Goal: Information Seeking & Learning: Compare options

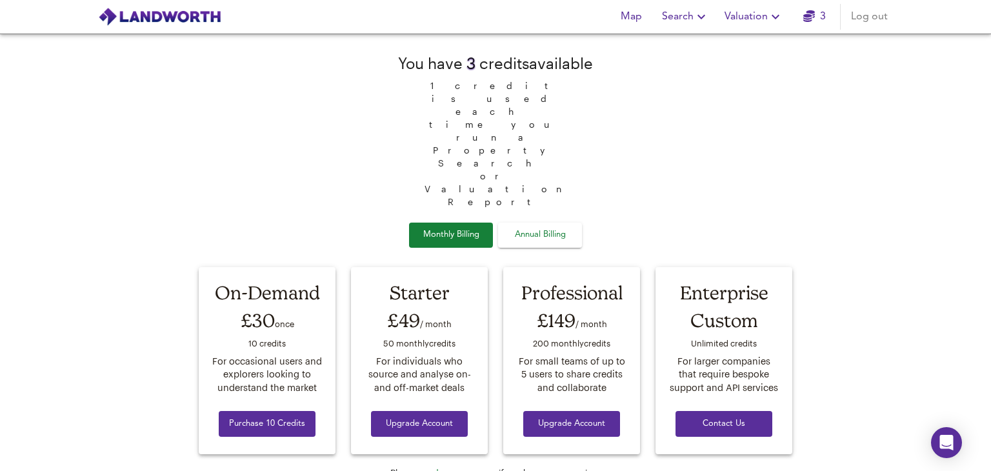
click at [817, 21] on link "3" at bounding box center [815, 17] width 23 height 18
click at [196, 10] on img at bounding box center [159, 16] width 123 height 19
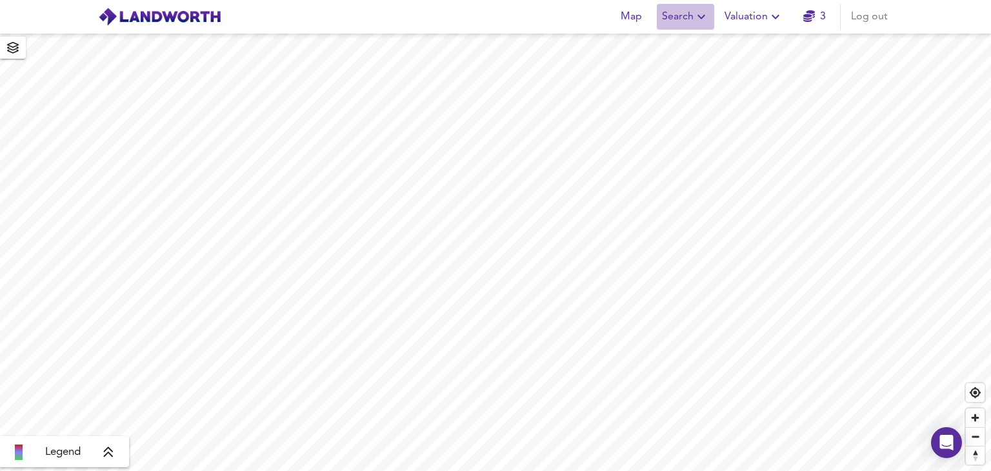
click at [688, 16] on span "Search" at bounding box center [685, 17] width 47 height 18
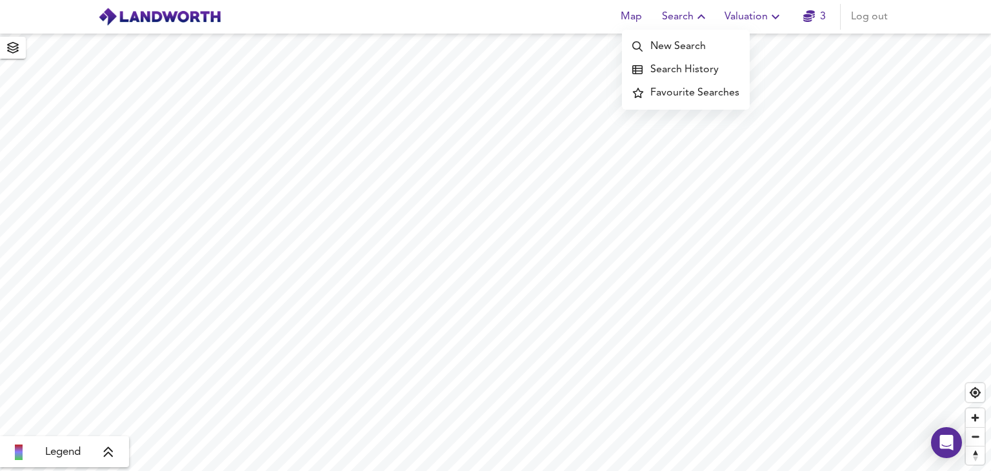
click at [702, 17] on icon "button" at bounding box center [701, 16] width 15 height 15
click at [703, 17] on icon "button" at bounding box center [701, 16] width 15 height 15
click at [699, 49] on li "New Search" at bounding box center [686, 46] width 128 height 23
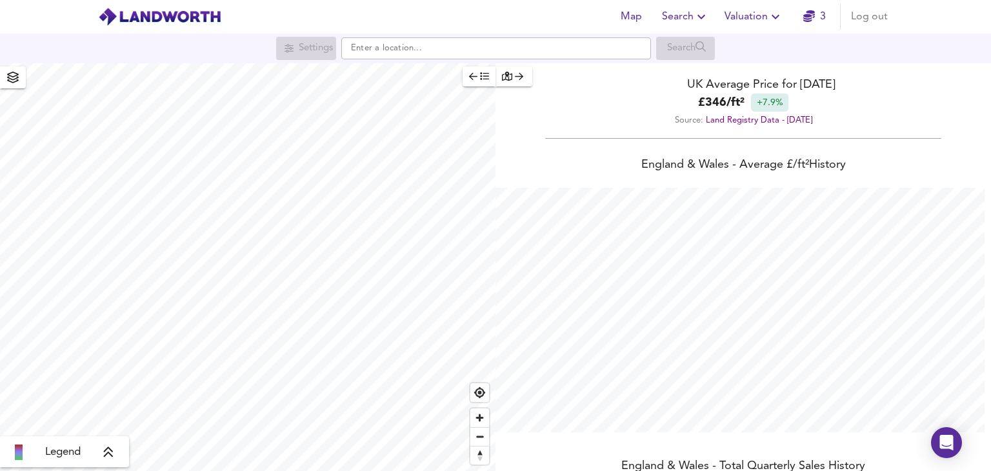
scroll to position [471, 991]
click at [399, 50] on input "text" at bounding box center [496, 48] width 310 height 22
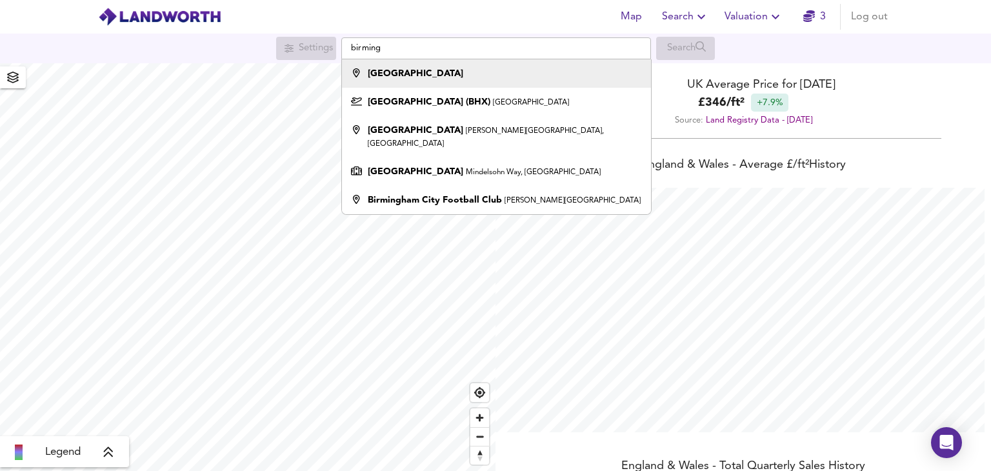
click at [409, 70] on strong "[GEOGRAPHIC_DATA]" at bounding box center [416, 73] width 96 height 9
type input "[GEOGRAPHIC_DATA]"
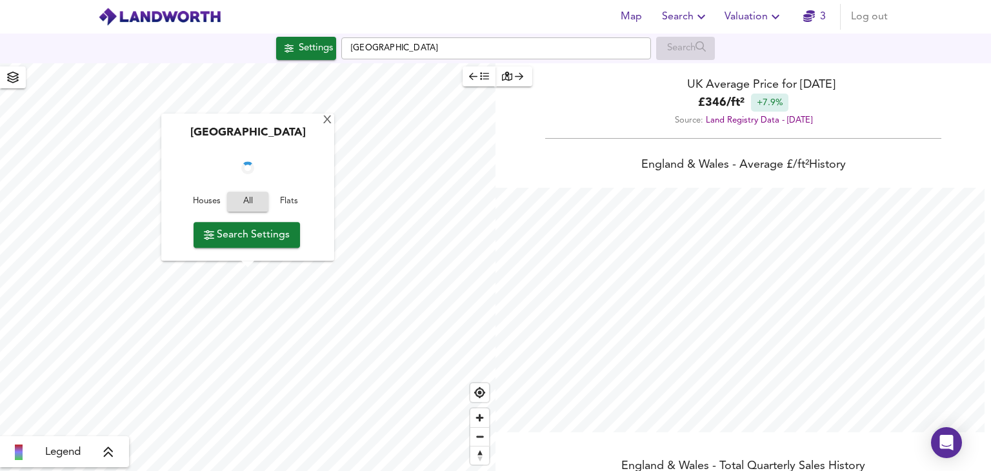
checkbox input "false"
checkbox input "true"
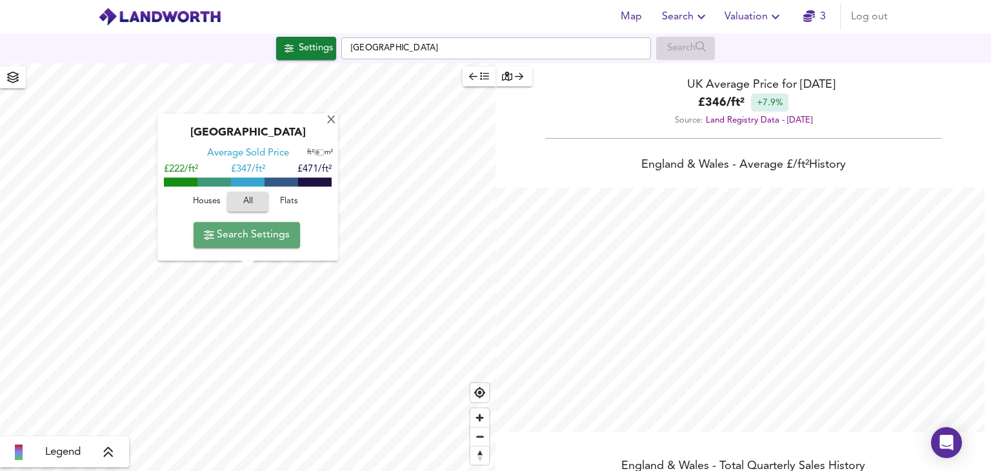
click at [270, 245] on button "Search Settings" at bounding box center [247, 235] width 107 height 26
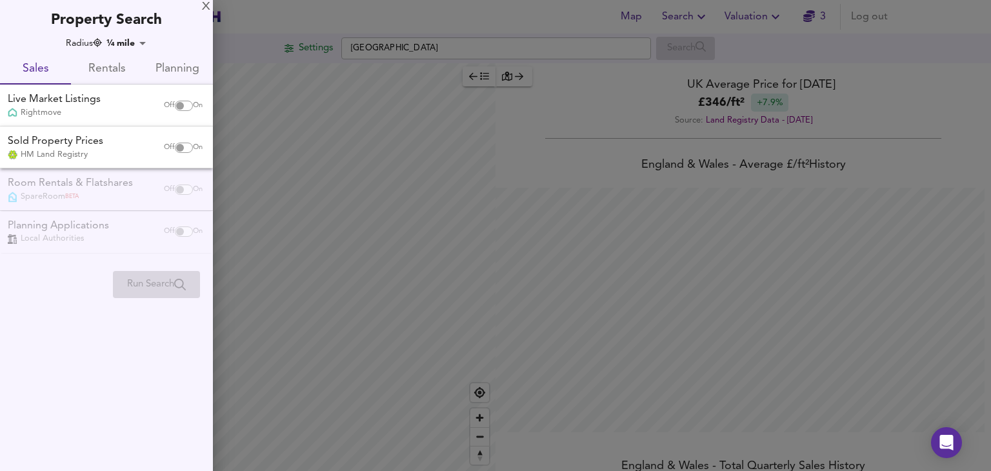
click at [176, 103] on input "checkbox" at bounding box center [180, 106] width 31 height 10
checkbox input "true"
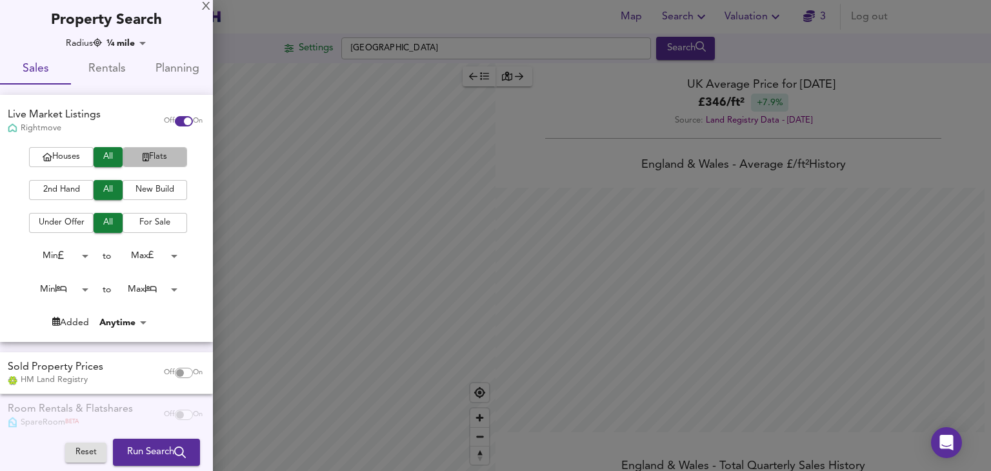
click at [143, 161] on icon "button" at bounding box center [146, 157] width 6 height 8
click at [77, 188] on span "2nd Hand" at bounding box center [62, 190] width 52 height 15
click at [147, 259] on body "Map Search Valuation 3 Log out Settings [GEOGRAPHIC_DATA] Search Legend UK Aver…" at bounding box center [495, 235] width 991 height 471
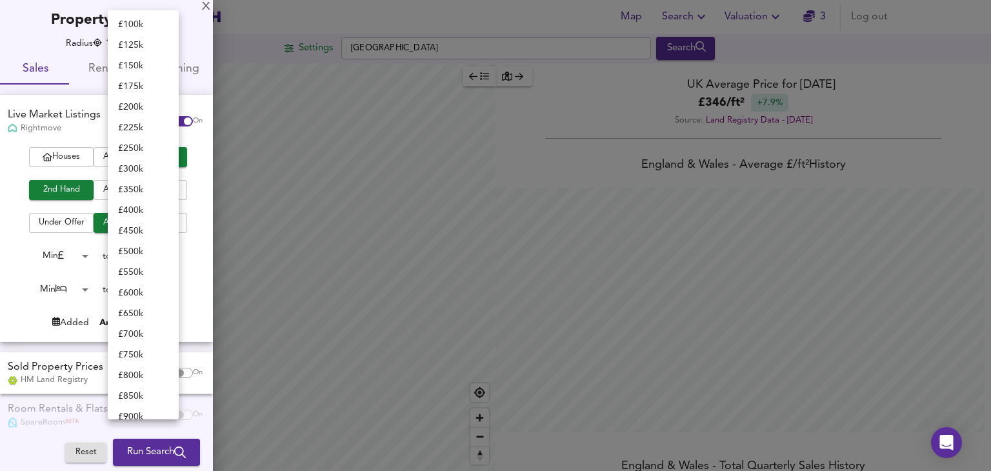
scroll to position [103, 0]
click at [147, 68] on li "£ 150k" at bounding box center [143, 67] width 71 height 21
type input "150000"
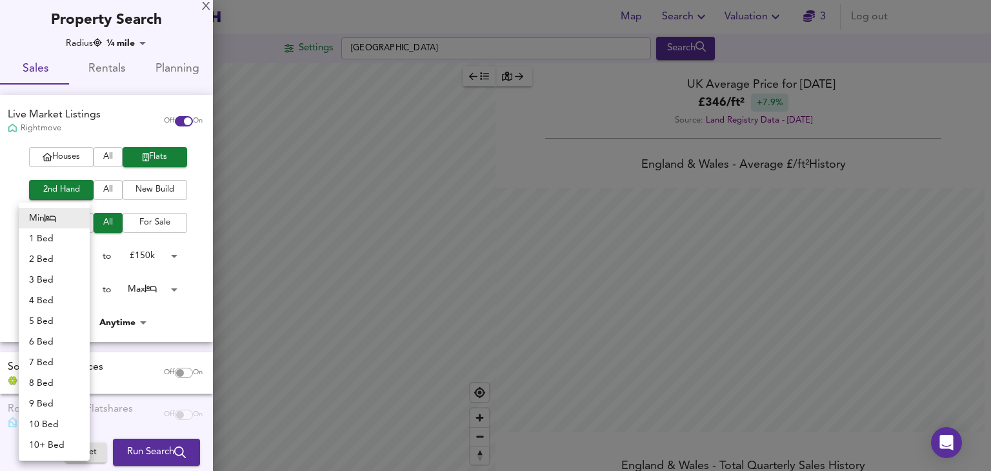
click at [65, 290] on body "Map Search Valuation 3 Log out Settings [GEOGRAPHIC_DATA] Search Legend UK Aver…" at bounding box center [495, 235] width 991 height 471
click at [59, 239] on li "1 Bed" at bounding box center [54, 238] width 71 height 21
type input "1"
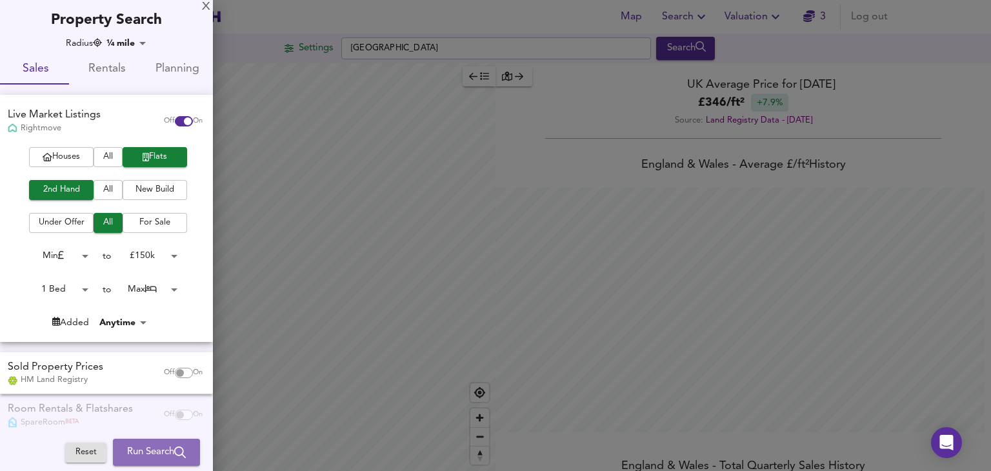
click at [153, 451] on span "Run Search" at bounding box center [156, 452] width 59 height 17
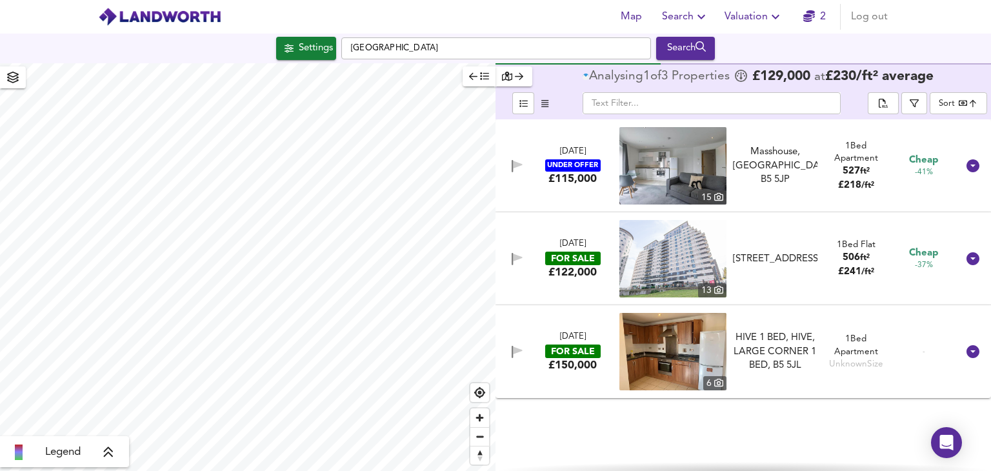
click at [939, 104] on body "Map Search Valuation 2 Log out Settings [GEOGRAPHIC_DATA] Search Legend Analysi…" at bounding box center [495, 235] width 991 height 471
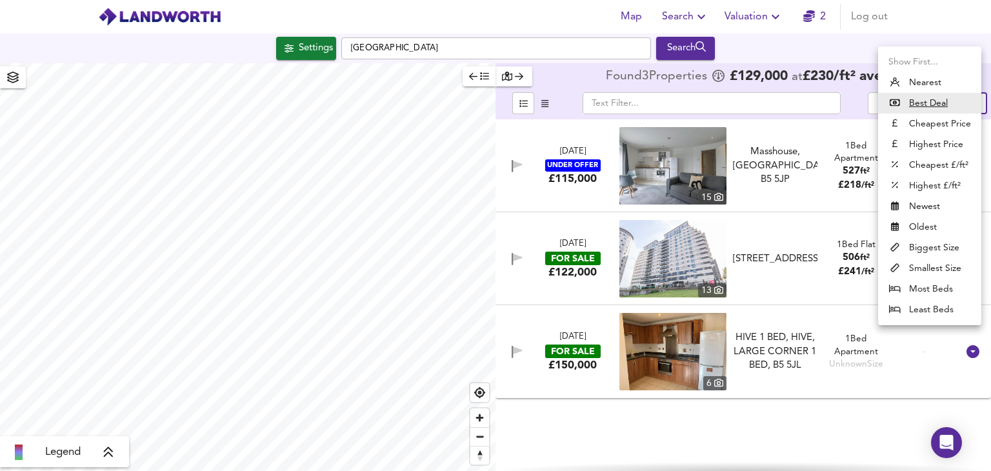
click at [935, 250] on li "Biggest Size" at bounding box center [929, 248] width 103 height 21
type input "biggest"
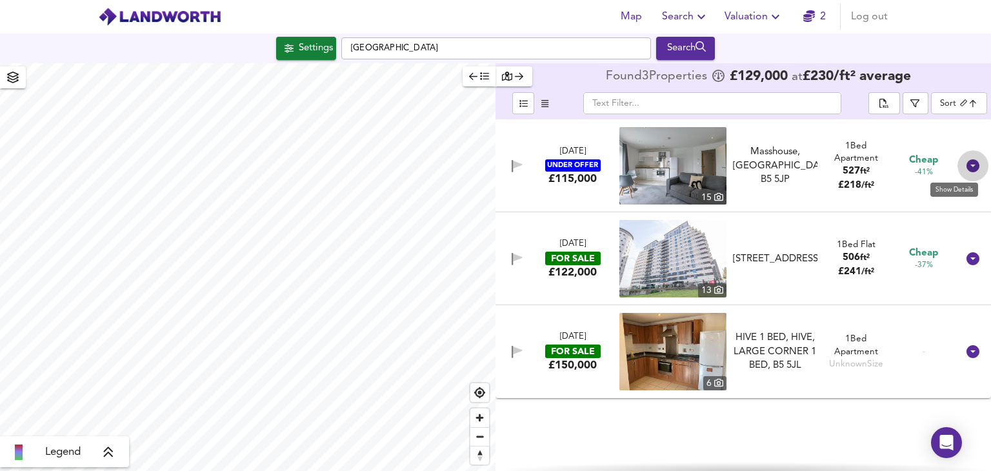
click at [966, 163] on icon at bounding box center [973, 165] width 15 height 15
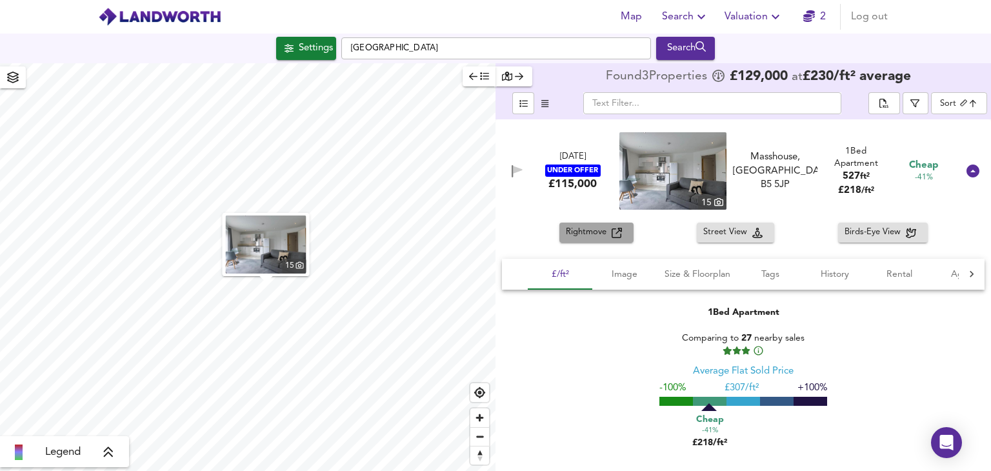
click at [591, 227] on span "Rightmove" at bounding box center [589, 232] width 46 height 15
click at [967, 170] on icon at bounding box center [973, 171] width 13 height 13
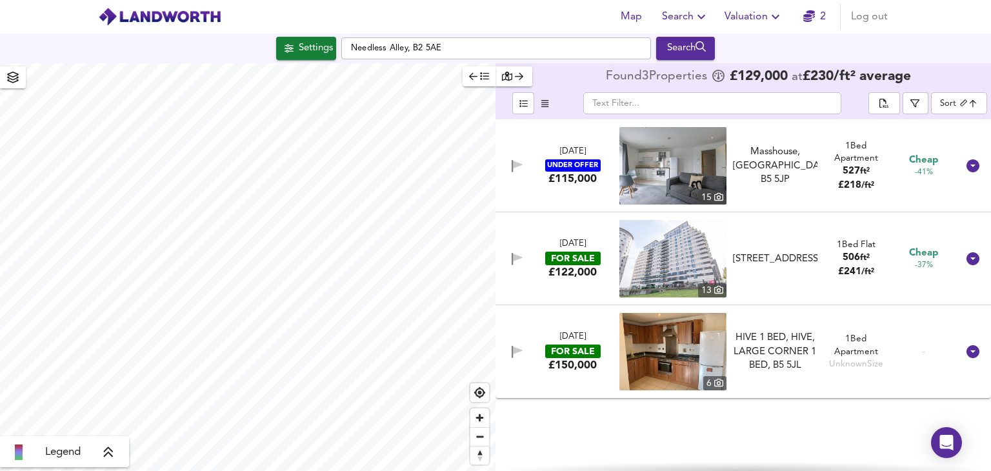
type input "1602"
click at [687, 54] on div "Search" at bounding box center [686, 48] width 52 height 17
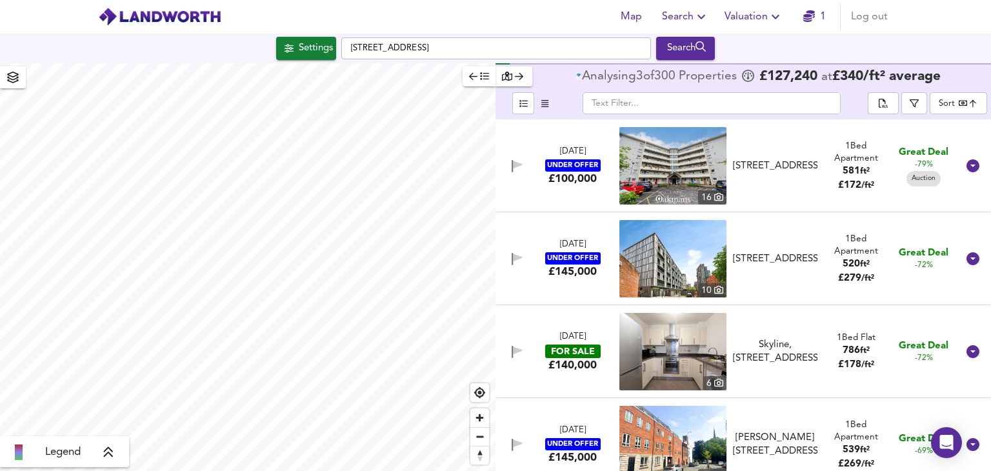
click at [958, 105] on body "Map Search Valuation 1 Log out Settings [GEOGRAPHIC_DATA] Drop And Go, B2 4BF S…" at bounding box center [495, 235] width 991 height 471
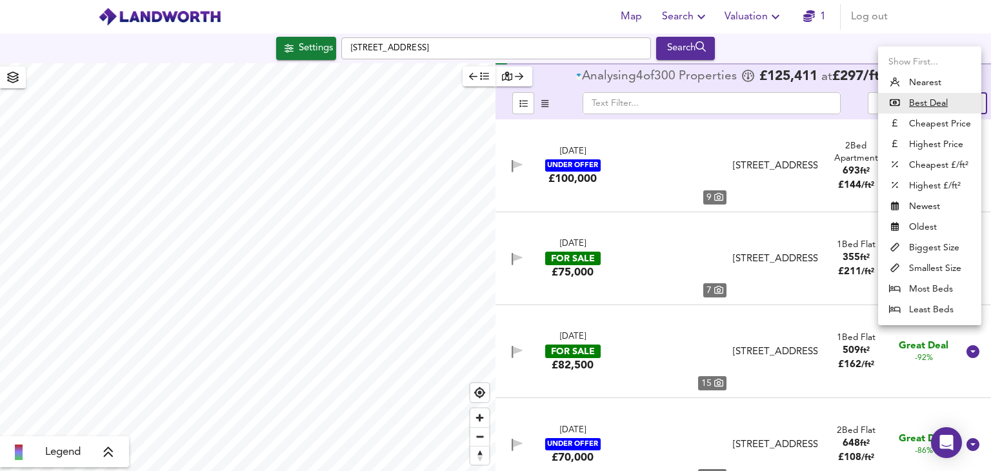
click at [944, 250] on li "Biggest Size" at bounding box center [929, 248] width 103 height 21
click at [920, 250] on li "Biggest Size" at bounding box center [929, 248] width 103 height 21
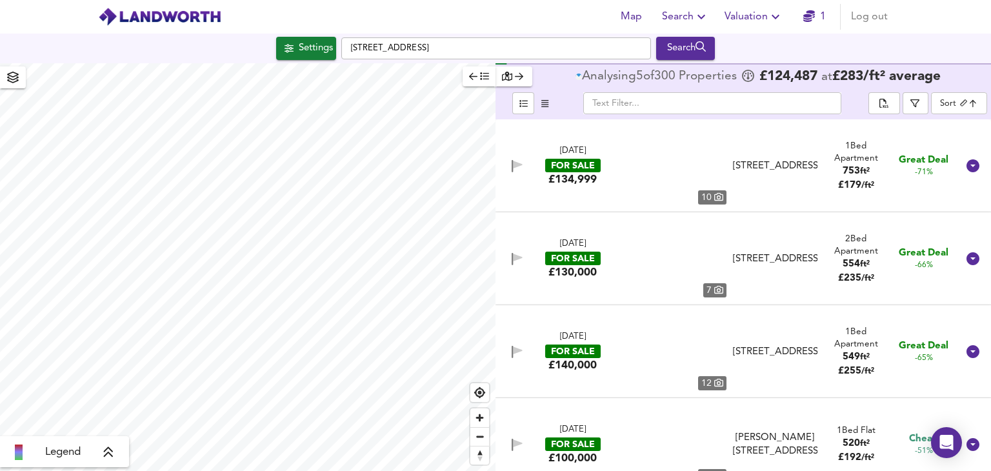
type input "biggest"
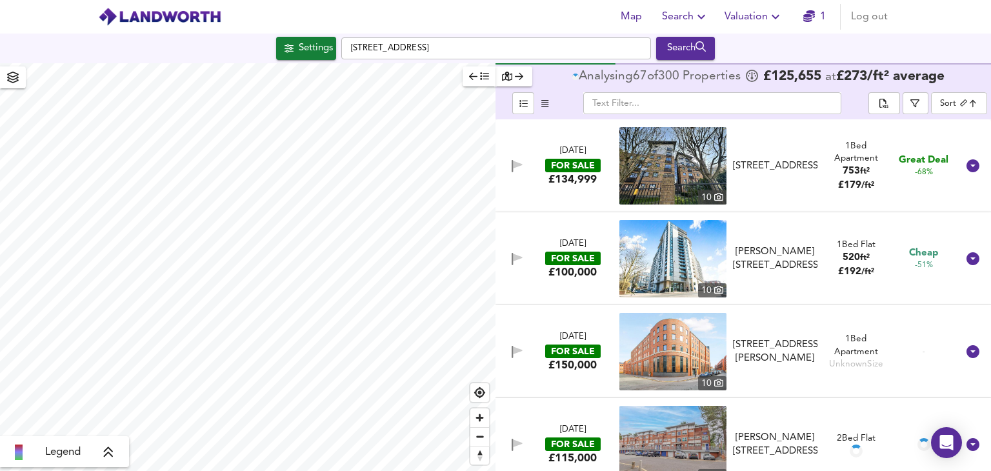
click at [966, 212] on div "[DATE] FOR SALE £100,000 [STREET_ADDRESS][PERSON_NAME][PERSON_NAME] 1 Bed Flat …" at bounding box center [744, 258] width 496 height 93
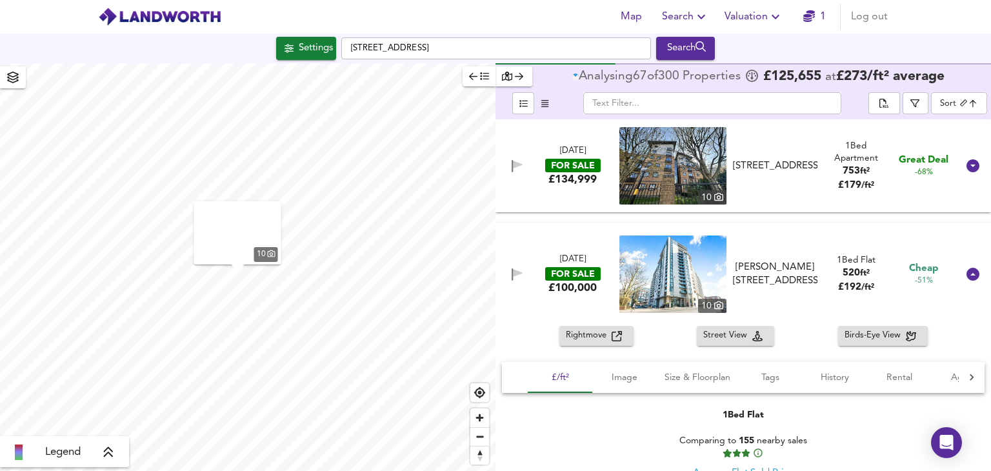
click at [969, 168] on icon at bounding box center [973, 165] width 13 height 13
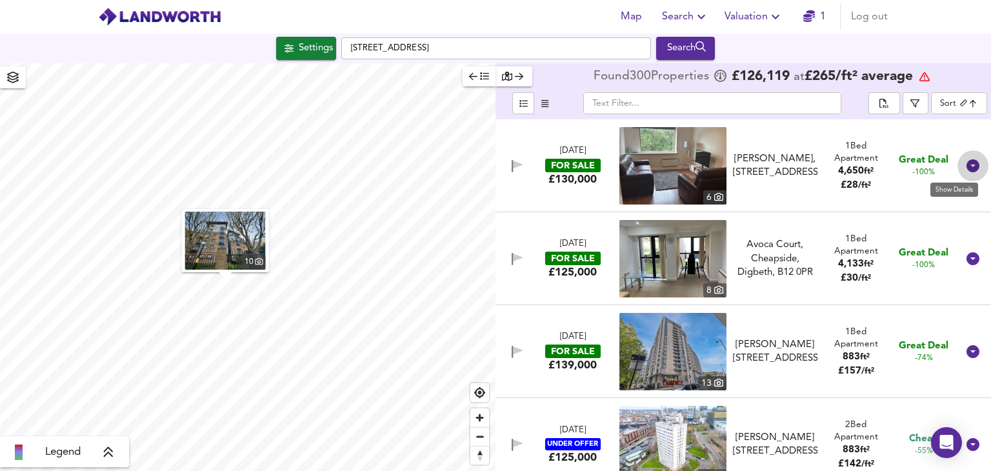
click at [967, 163] on icon at bounding box center [973, 165] width 13 height 13
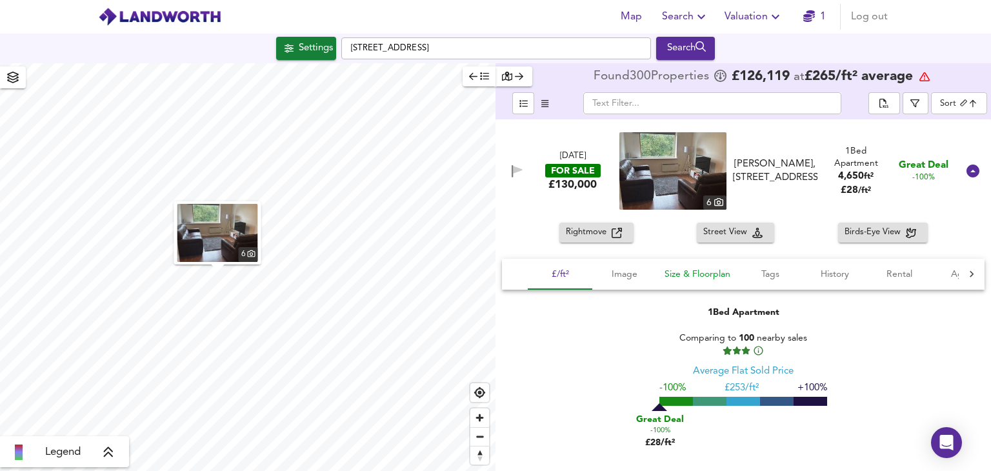
click at [684, 280] on span "Size & Floorplan" at bounding box center [698, 275] width 66 height 16
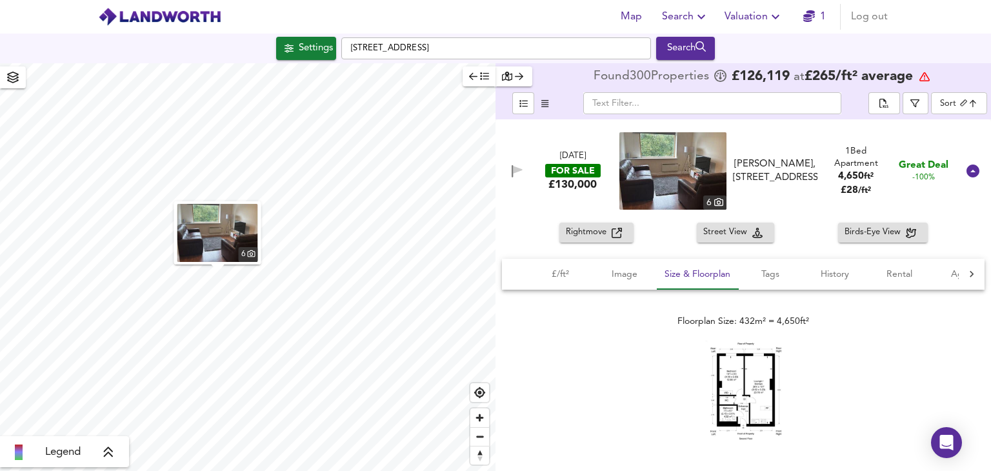
click at [753, 408] on img at bounding box center [743, 391] width 77 height 100
click at [971, 172] on icon at bounding box center [973, 171] width 13 height 13
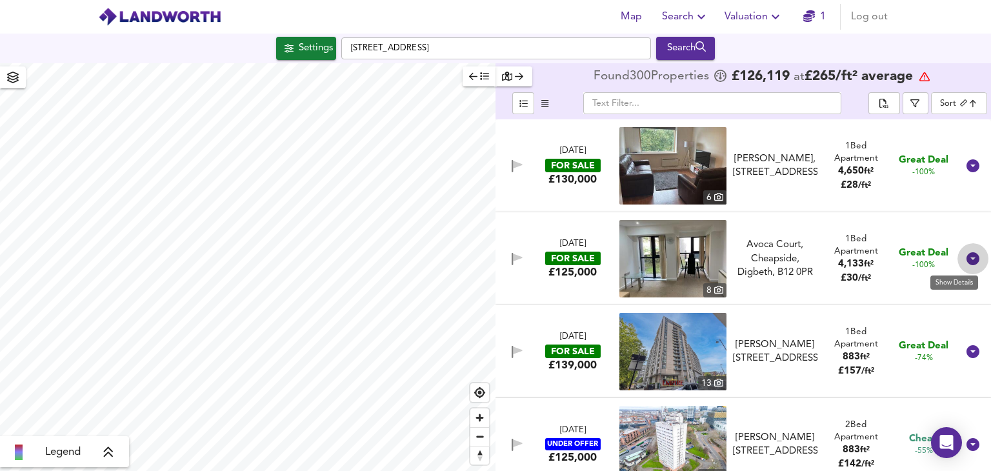
click at [966, 259] on icon at bounding box center [973, 258] width 15 height 15
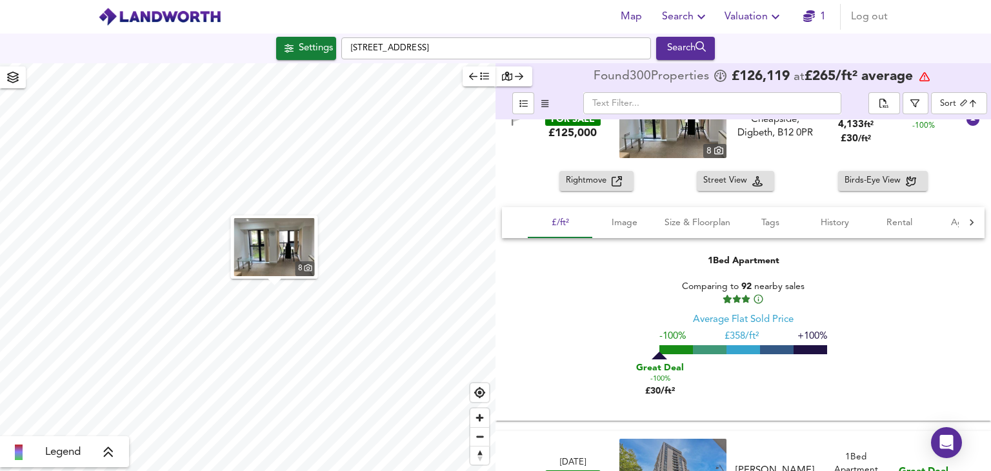
scroll to position [194, 0]
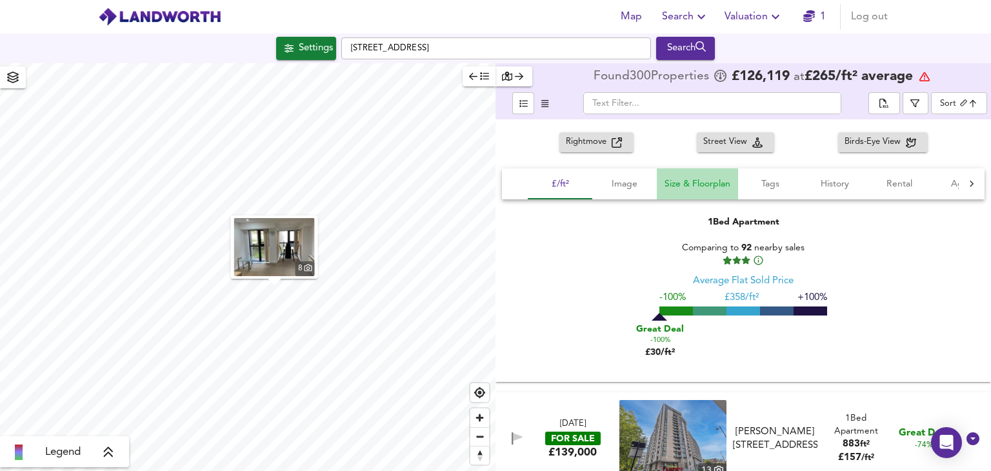
click at [713, 187] on span "Size & Floorplan" at bounding box center [698, 184] width 66 height 16
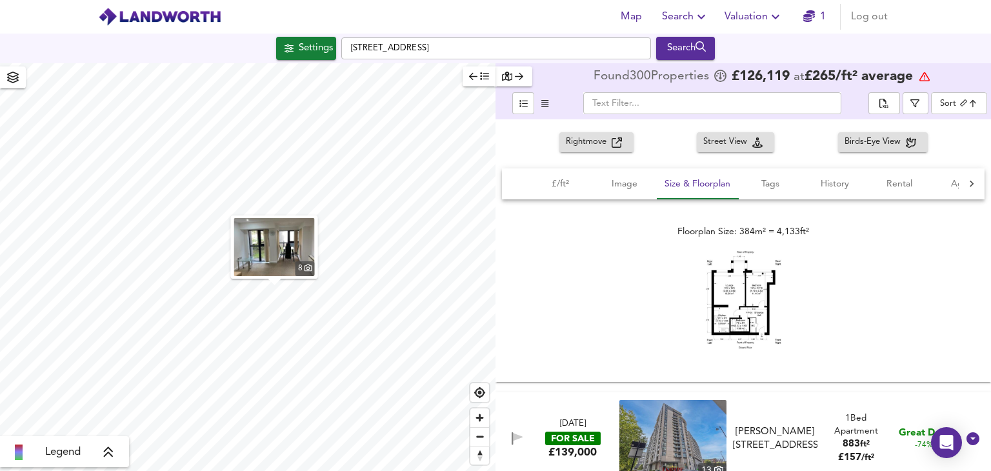
click at [725, 292] on img at bounding box center [743, 299] width 77 height 97
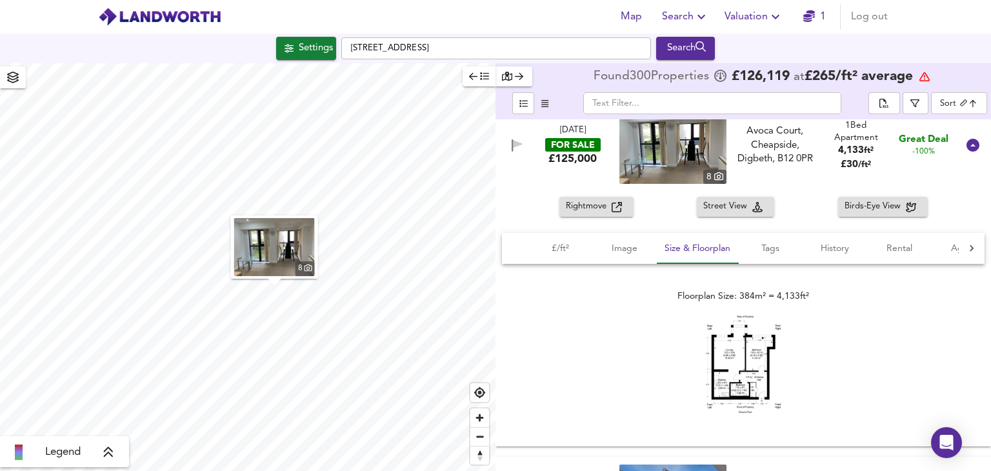
click at [968, 147] on icon at bounding box center [973, 144] width 15 height 15
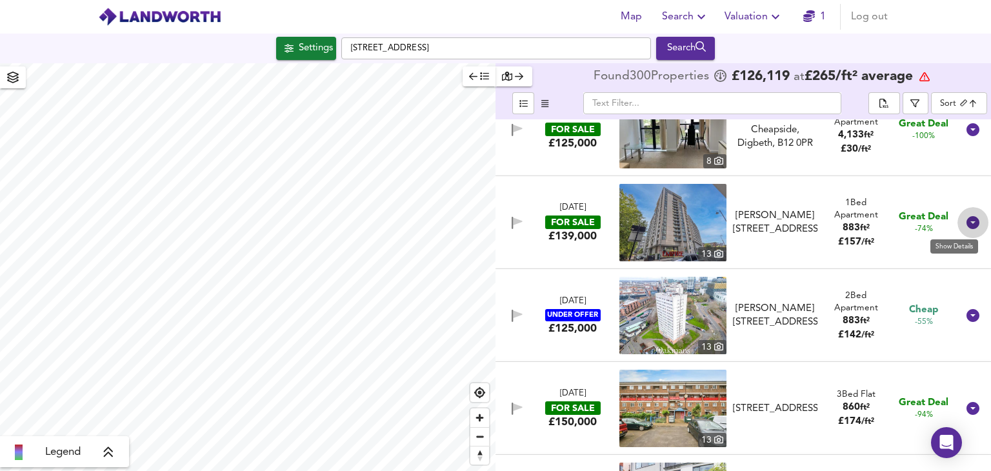
click at [969, 219] on icon at bounding box center [973, 222] width 13 height 13
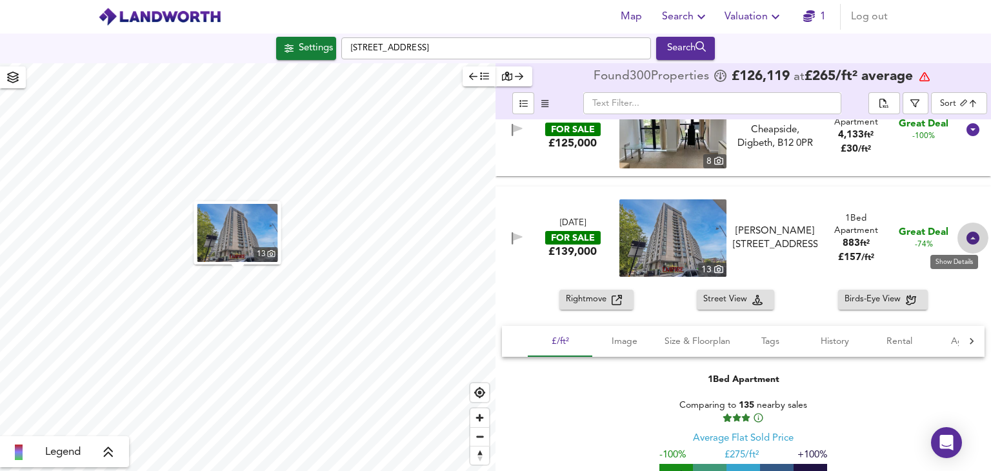
click at [969, 236] on icon at bounding box center [973, 238] width 13 height 13
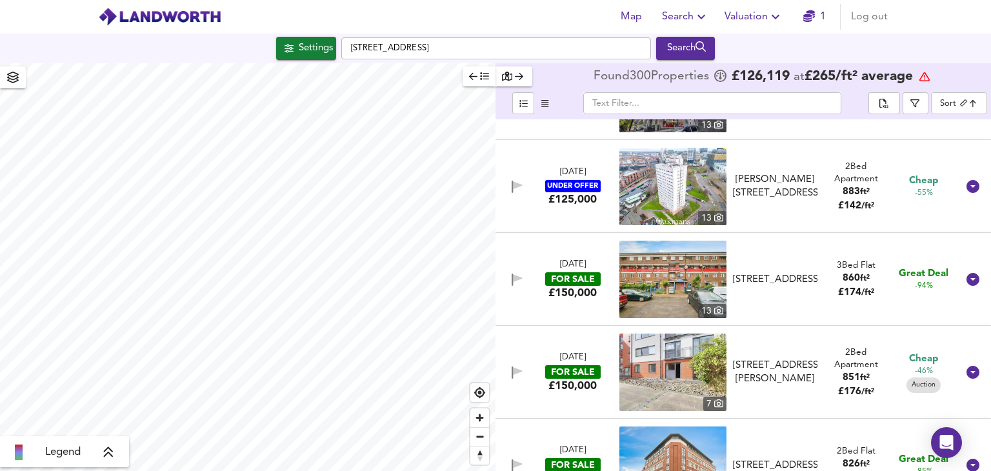
scroll to position [323, 0]
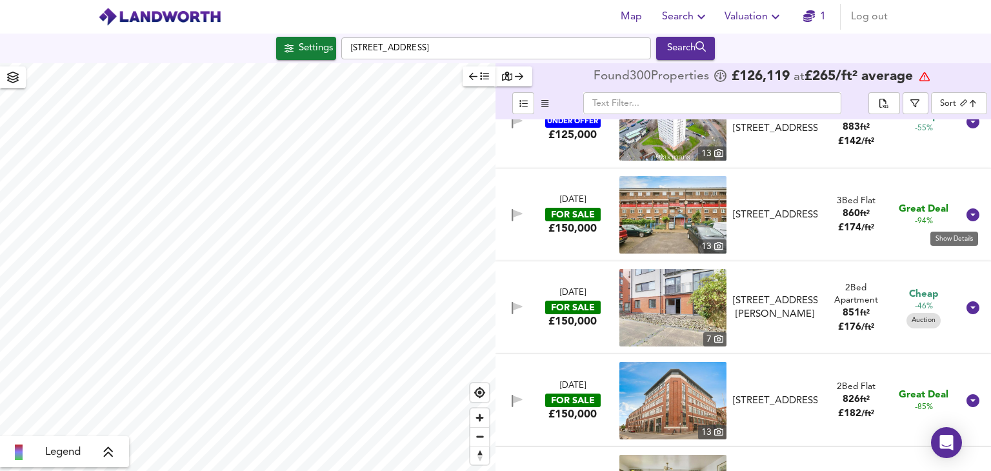
click at [967, 212] on icon at bounding box center [973, 214] width 13 height 13
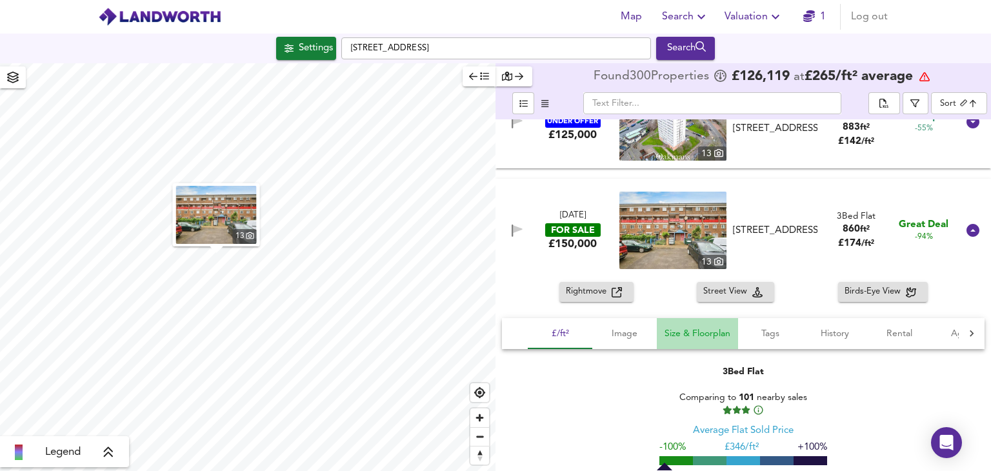
click at [682, 336] on span "Size & Floorplan" at bounding box center [698, 334] width 66 height 16
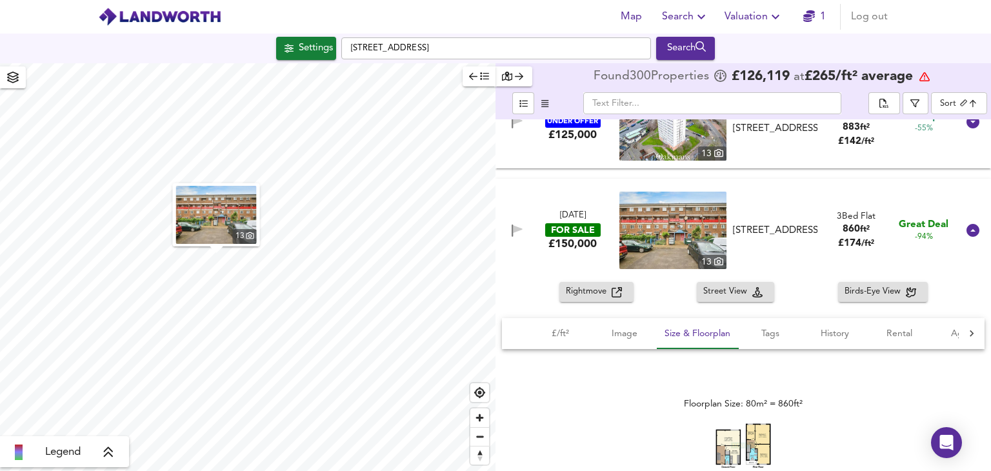
click at [722, 438] on img at bounding box center [743, 449] width 77 height 53
click at [573, 292] on span "Rightmove" at bounding box center [589, 292] width 46 height 15
click at [969, 227] on icon at bounding box center [973, 230] width 13 height 13
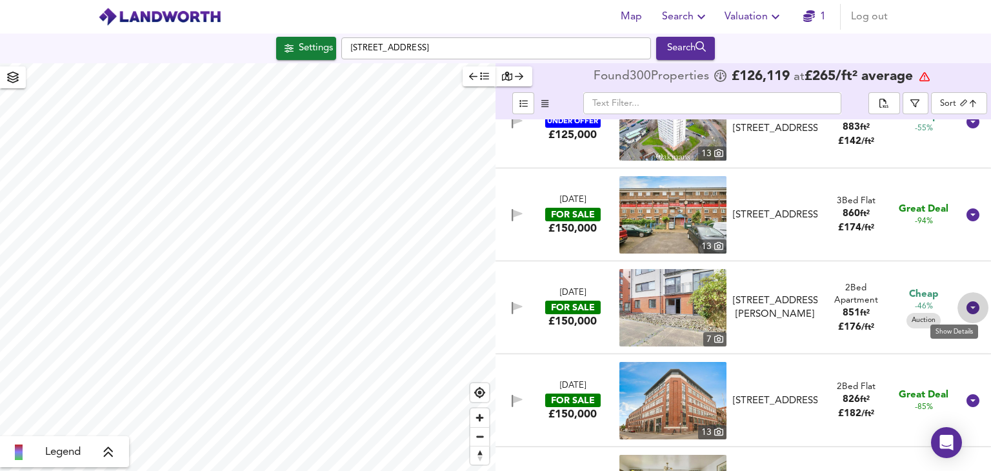
click at [967, 309] on icon at bounding box center [973, 307] width 13 height 13
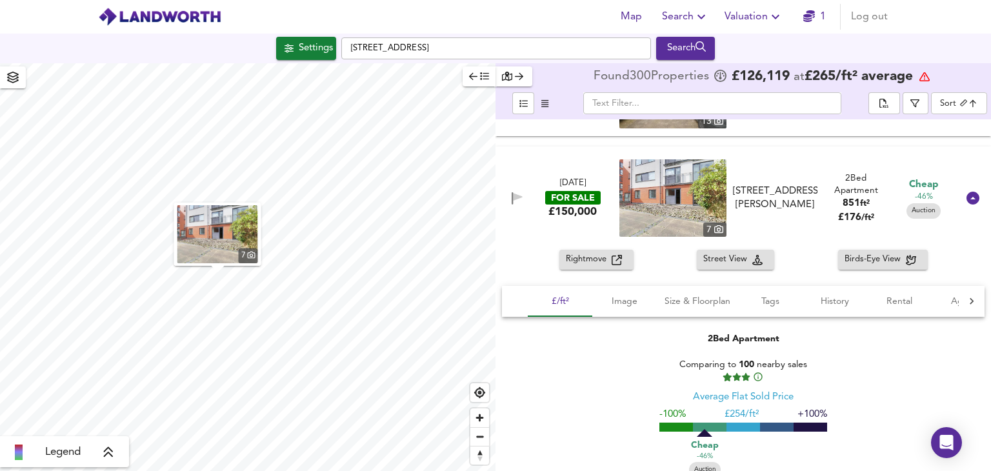
scroll to position [452, 0]
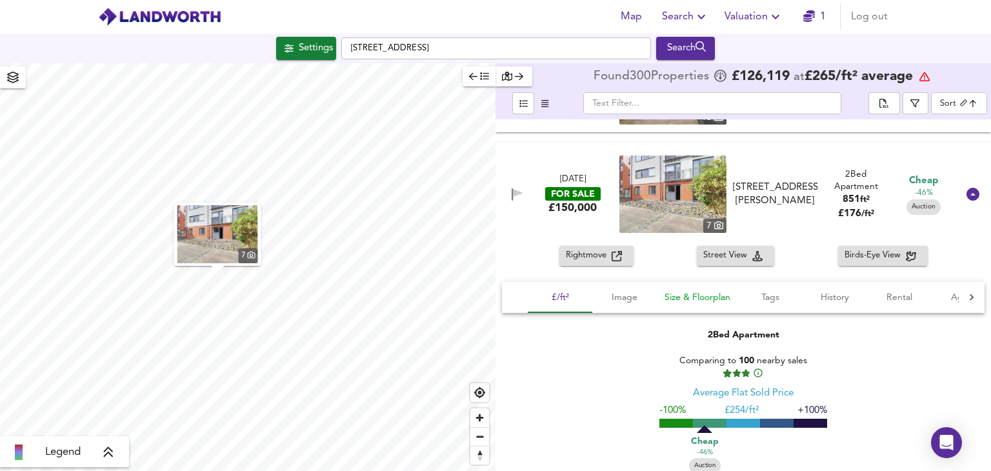
click at [710, 305] on button "Size & Floorplan" at bounding box center [697, 297] width 81 height 31
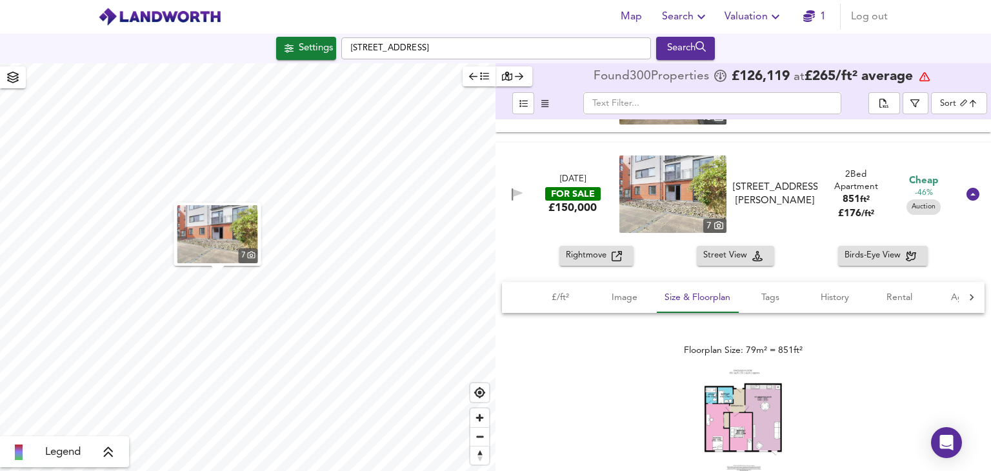
click at [736, 399] on img at bounding box center [743, 420] width 77 height 101
click at [967, 194] on icon at bounding box center [973, 194] width 15 height 15
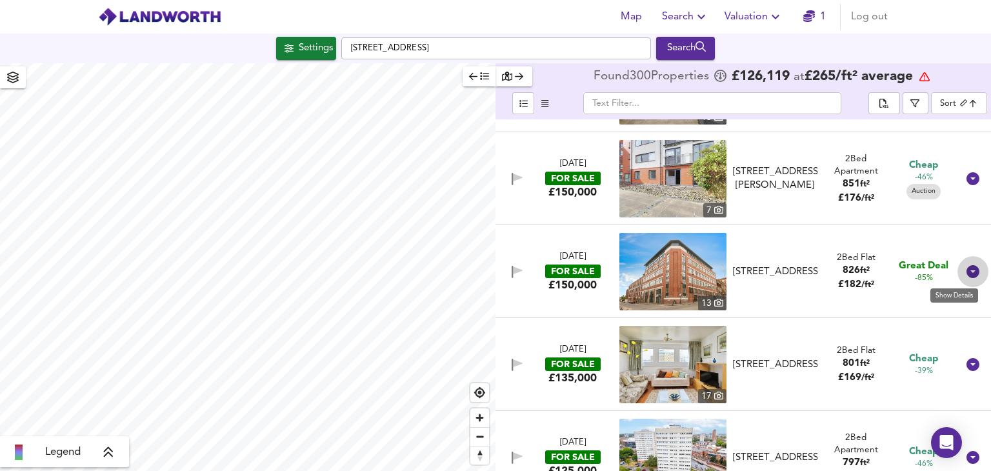
click at [968, 272] on icon at bounding box center [973, 271] width 13 height 13
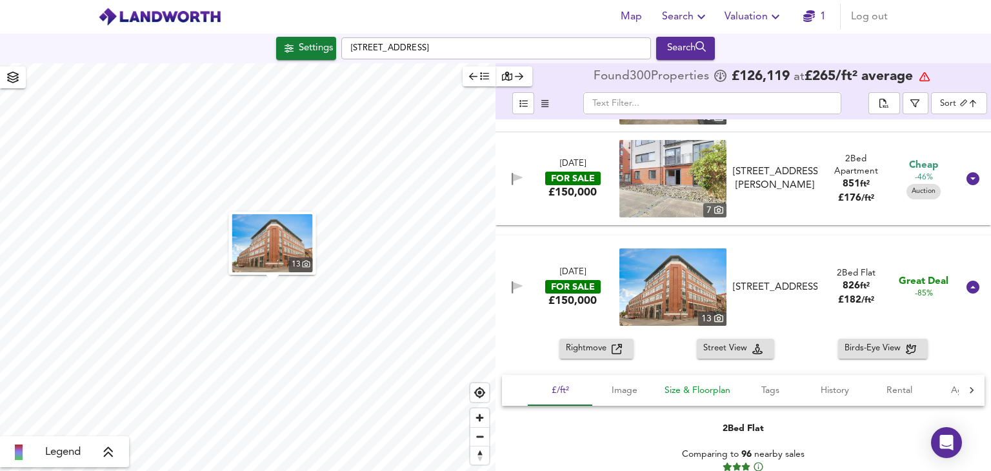
click at [718, 391] on span "Size & Floorplan" at bounding box center [698, 391] width 66 height 16
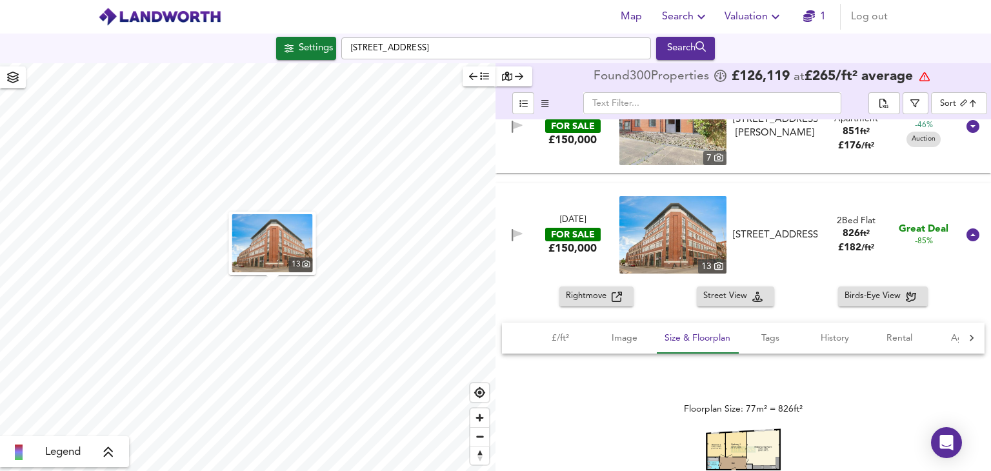
scroll to position [645, 0]
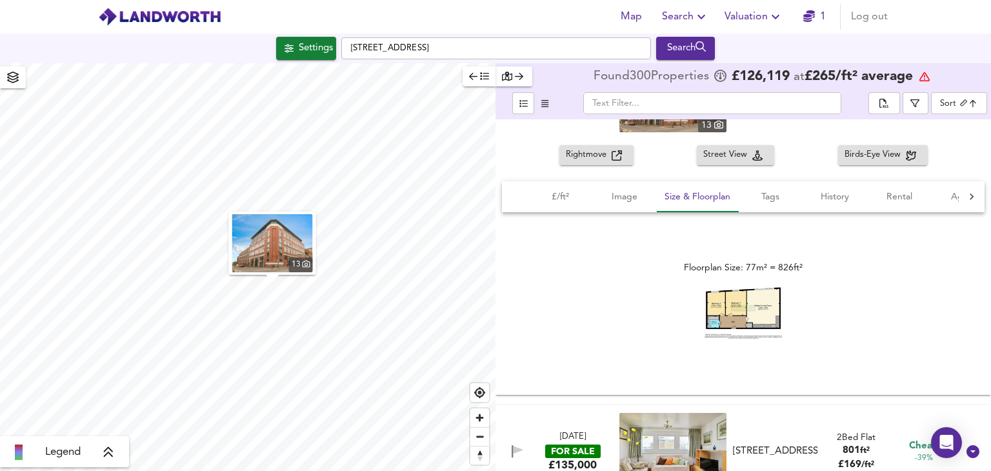
click at [726, 306] on img at bounding box center [743, 313] width 77 height 52
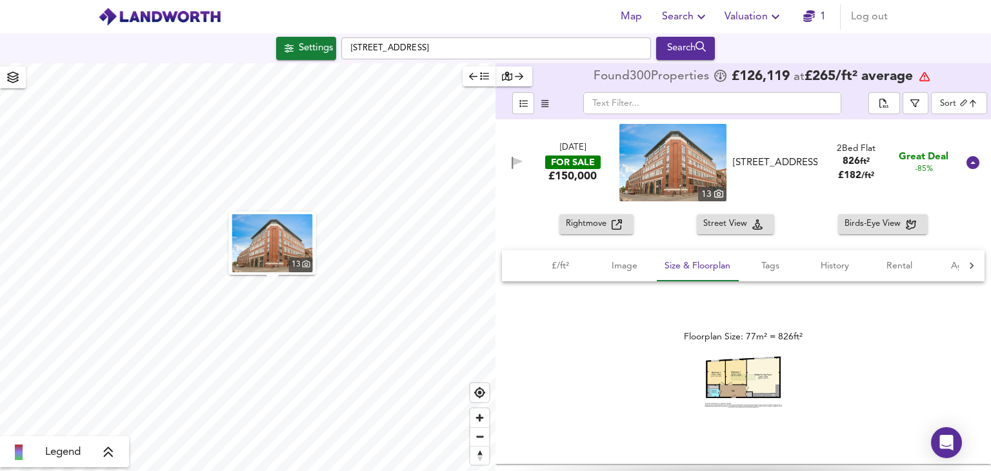
scroll to position [516, 0]
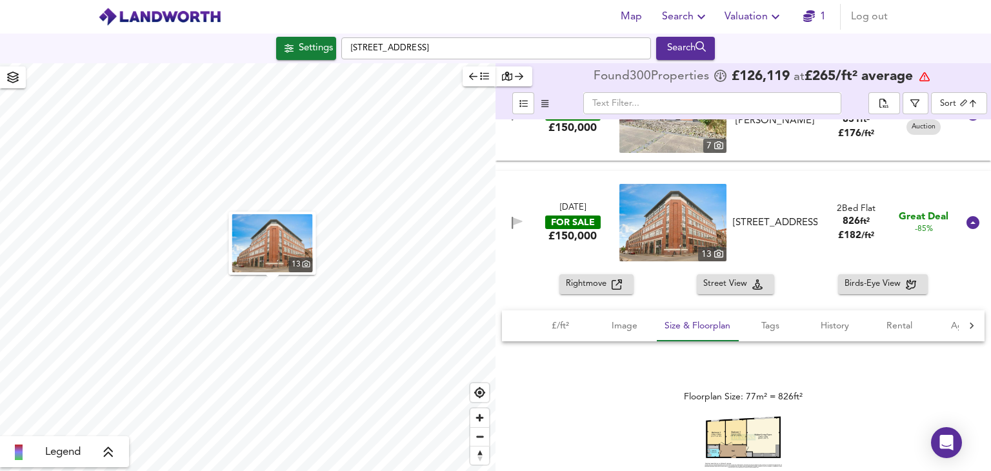
click at [970, 223] on icon at bounding box center [973, 222] width 13 height 13
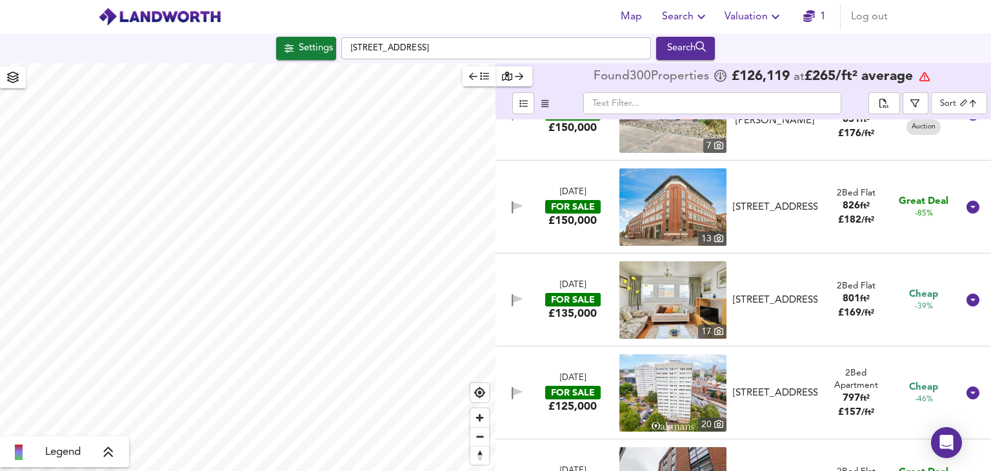
scroll to position [581, 0]
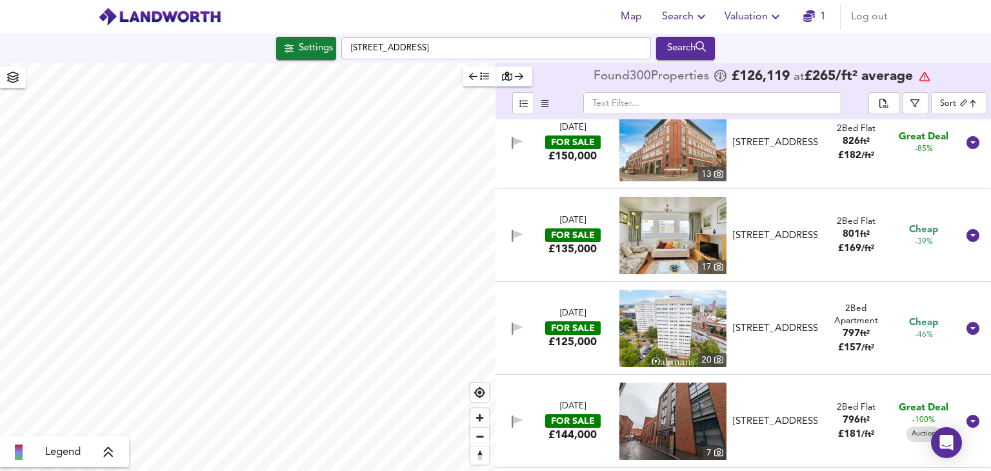
click at [968, 238] on icon at bounding box center [973, 235] width 13 height 13
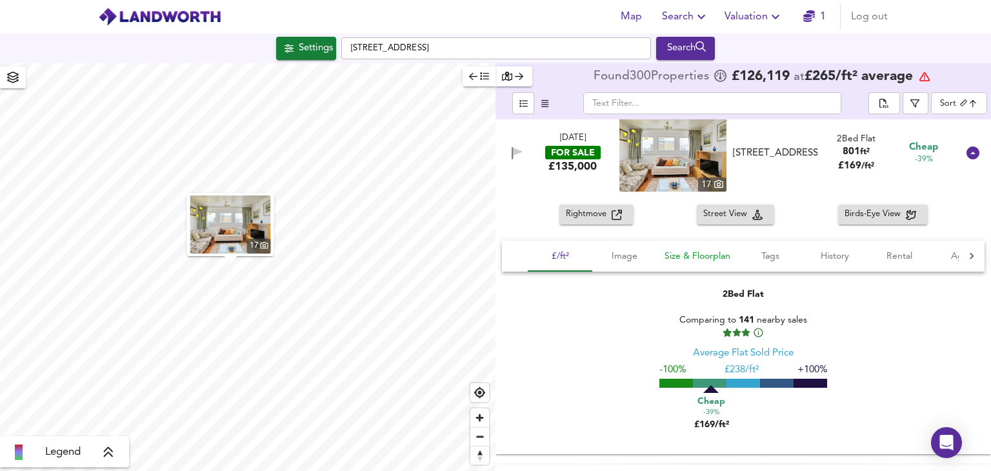
scroll to position [710, 0]
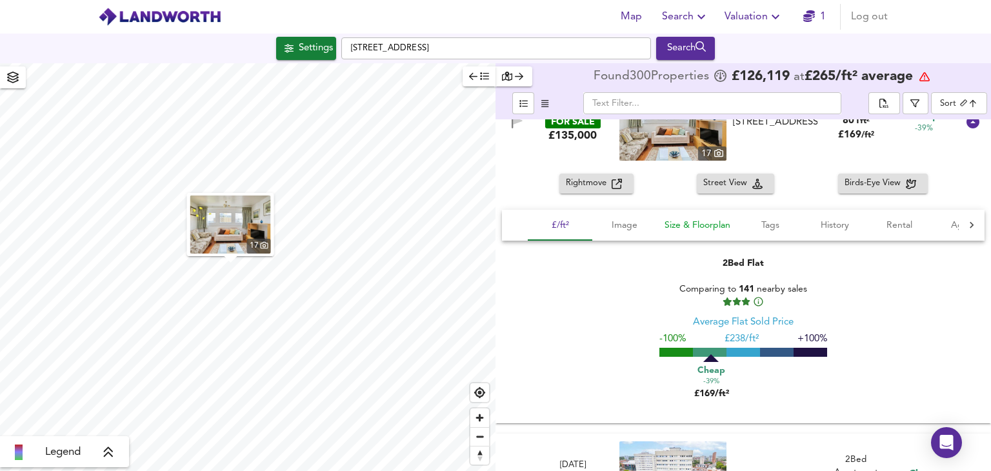
click at [700, 221] on span "Size & Floorplan" at bounding box center [698, 226] width 66 height 16
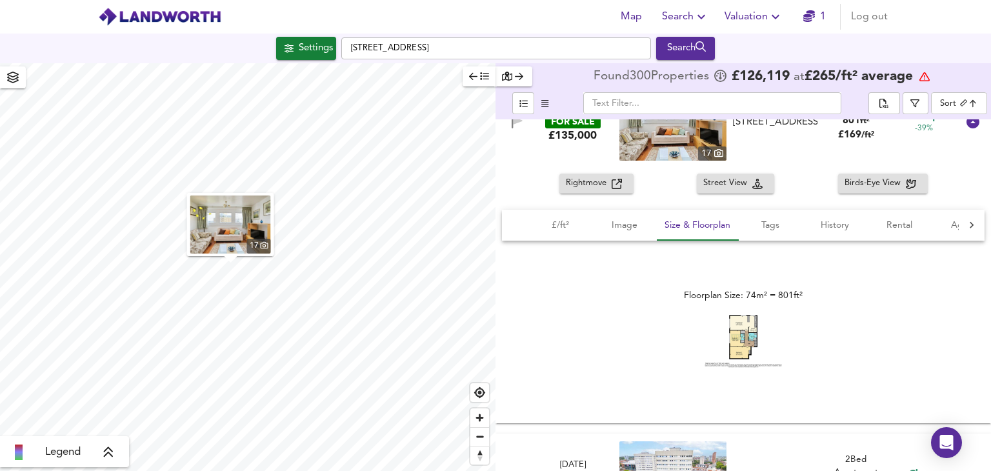
click at [742, 336] on img at bounding box center [743, 341] width 77 height 53
drag, startPoint x: 966, startPoint y: 121, endPoint x: 879, endPoint y: 287, distance: 186.8
click at [967, 121] on icon at bounding box center [973, 122] width 13 height 13
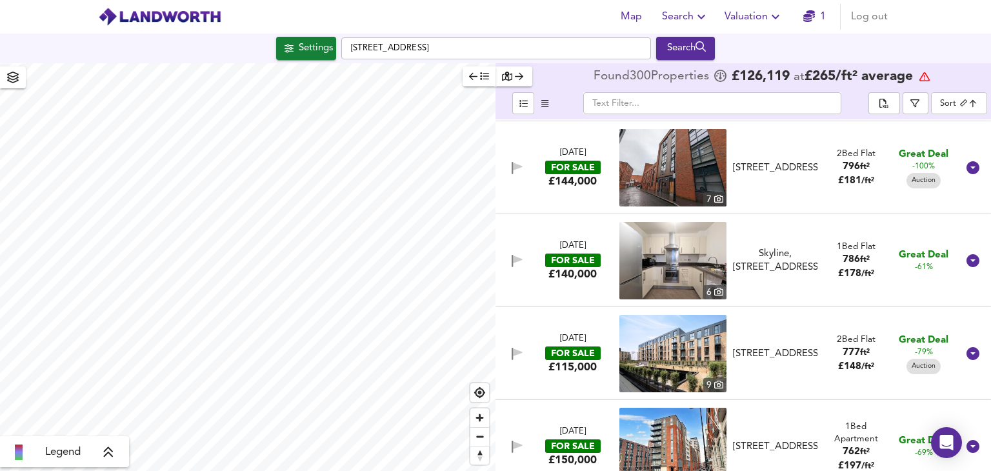
scroll to position [839, 0]
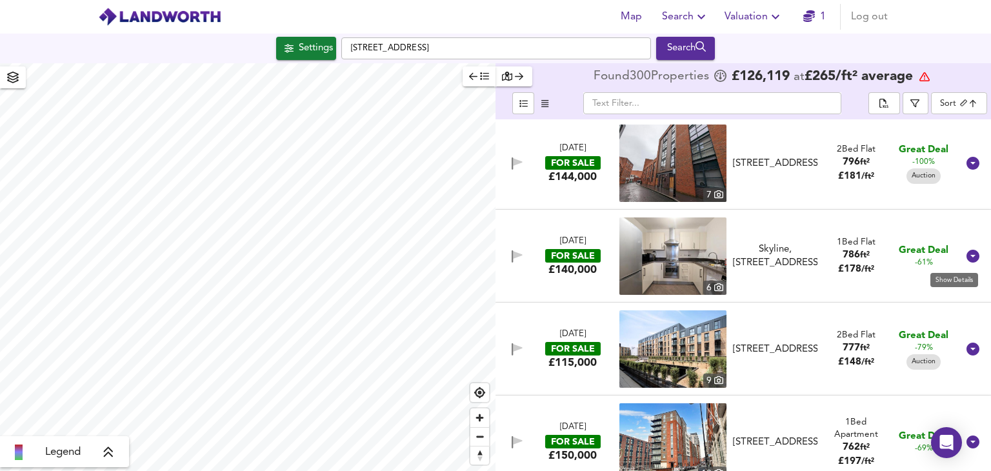
click at [967, 258] on icon at bounding box center [973, 256] width 13 height 13
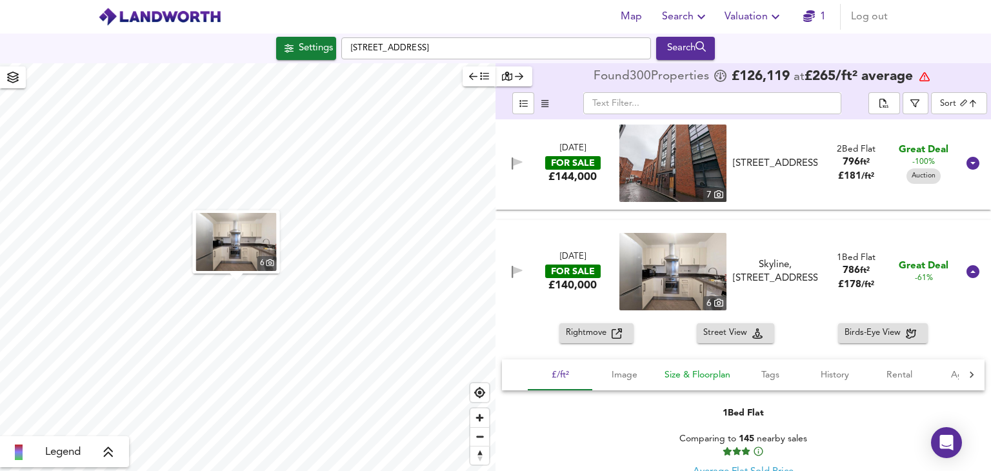
click at [678, 369] on span "Size & Floorplan" at bounding box center [698, 375] width 66 height 16
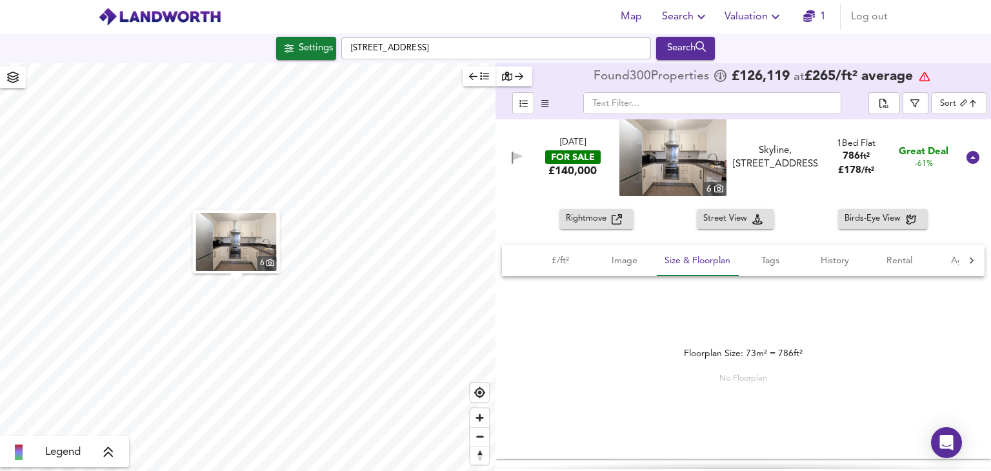
scroll to position [968, 0]
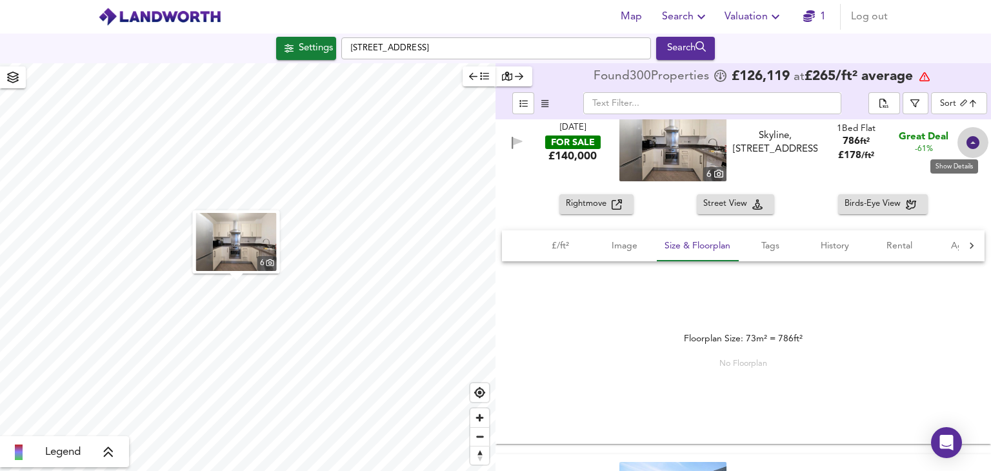
click at [967, 141] on icon at bounding box center [973, 142] width 13 height 13
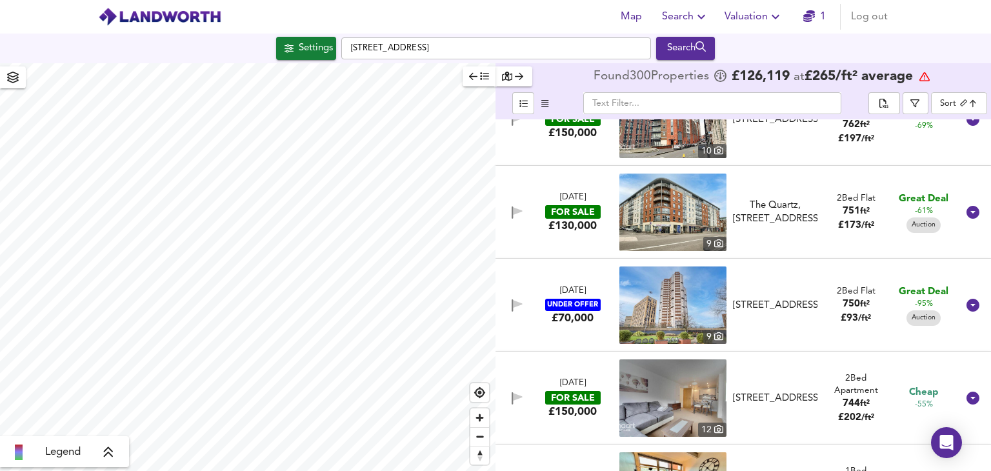
scroll to position [1226, 0]
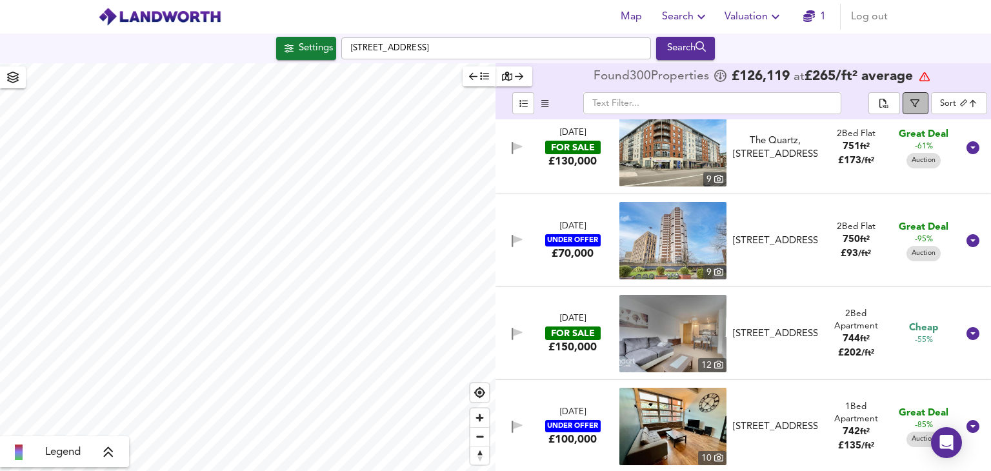
click at [924, 102] on button "button" at bounding box center [916, 103] width 26 height 22
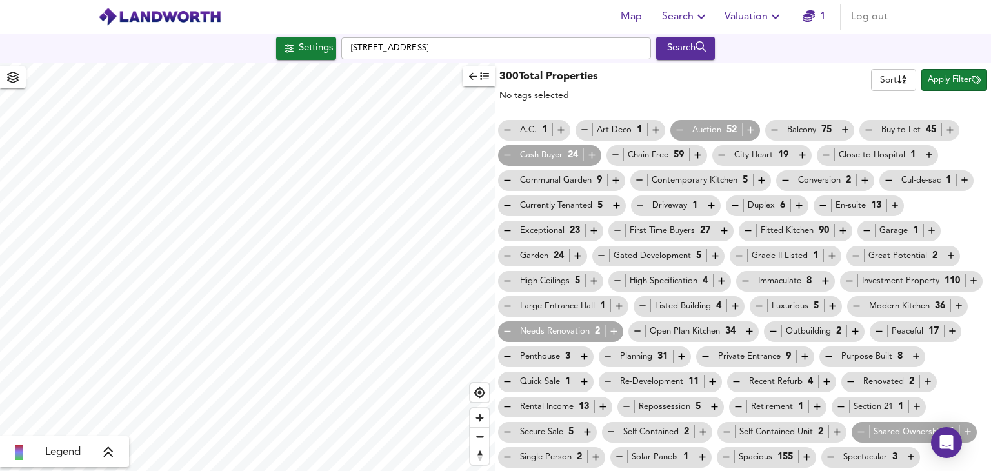
click at [709, 125] on div "Auction 52" at bounding box center [716, 130] width 82 height 14
drag, startPoint x: 675, startPoint y: 130, endPoint x: 682, endPoint y: 150, distance: 22.1
click at [677, 130] on icon "button" at bounding box center [680, 130] width 6 height 1
click at [928, 81] on span "Apply Filter" at bounding box center [954, 80] width 53 height 15
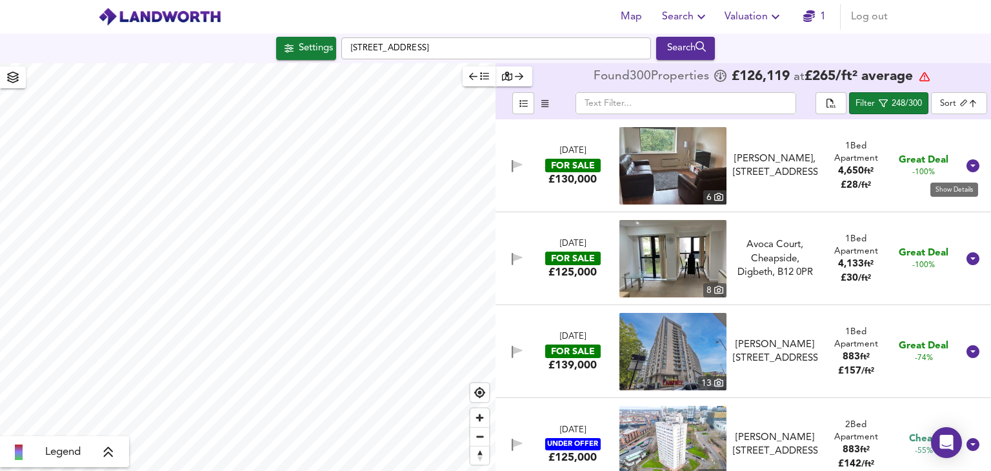
click at [967, 164] on icon at bounding box center [973, 165] width 13 height 13
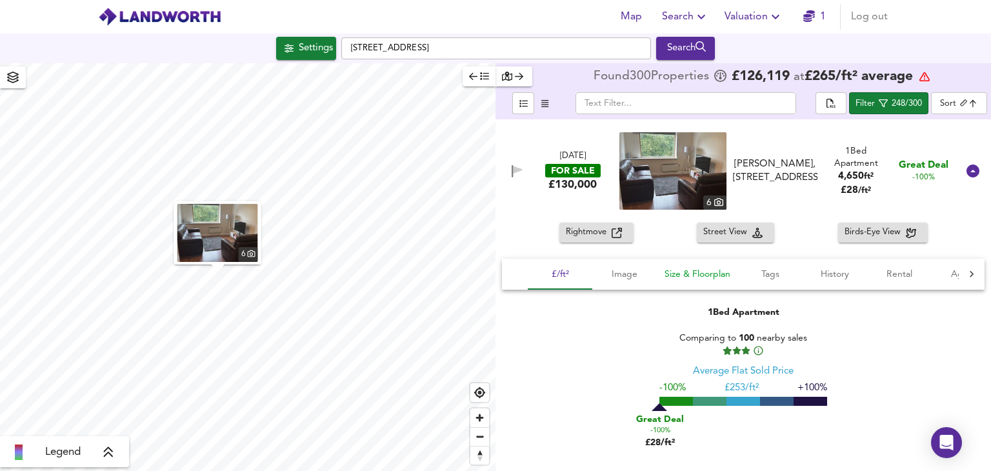
click at [709, 275] on span "Size & Floorplan" at bounding box center [698, 275] width 66 height 16
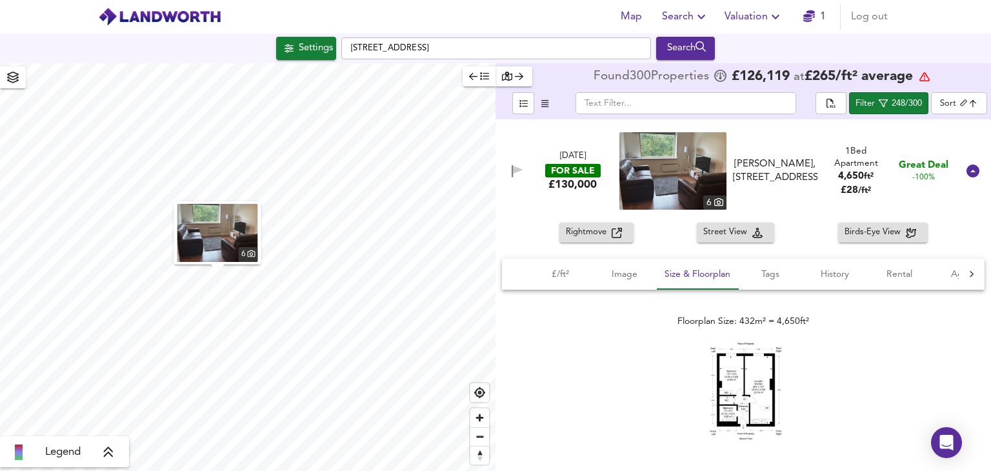
click at [739, 391] on img at bounding box center [743, 391] width 77 height 100
click at [970, 171] on icon at bounding box center [973, 171] width 13 height 13
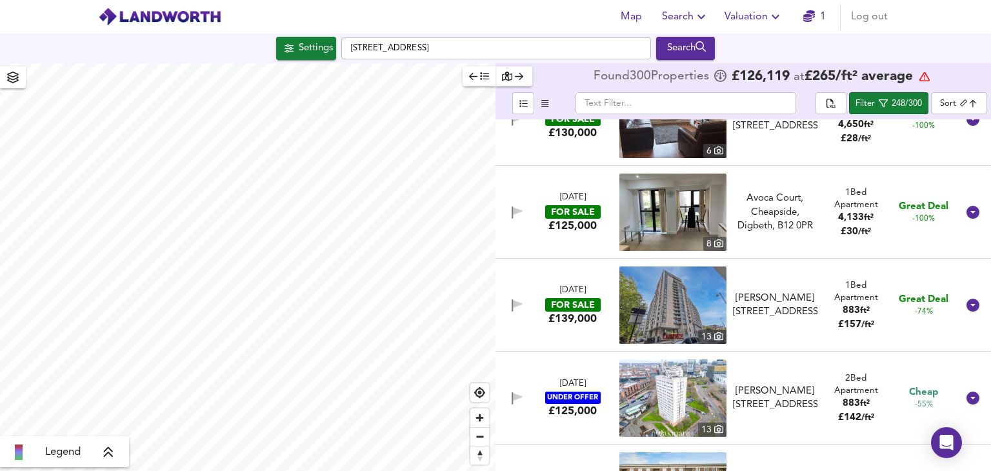
scroll to position [65, 0]
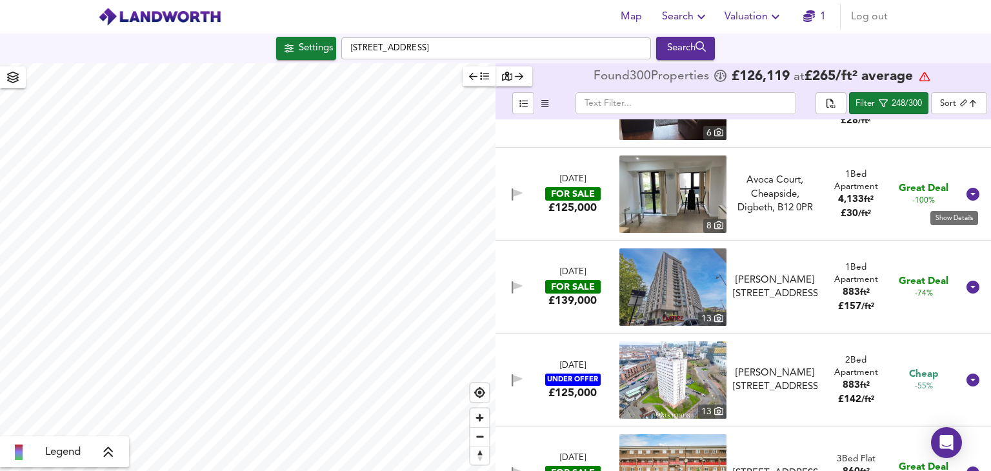
click at [968, 194] on icon at bounding box center [973, 194] width 13 height 13
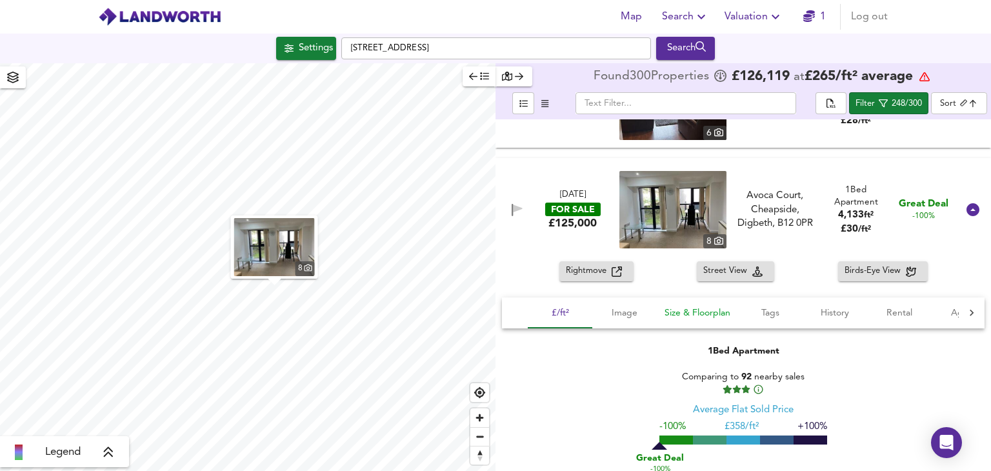
click at [702, 312] on span "Size & Floorplan" at bounding box center [698, 313] width 66 height 16
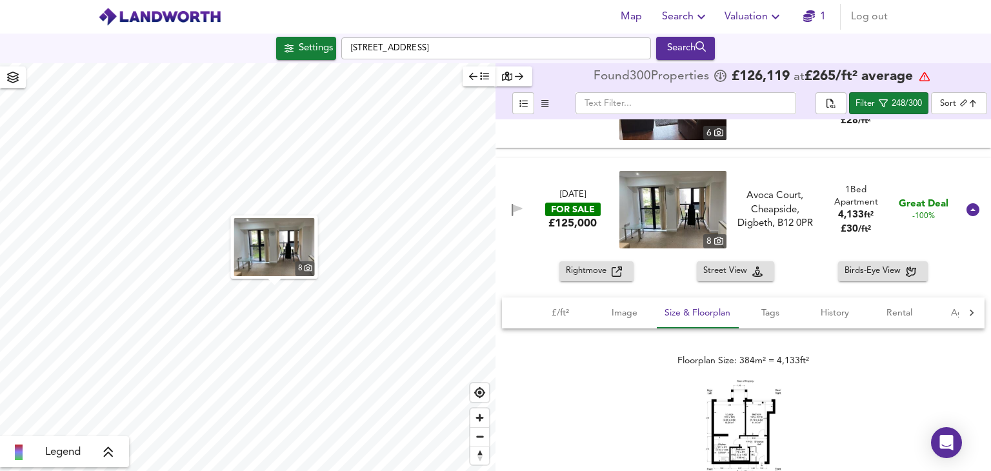
click at [722, 414] on img at bounding box center [743, 428] width 77 height 97
click at [968, 210] on icon at bounding box center [973, 209] width 13 height 13
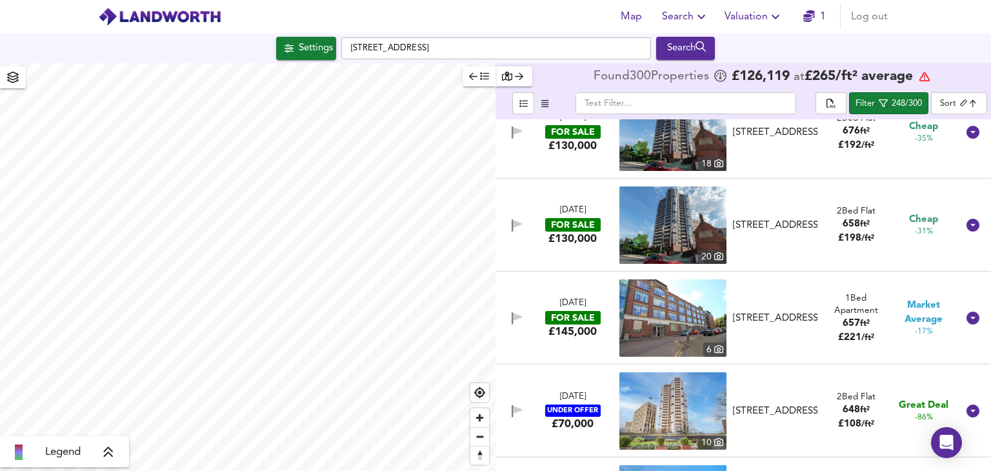
scroll to position [1678, 0]
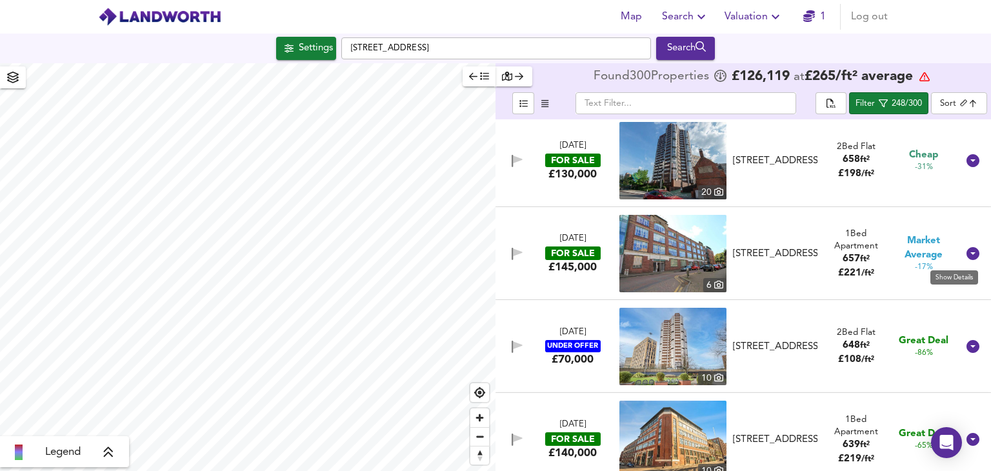
click at [968, 256] on icon at bounding box center [973, 253] width 13 height 13
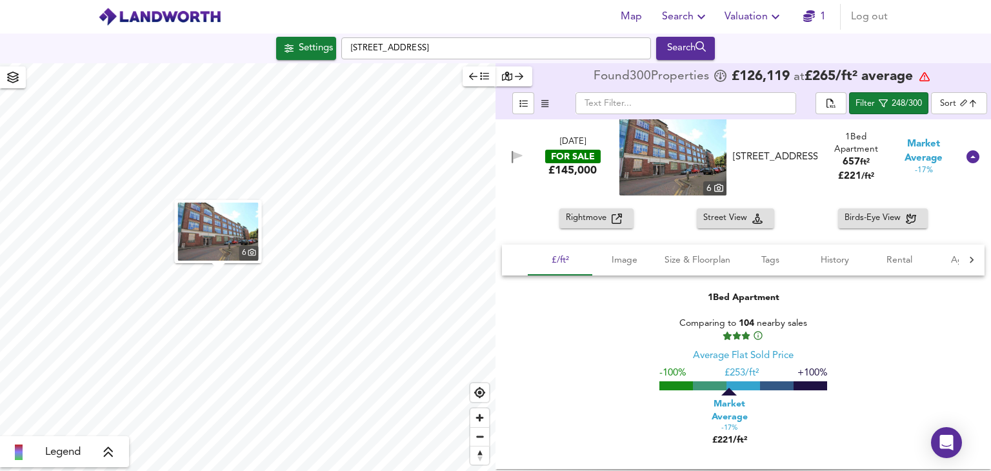
scroll to position [1807, 0]
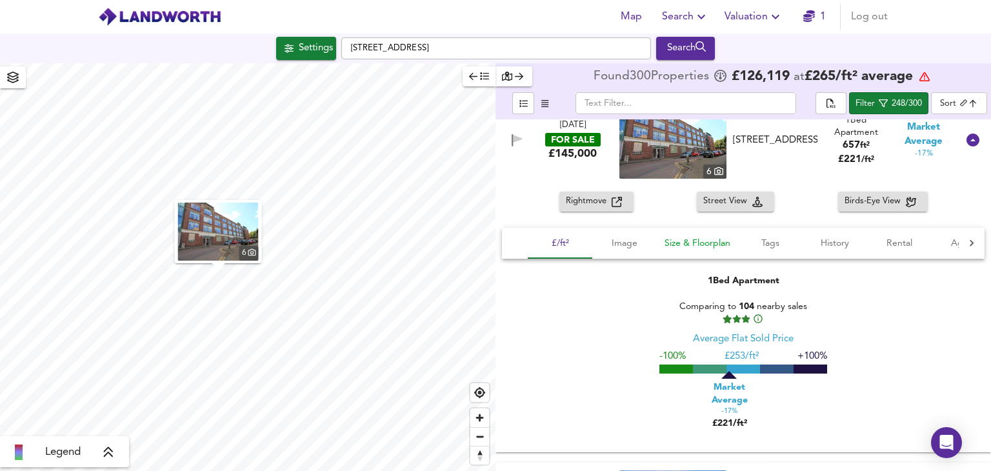
click at [683, 247] on span "Size & Floorplan" at bounding box center [698, 244] width 66 height 16
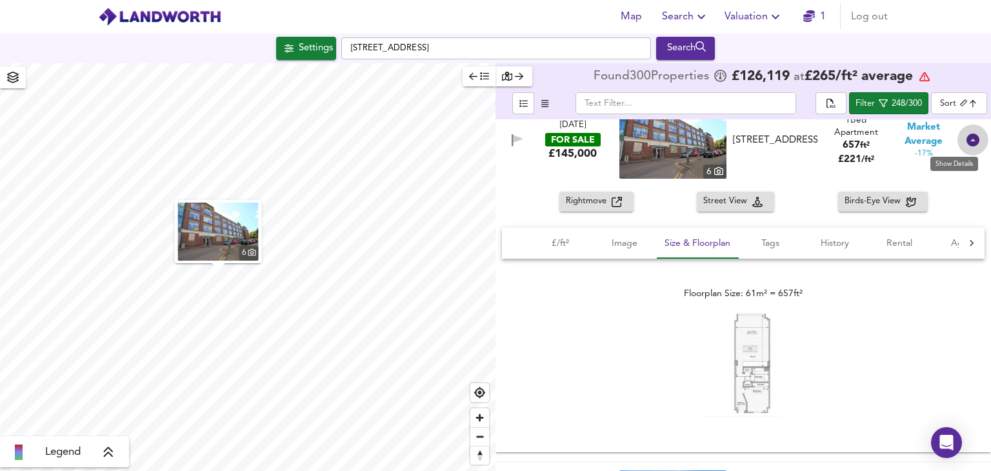
click at [969, 141] on icon at bounding box center [973, 140] width 13 height 13
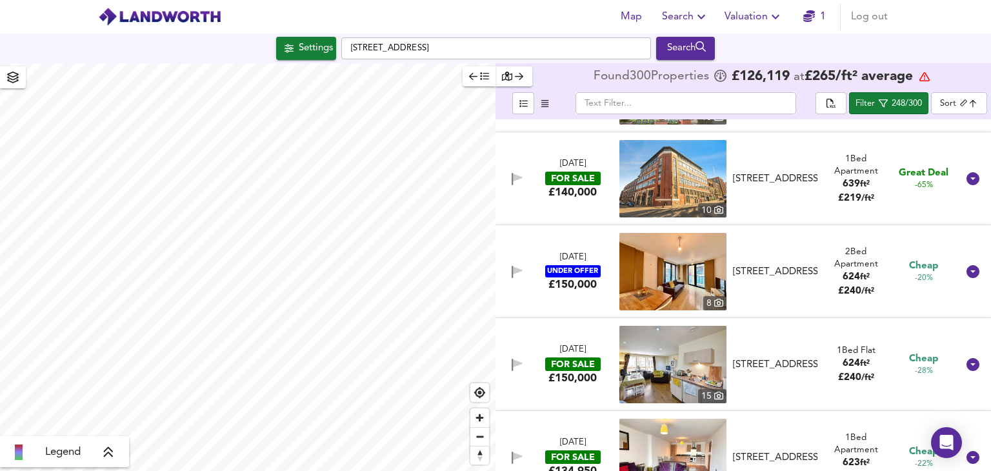
scroll to position [2001, 0]
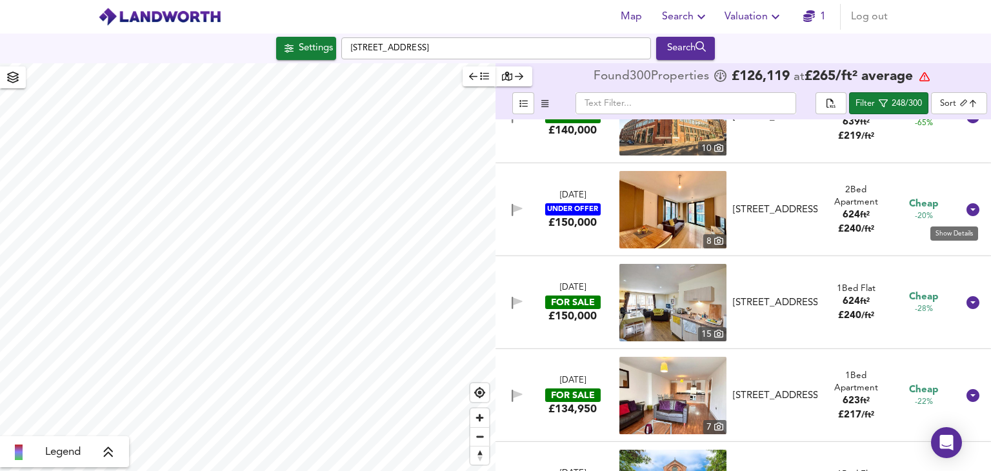
click at [967, 212] on icon at bounding box center [973, 209] width 13 height 13
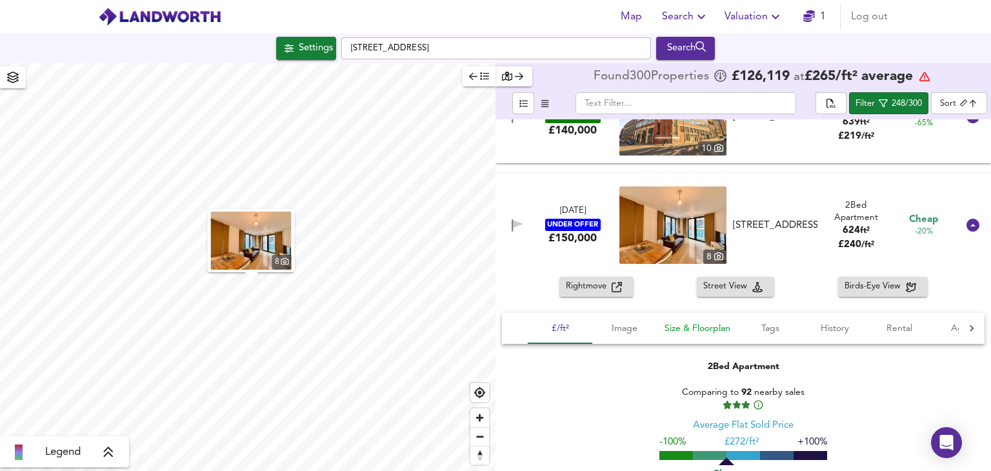
click at [682, 321] on span "Size & Floorplan" at bounding box center [698, 329] width 66 height 16
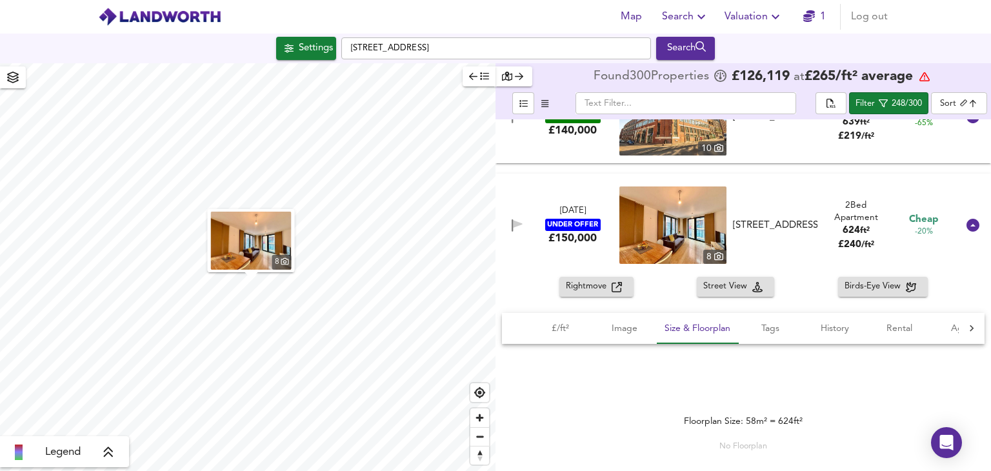
click at [969, 227] on icon at bounding box center [973, 225] width 13 height 13
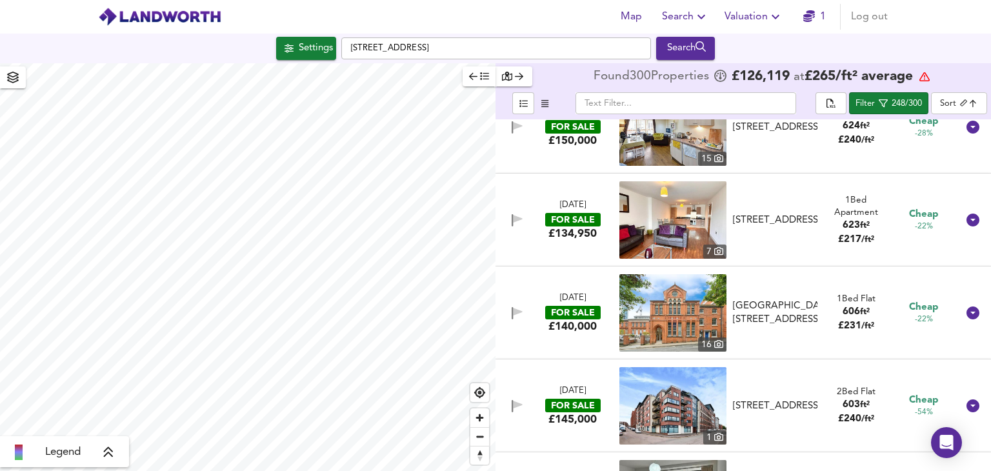
scroll to position [2195, 0]
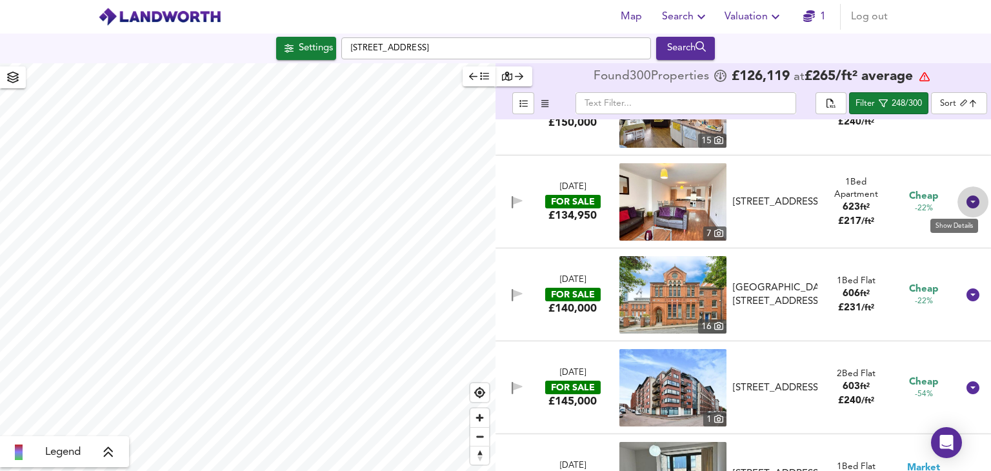
click at [967, 200] on icon at bounding box center [973, 202] width 13 height 13
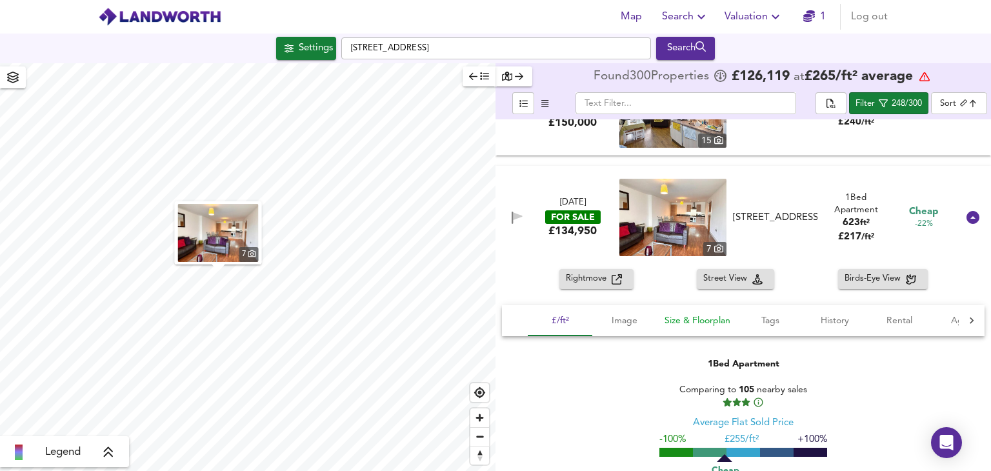
click at [718, 325] on span "Size & Floorplan" at bounding box center [698, 321] width 66 height 16
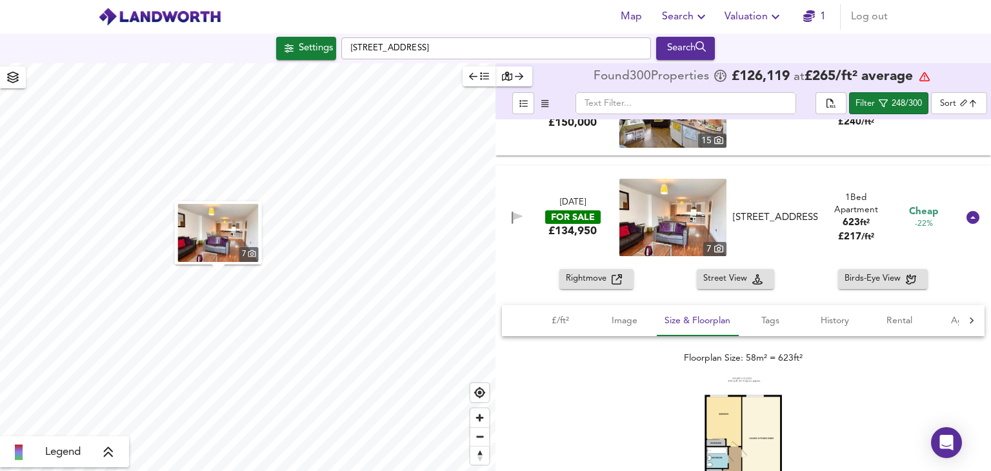
click at [730, 425] on img at bounding box center [743, 442] width 77 height 129
drag, startPoint x: 971, startPoint y: 216, endPoint x: 942, endPoint y: 282, distance: 72.0
click at [971, 216] on icon at bounding box center [973, 217] width 13 height 13
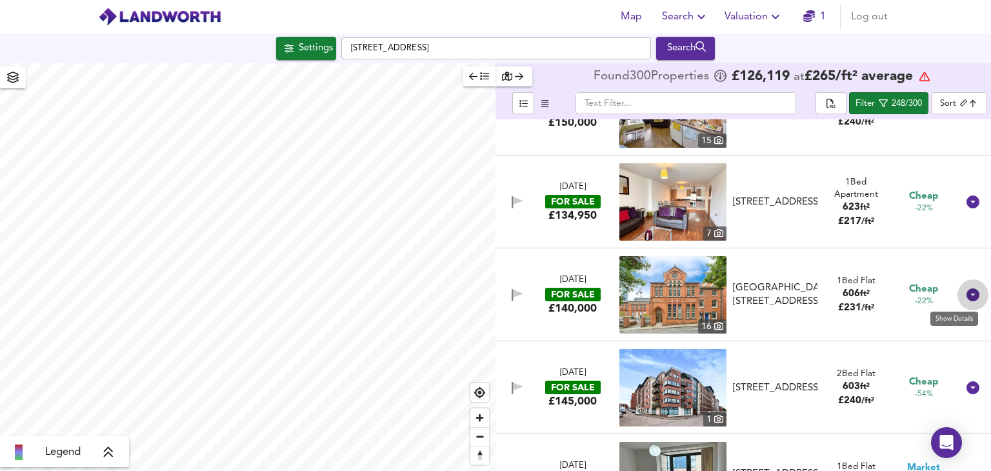
click at [969, 294] on icon at bounding box center [973, 295] width 13 height 13
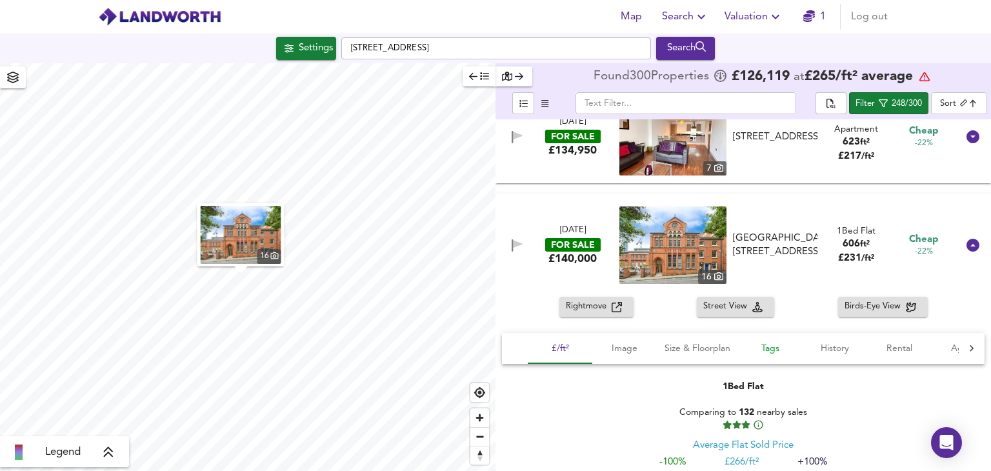
scroll to position [2324, 0]
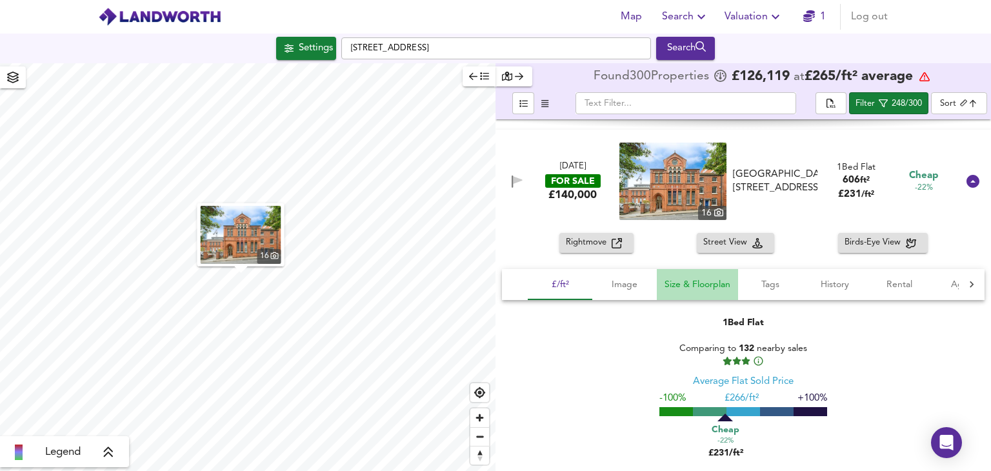
click at [710, 284] on span "Size & Floorplan" at bounding box center [698, 285] width 66 height 16
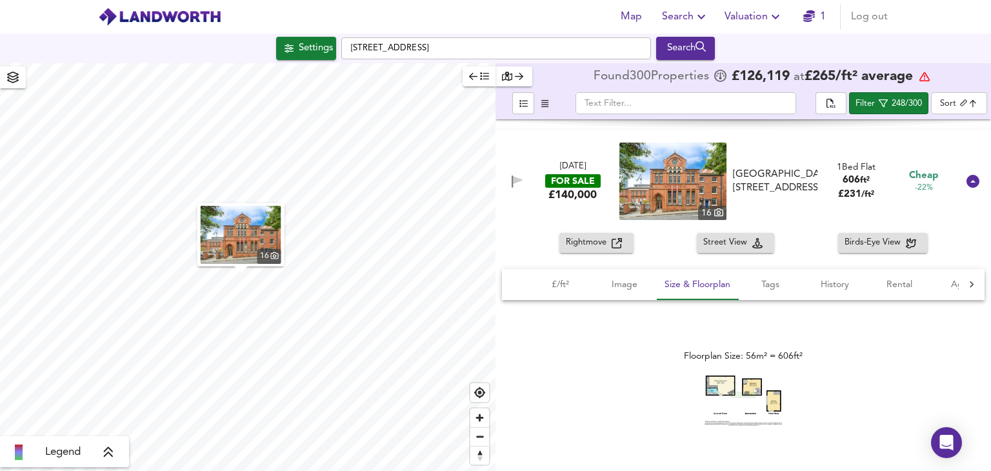
click at [729, 385] on img at bounding box center [743, 401] width 77 height 50
click at [970, 183] on icon at bounding box center [973, 181] width 13 height 13
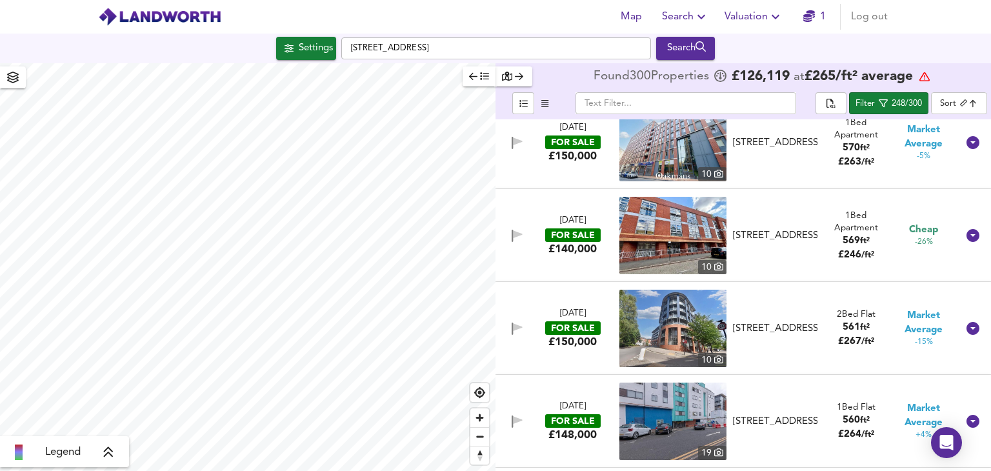
scroll to position [2969, 0]
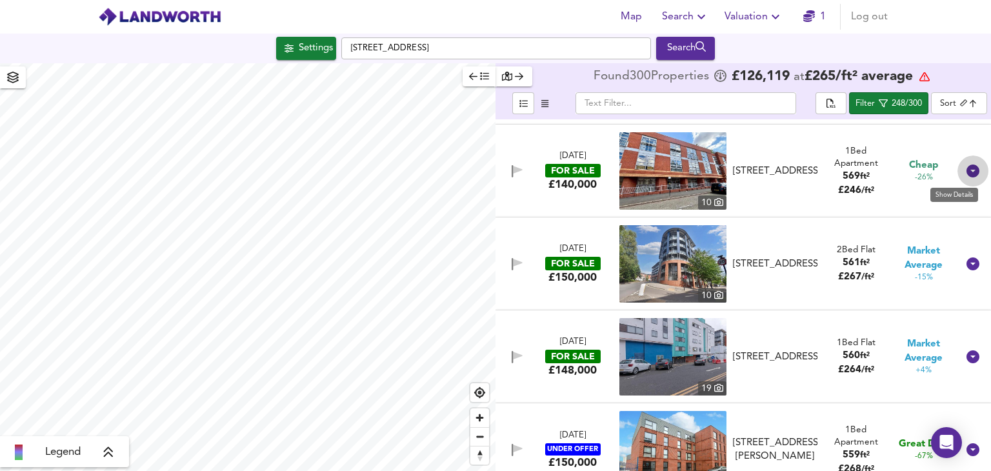
click at [968, 172] on icon at bounding box center [973, 171] width 13 height 13
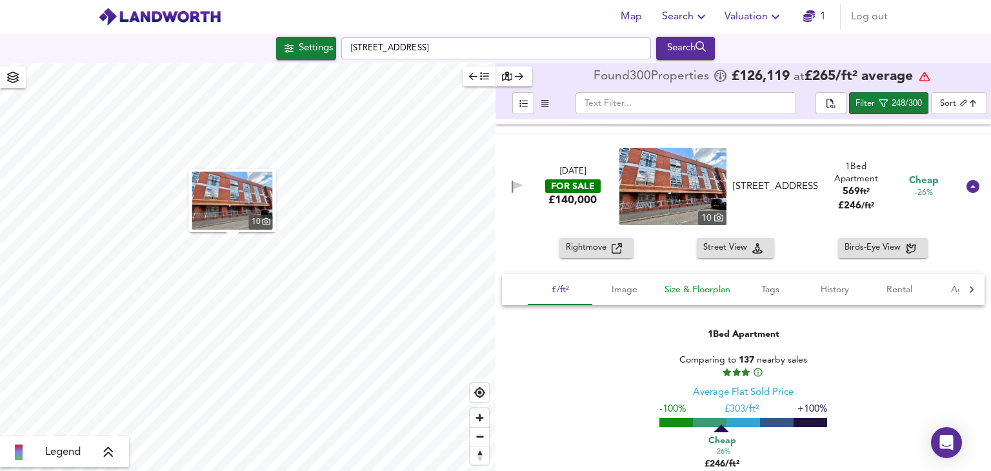
click at [709, 290] on span "Size & Floorplan" at bounding box center [698, 290] width 66 height 16
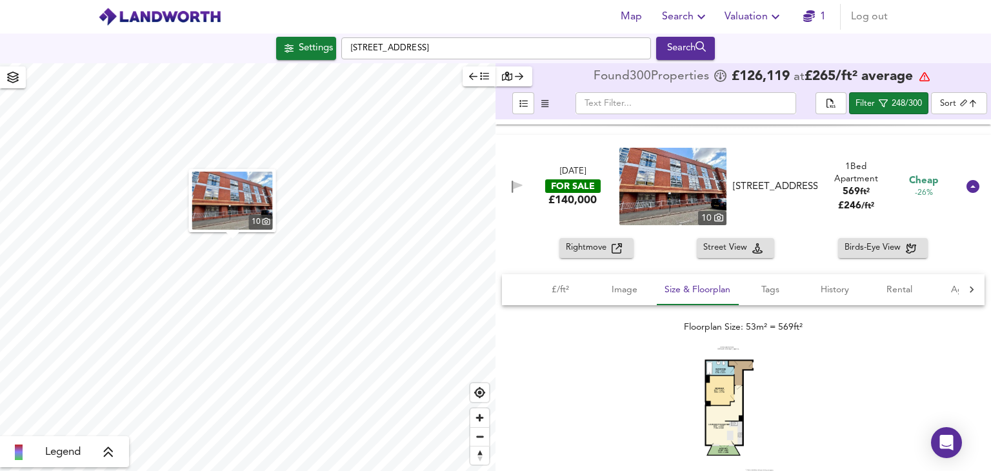
click at [705, 381] on img at bounding box center [743, 412] width 77 height 131
click at [967, 187] on icon at bounding box center [973, 186] width 13 height 13
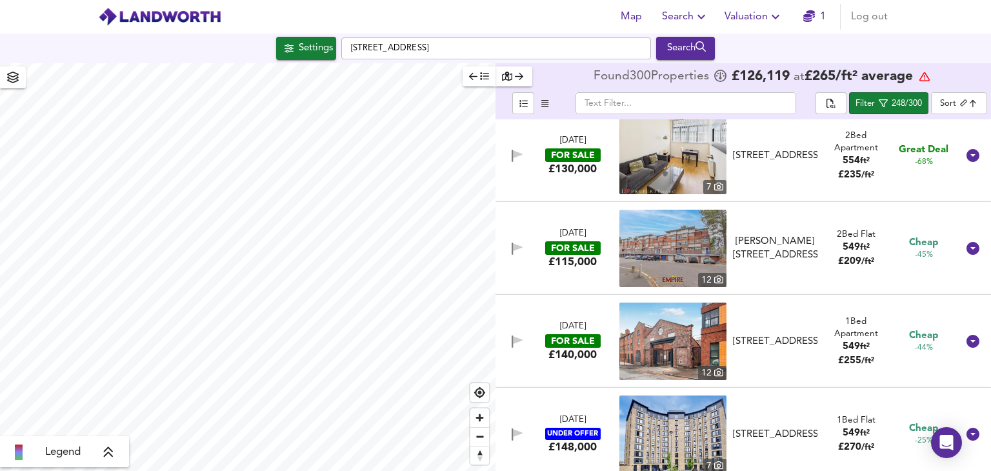
scroll to position [3550, 0]
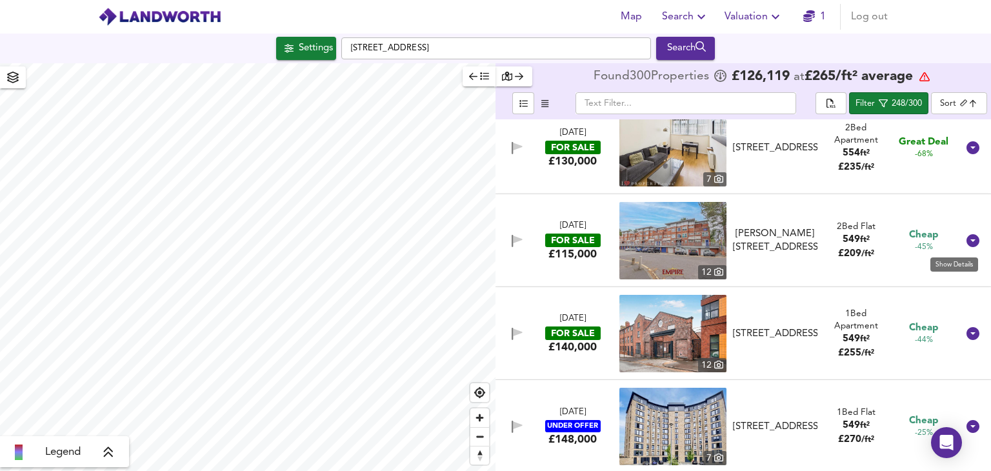
click at [968, 246] on icon at bounding box center [973, 240] width 13 height 13
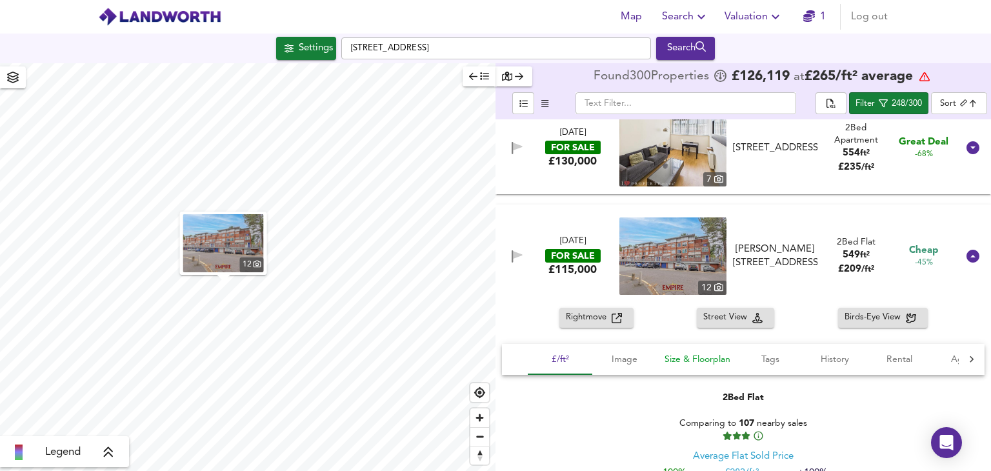
click at [701, 354] on span "Size & Floorplan" at bounding box center [698, 360] width 66 height 16
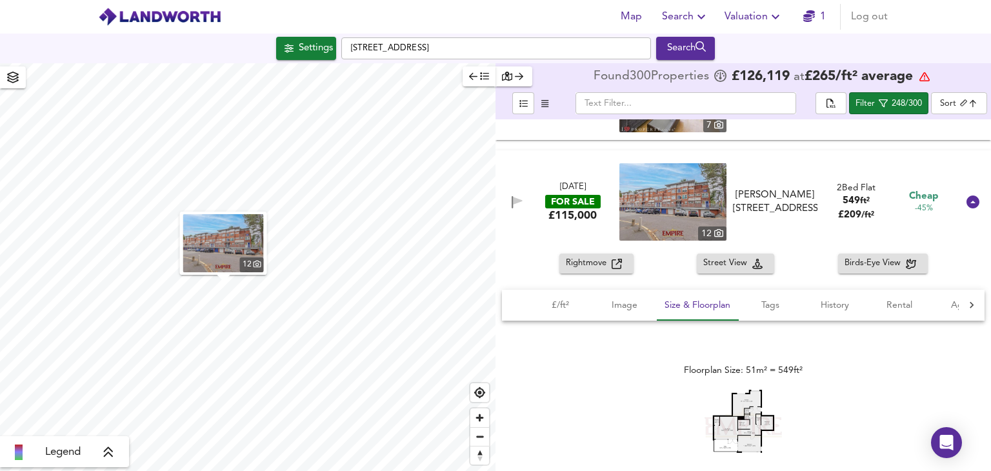
scroll to position [3615, 0]
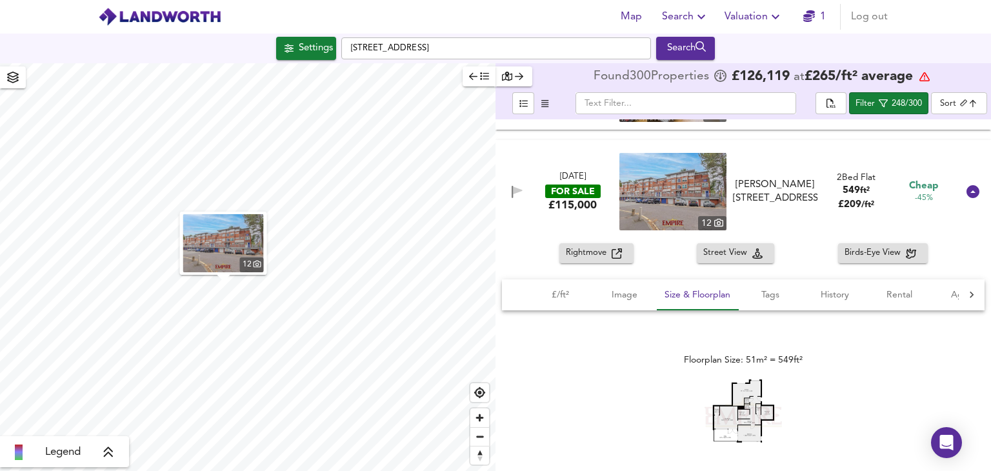
click at [737, 396] on img at bounding box center [743, 411] width 77 height 63
click at [968, 194] on icon at bounding box center [973, 191] width 13 height 13
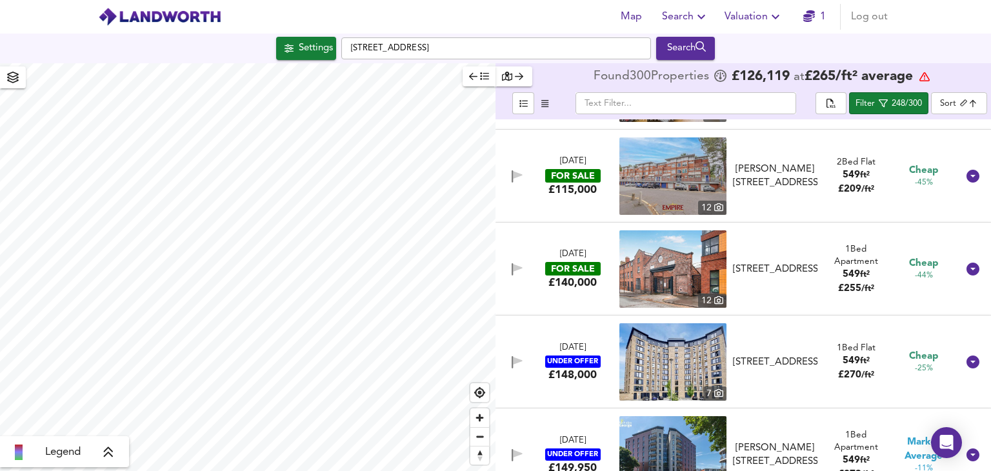
scroll to position [3679, 0]
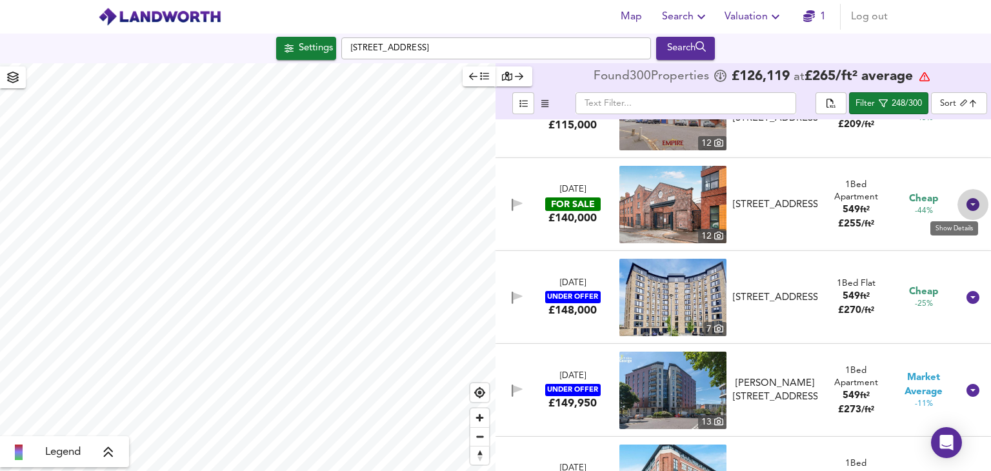
click at [968, 205] on icon at bounding box center [973, 204] width 15 height 15
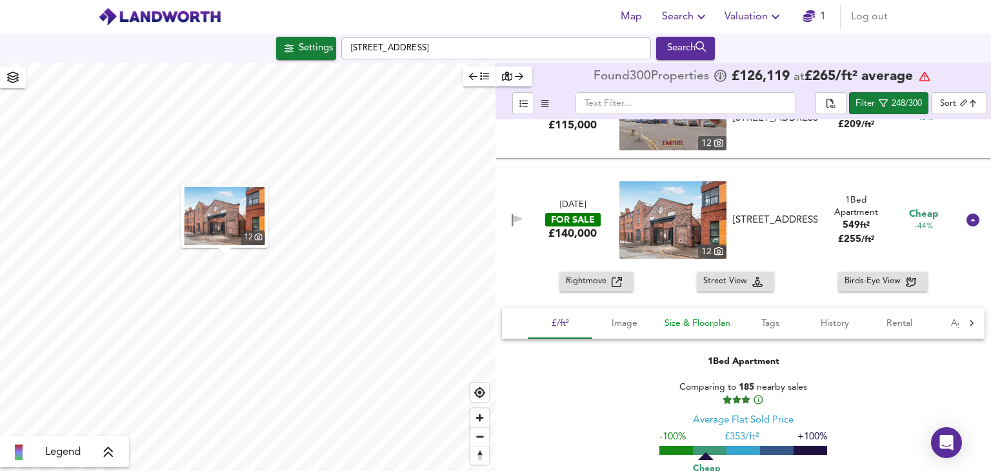
click at [714, 326] on span "Size & Floorplan" at bounding box center [698, 324] width 66 height 16
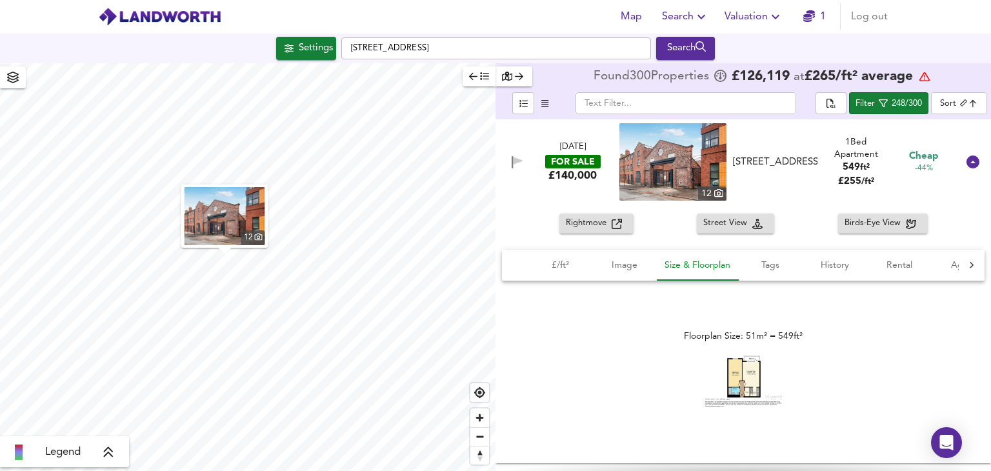
scroll to position [3744, 0]
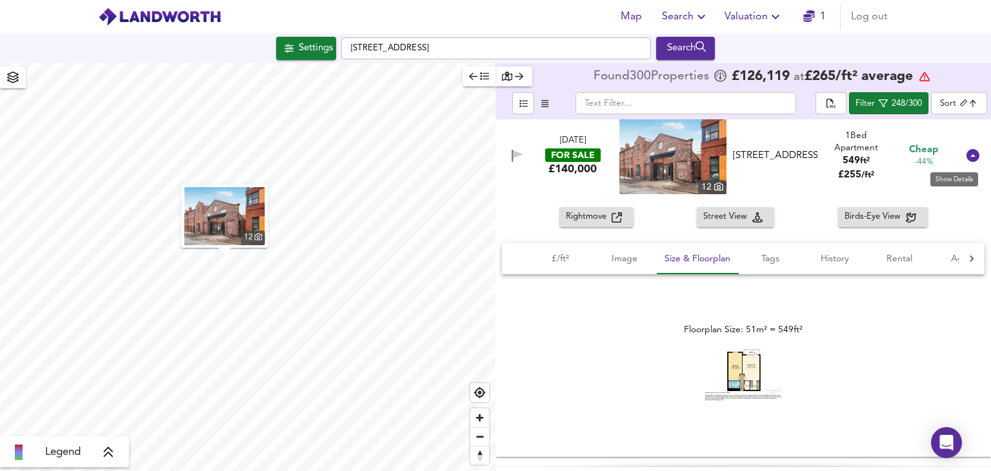
click at [971, 157] on icon at bounding box center [973, 155] width 13 height 13
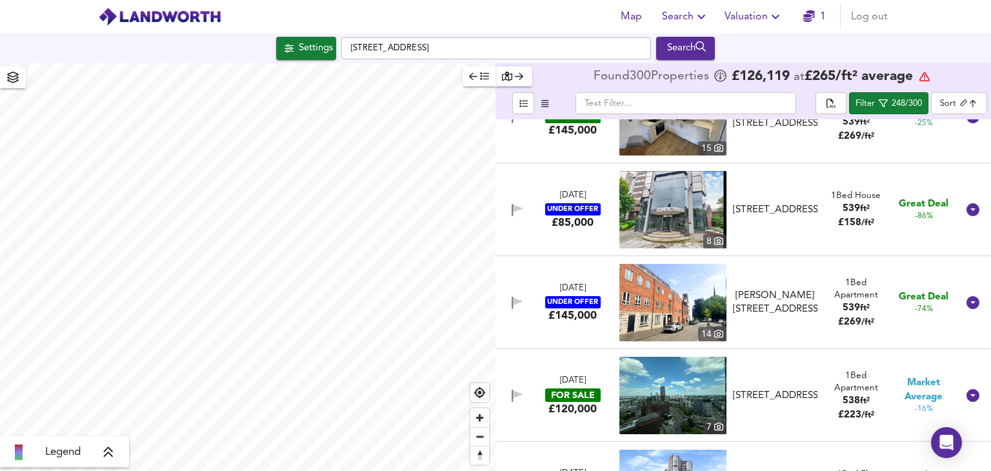
scroll to position [4389, 0]
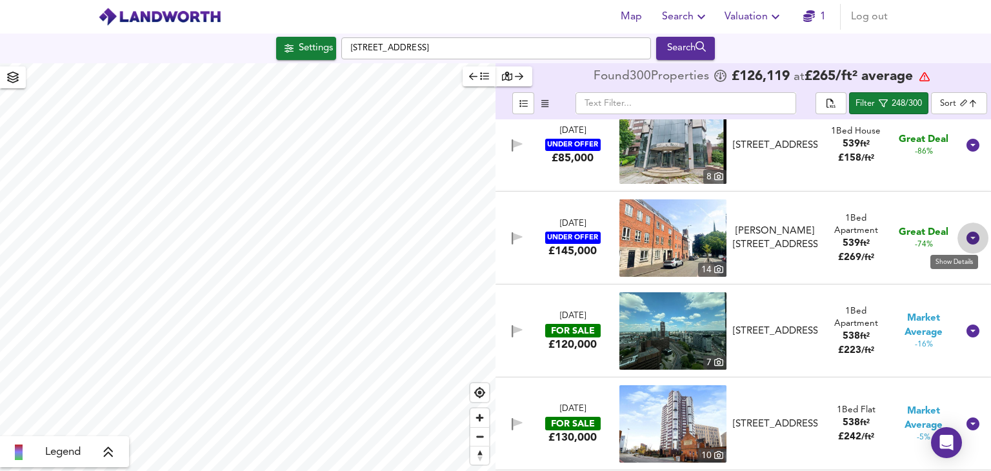
click at [967, 241] on icon at bounding box center [973, 238] width 13 height 13
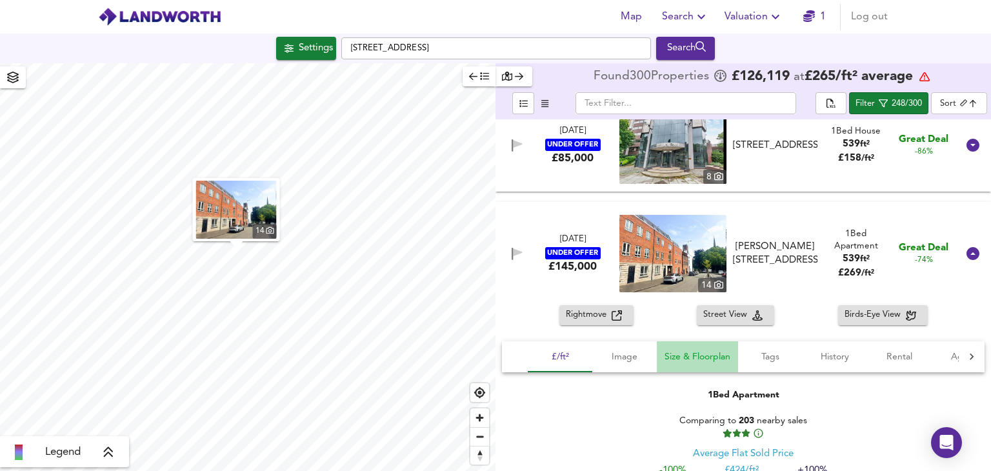
click at [677, 361] on span "Size & Floorplan" at bounding box center [698, 357] width 66 height 16
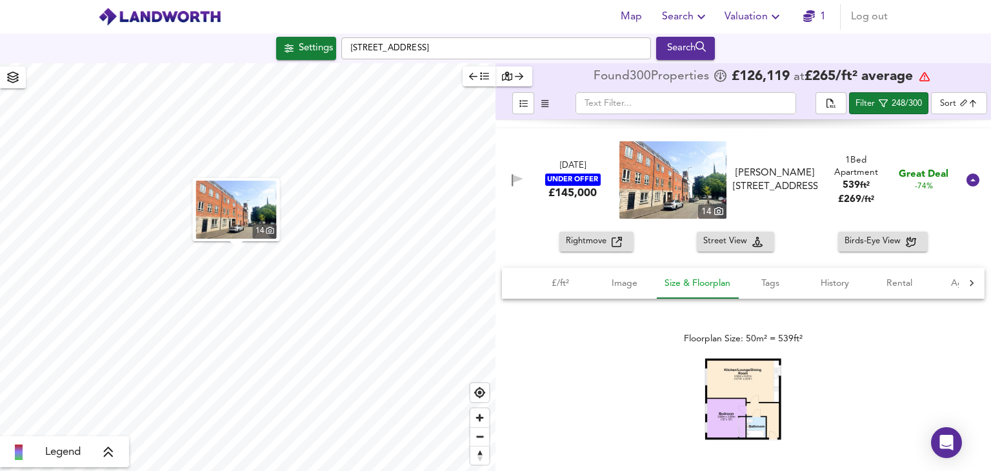
scroll to position [4518, 0]
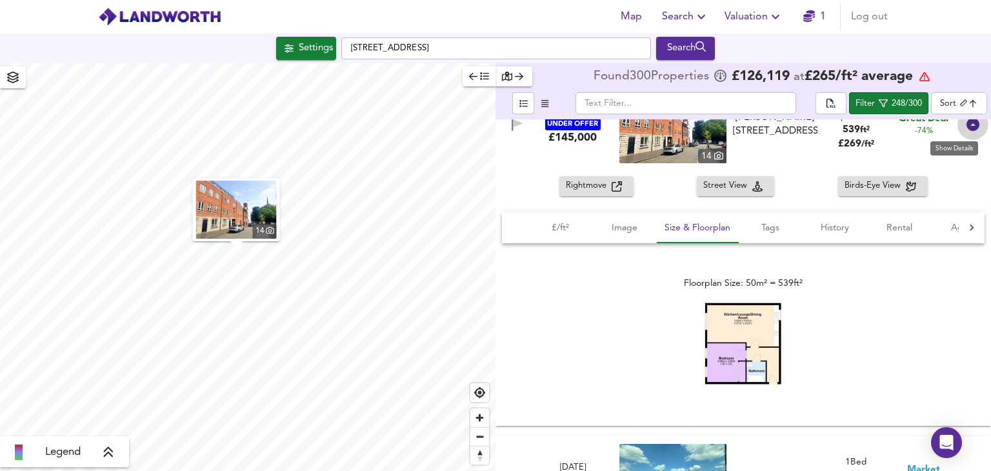
click at [967, 125] on icon at bounding box center [973, 124] width 15 height 15
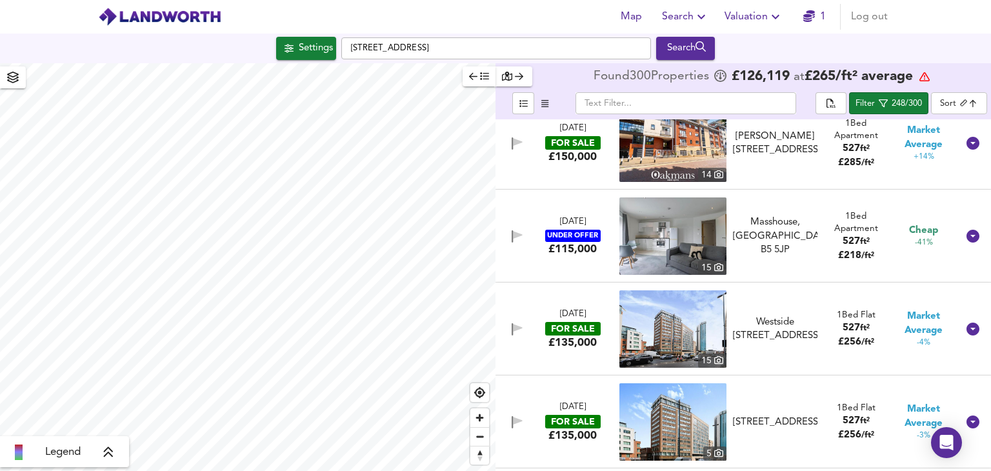
scroll to position [5228, 0]
click at [971, 145] on icon at bounding box center [973, 142] width 13 height 13
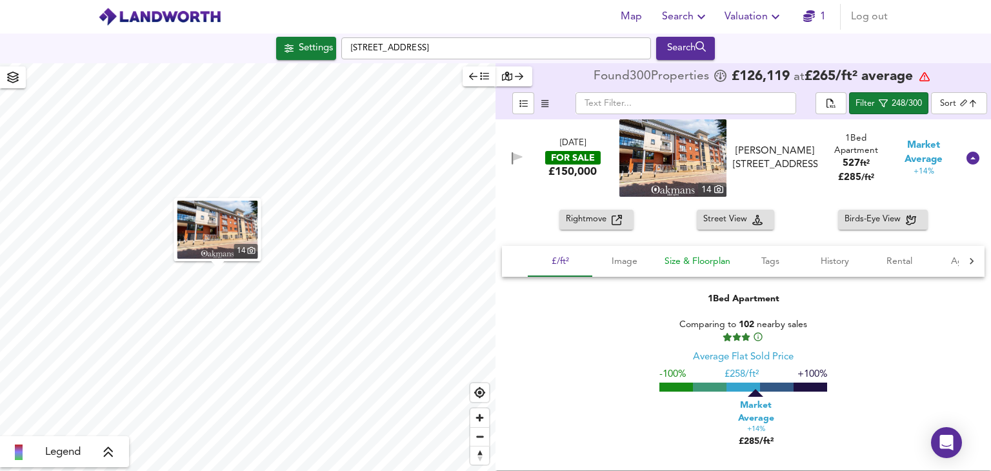
click at [718, 264] on span "Size & Floorplan" at bounding box center [698, 262] width 66 height 16
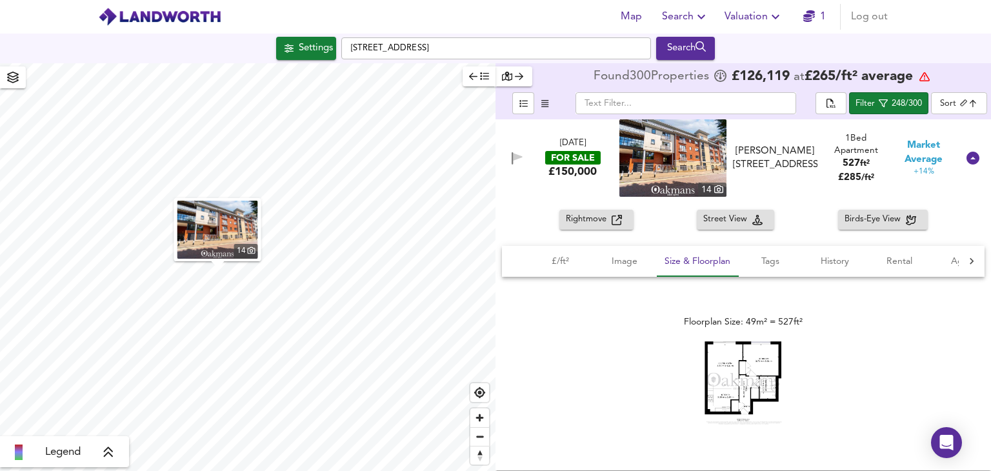
click at [729, 360] on img at bounding box center [743, 382] width 77 height 83
click at [967, 157] on icon at bounding box center [973, 158] width 13 height 13
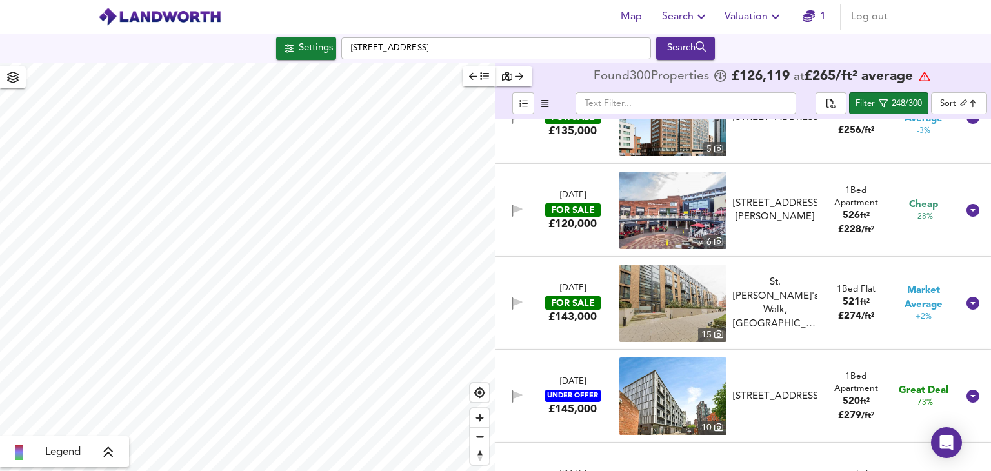
scroll to position [5551, 0]
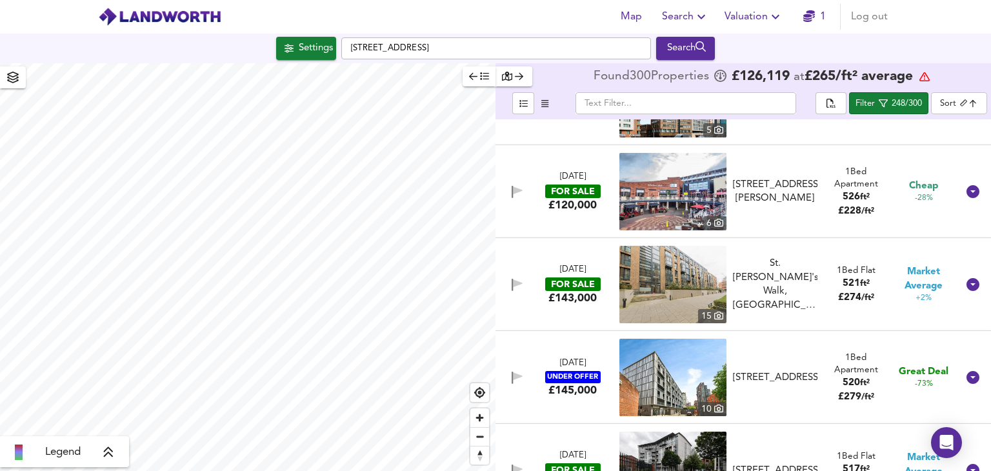
click at [968, 192] on icon at bounding box center [973, 191] width 13 height 13
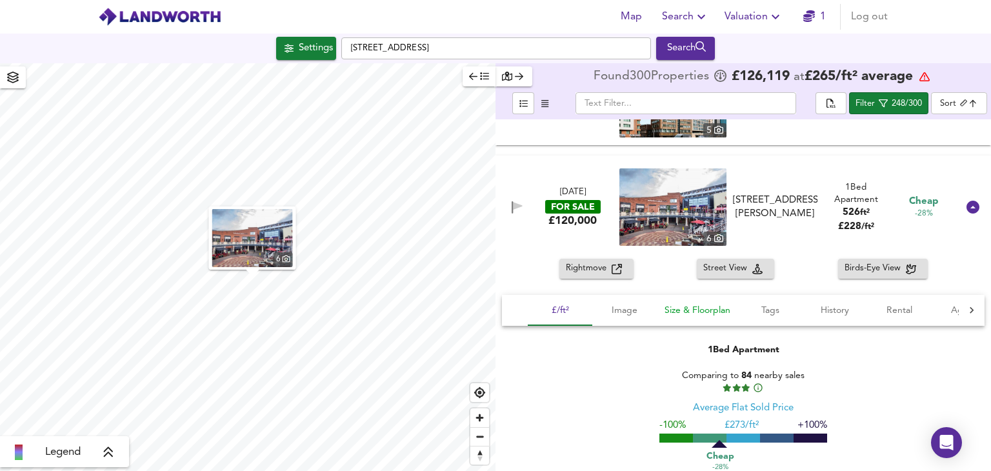
click at [709, 318] on span "Size & Floorplan" at bounding box center [698, 311] width 66 height 16
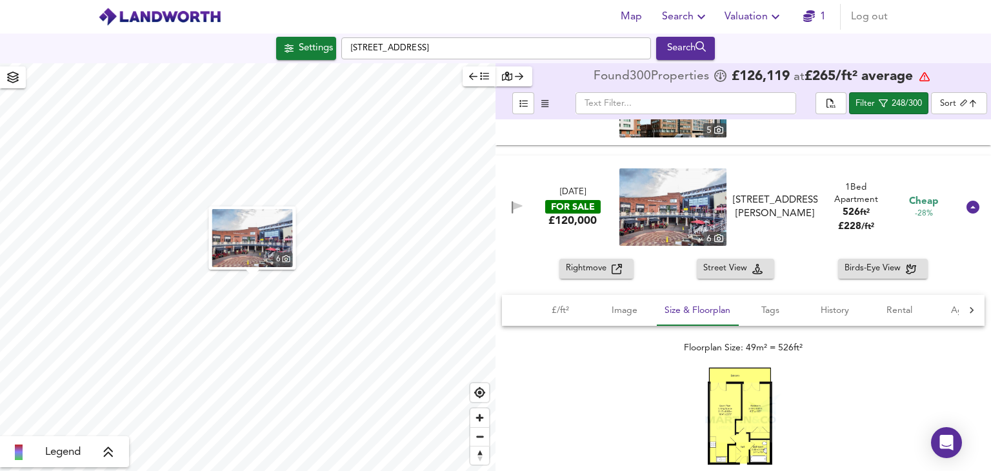
click at [728, 405] on img at bounding box center [743, 427] width 77 height 121
drag, startPoint x: 968, startPoint y: 207, endPoint x: 897, endPoint y: 277, distance: 99.5
click at [968, 207] on icon at bounding box center [973, 207] width 13 height 13
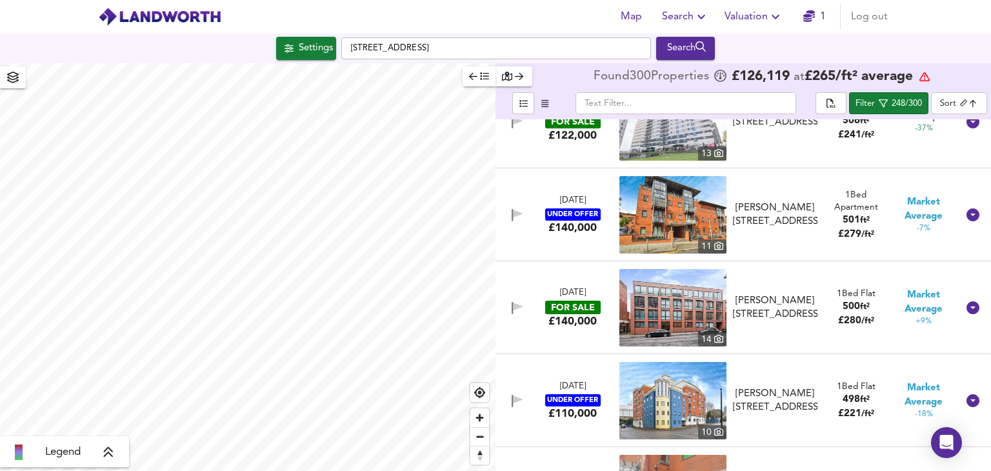
scroll to position [6519, 0]
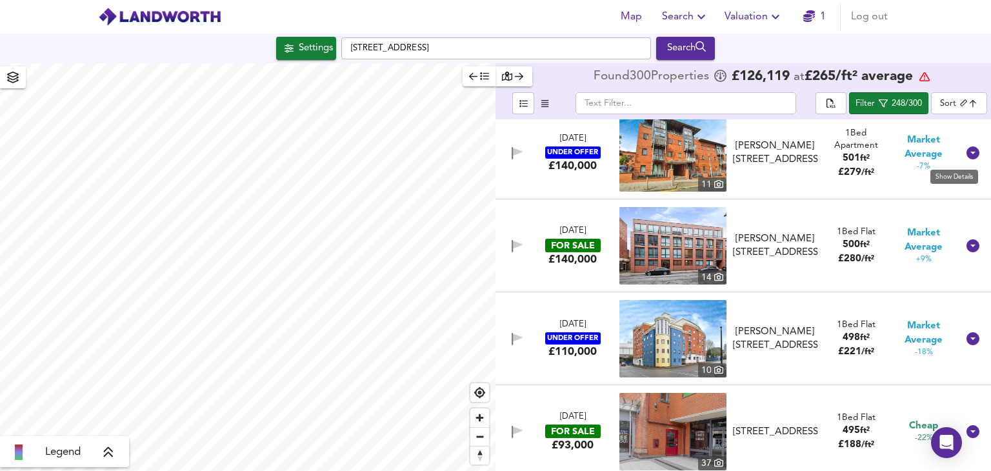
click at [967, 154] on icon at bounding box center [973, 153] width 13 height 13
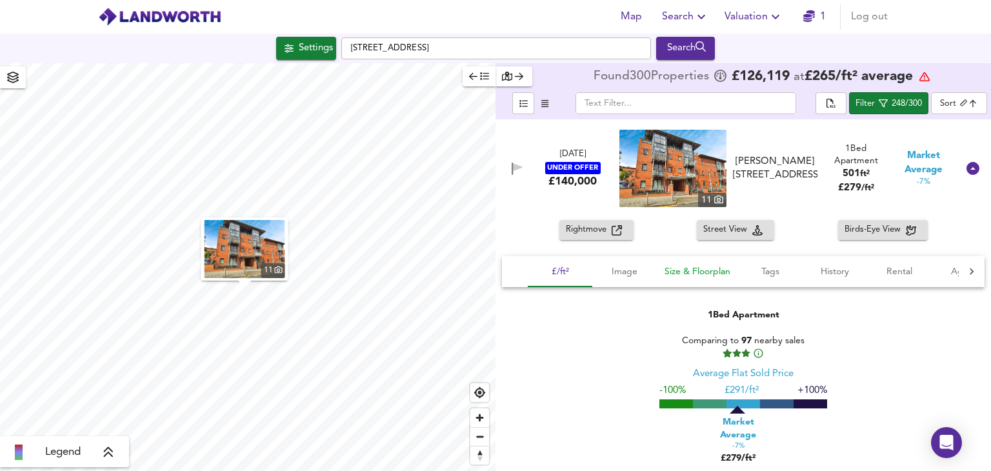
click at [722, 274] on span "Size & Floorplan" at bounding box center [698, 272] width 66 height 16
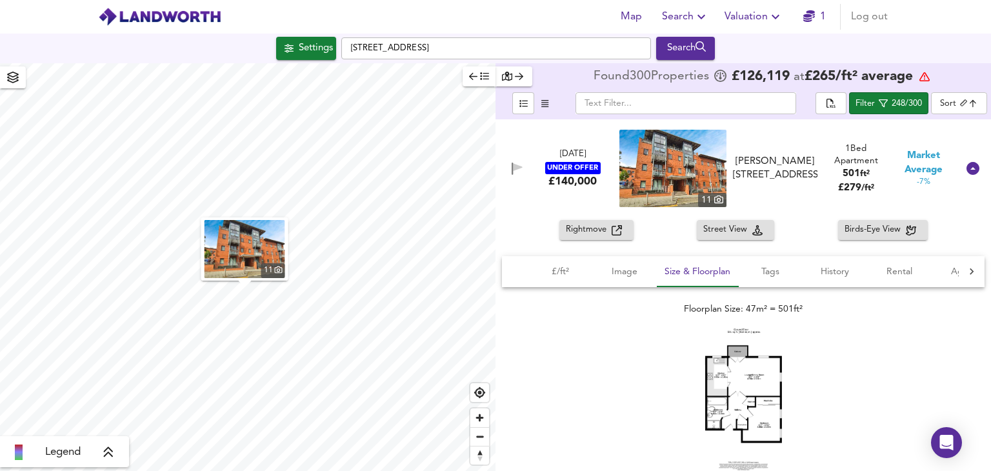
click at [728, 387] on img at bounding box center [743, 400] width 77 height 142
click at [971, 168] on icon at bounding box center [973, 168] width 13 height 13
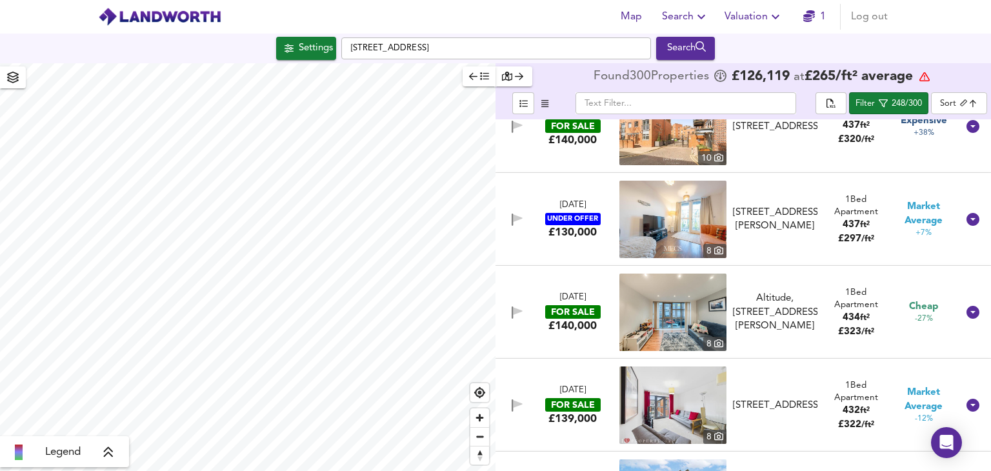
scroll to position [11554, 0]
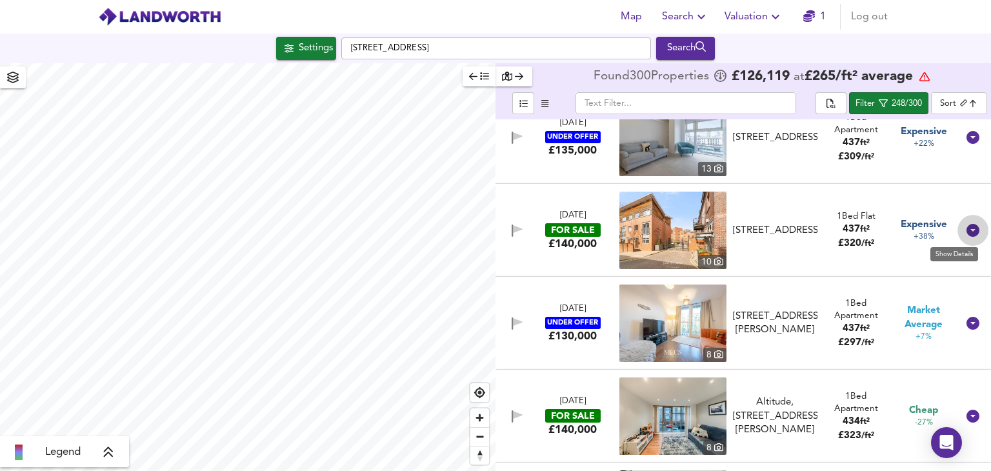
click at [967, 233] on icon at bounding box center [973, 230] width 13 height 13
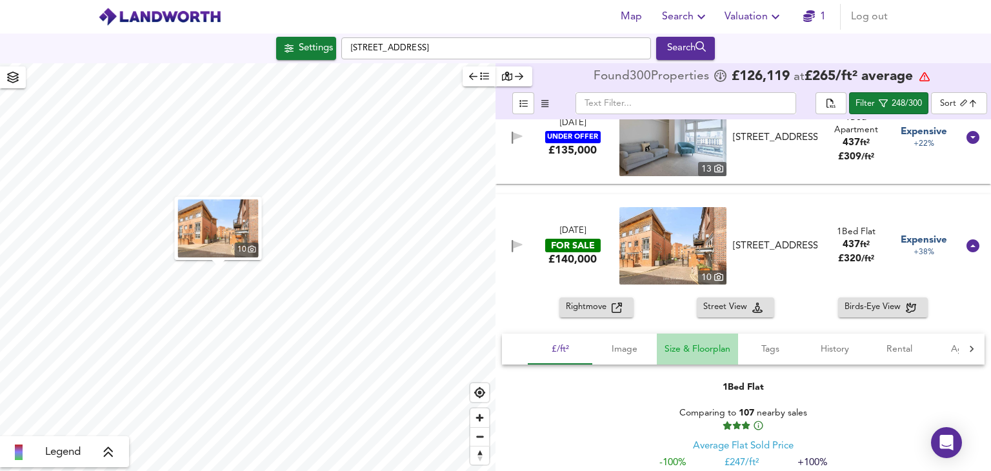
click at [717, 347] on span "Size & Floorplan" at bounding box center [698, 349] width 66 height 16
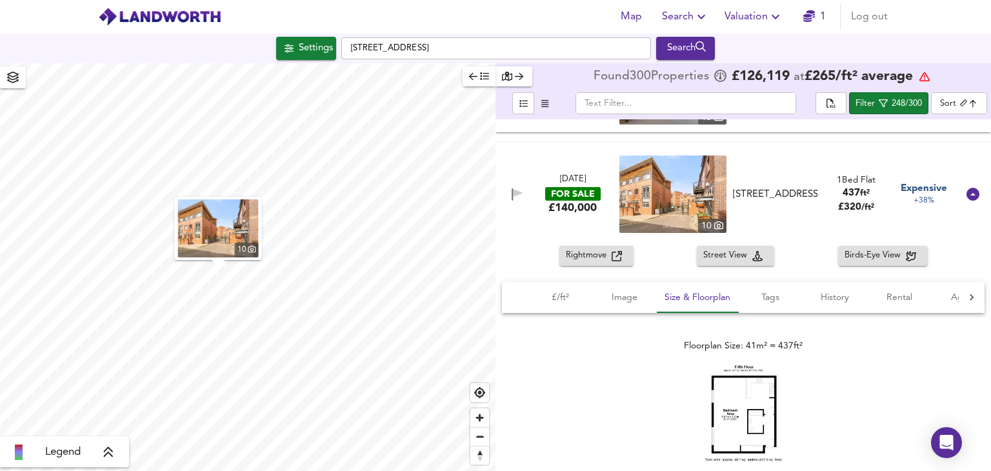
scroll to position [11618, 0]
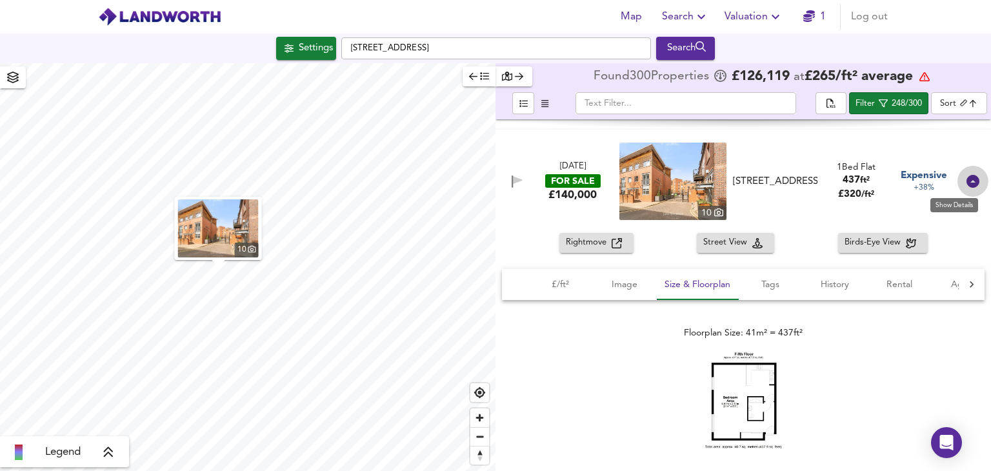
click at [971, 187] on icon at bounding box center [973, 181] width 15 height 15
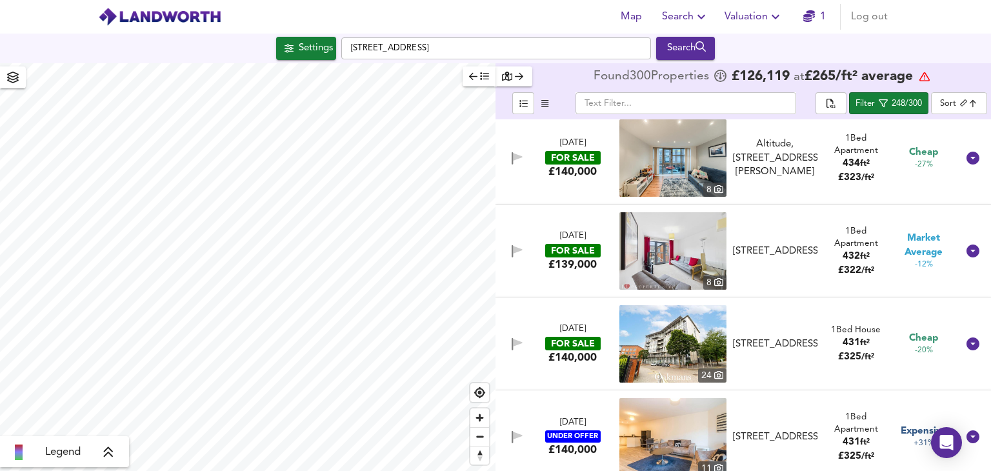
scroll to position [11877, 0]
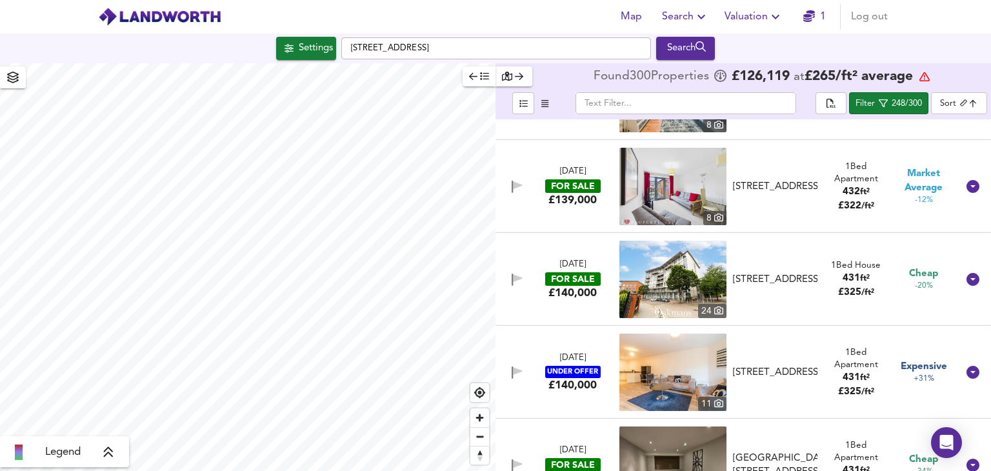
click at [705, 18] on icon "button" at bounding box center [701, 16] width 15 height 15
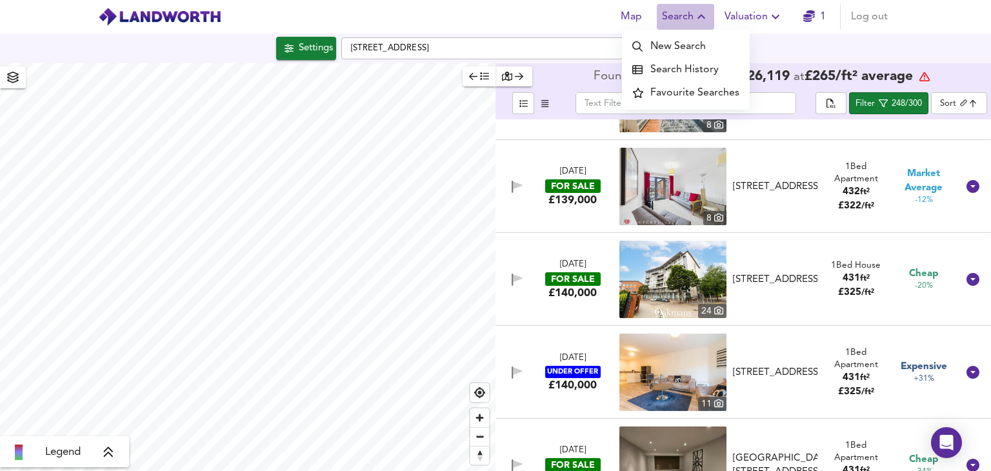
click at [705, 18] on icon "button" at bounding box center [702, 16] width 8 height 5
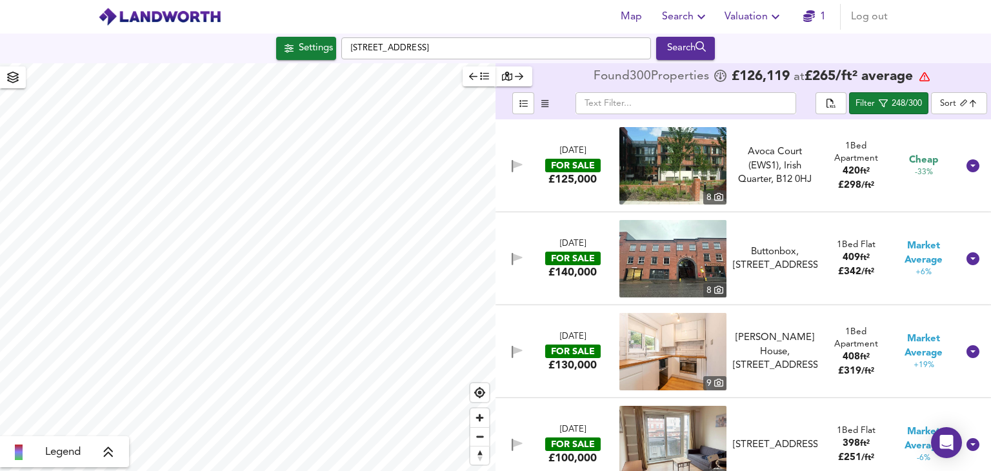
scroll to position [12393, 0]
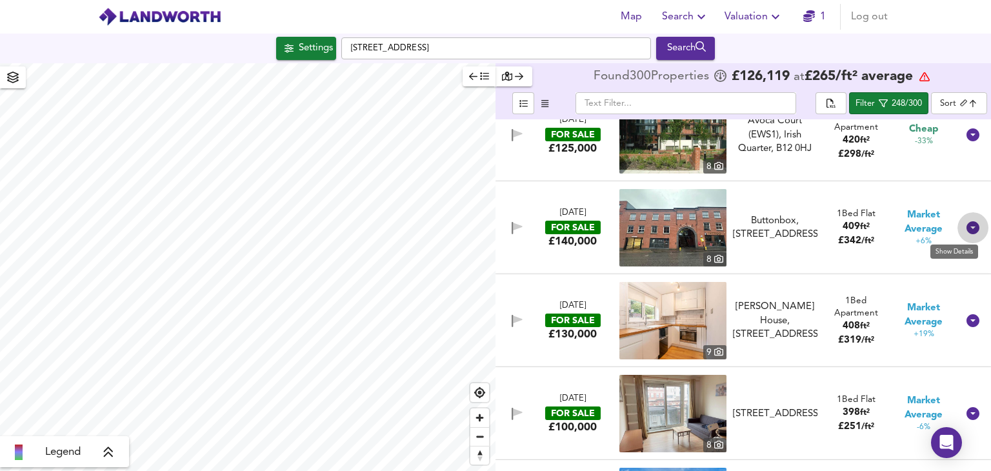
click at [966, 225] on icon at bounding box center [973, 227] width 15 height 15
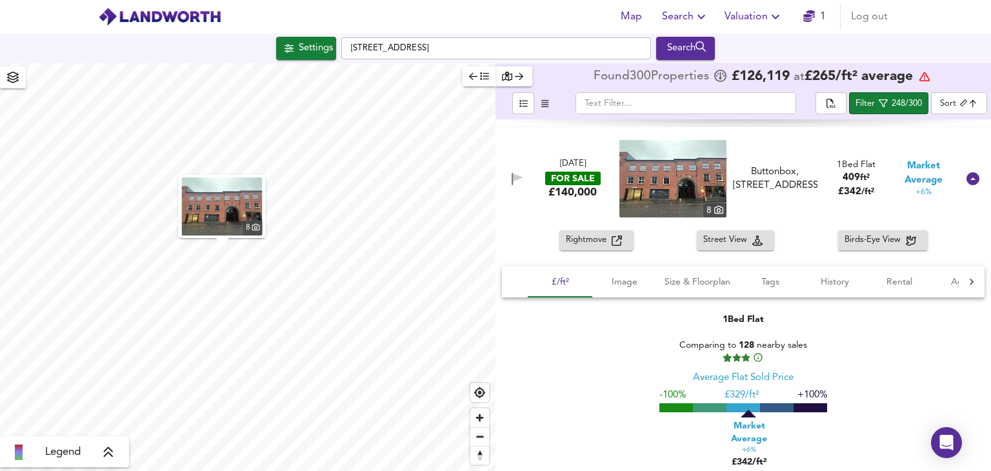
scroll to position [12522, 0]
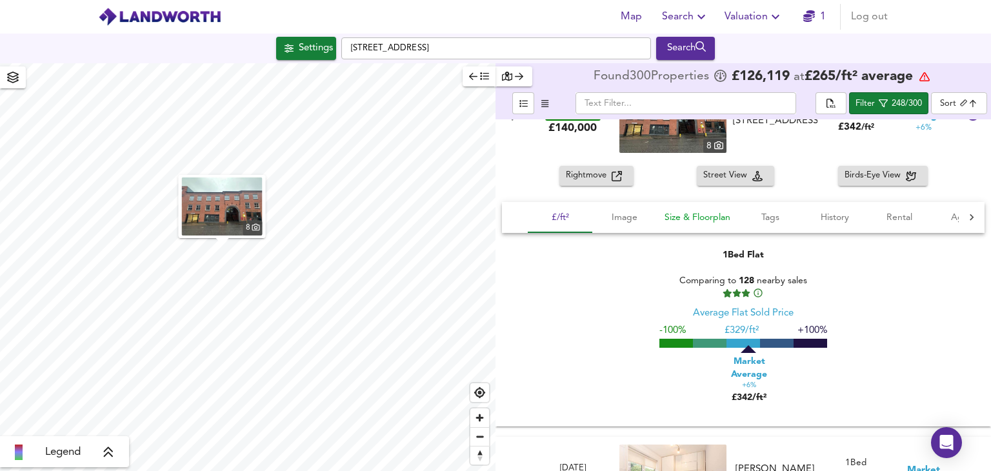
click at [697, 218] on span "Size & Floorplan" at bounding box center [698, 218] width 66 height 16
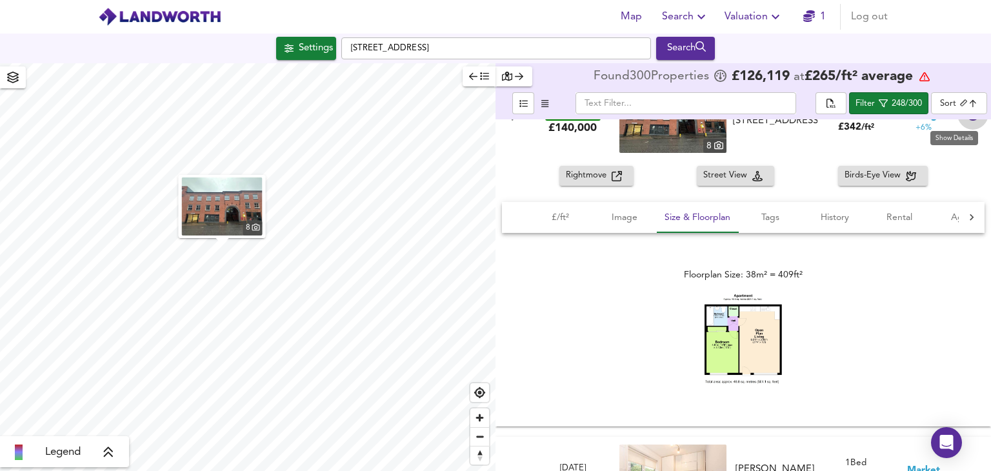
click at [967, 119] on icon at bounding box center [973, 114] width 13 height 13
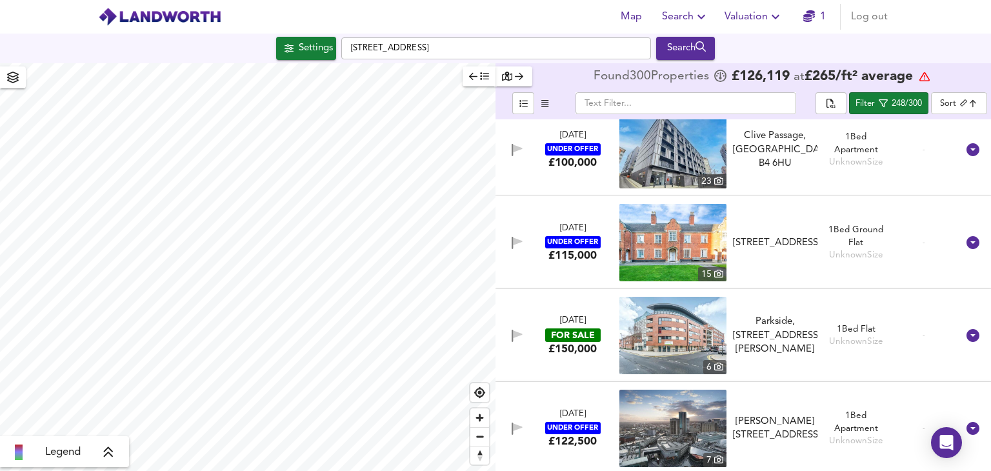
scroll to position [21946, 0]
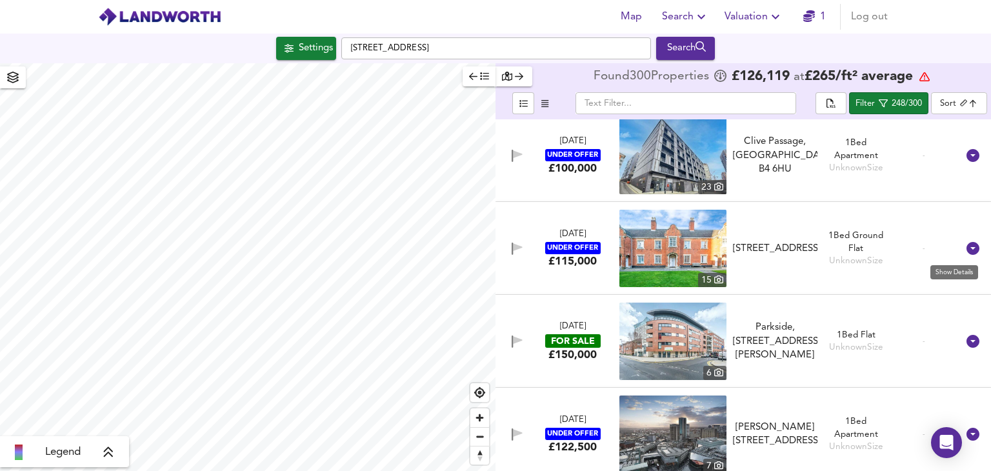
click at [967, 246] on icon at bounding box center [973, 248] width 13 height 13
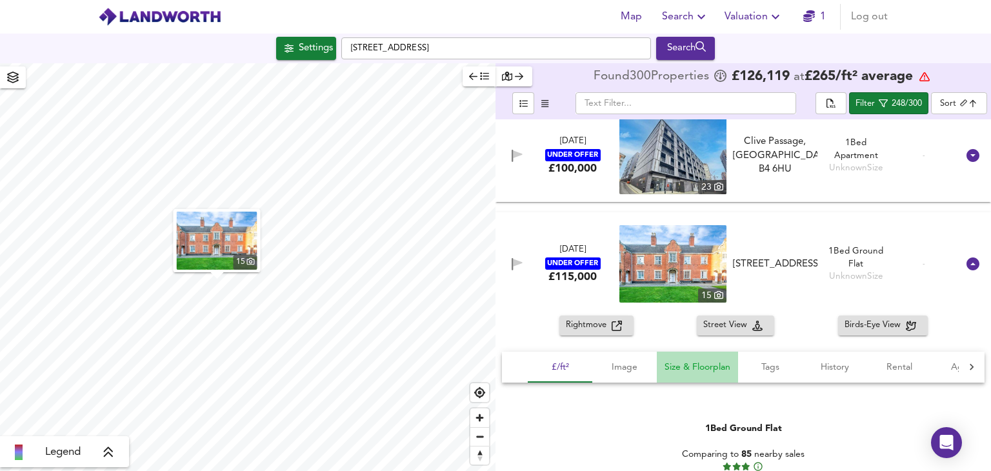
click at [714, 367] on span "Size & Floorplan" at bounding box center [698, 368] width 66 height 16
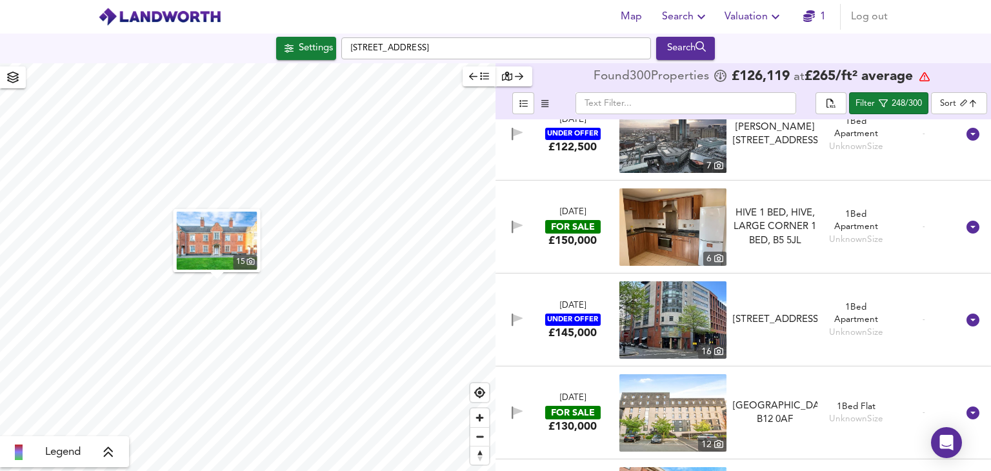
scroll to position [22785, 0]
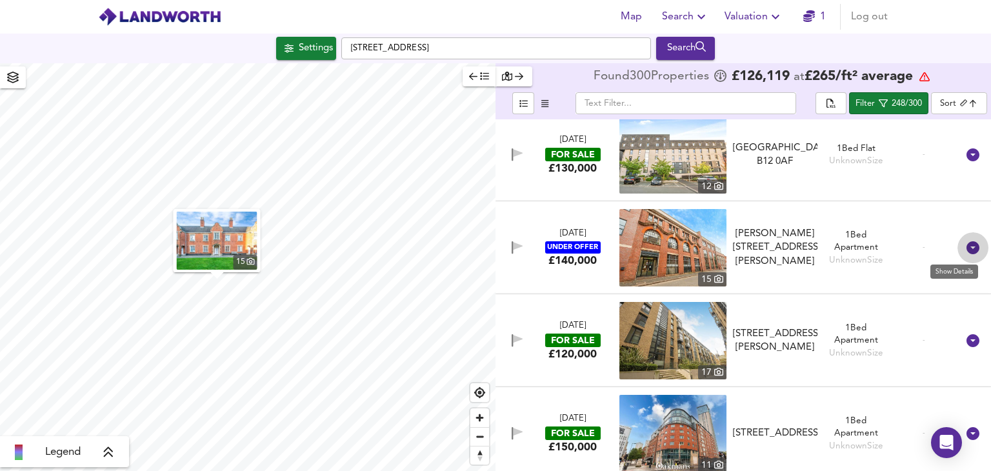
click at [972, 249] on icon at bounding box center [973, 247] width 13 height 13
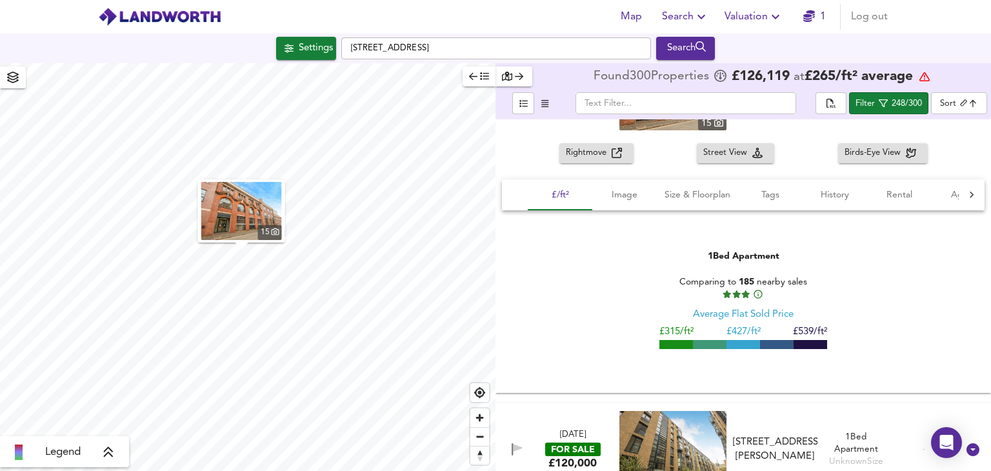
scroll to position [22979, 0]
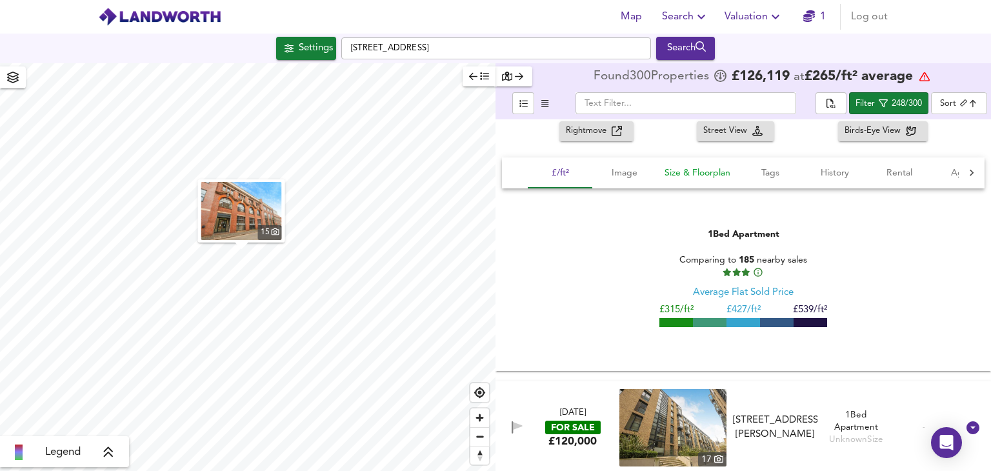
click at [702, 163] on button "Size & Floorplan" at bounding box center [697, 172] width 81 height 31
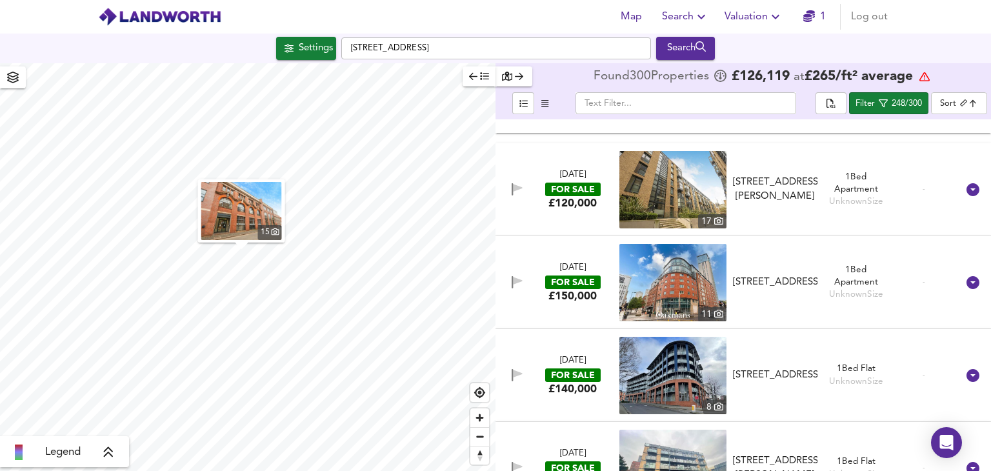
scroll to position [23260, 0]
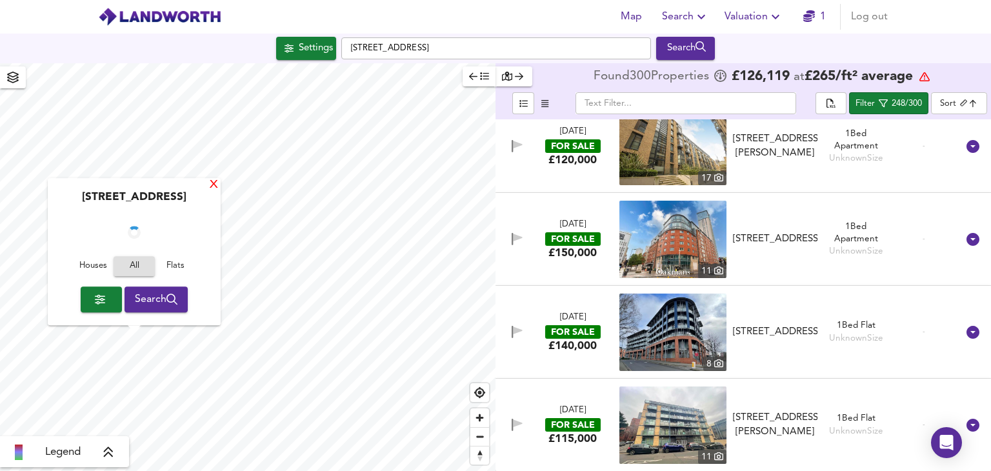
click at [216, 188] on div "X" at bounding box center [213, 185] width 11 height 12
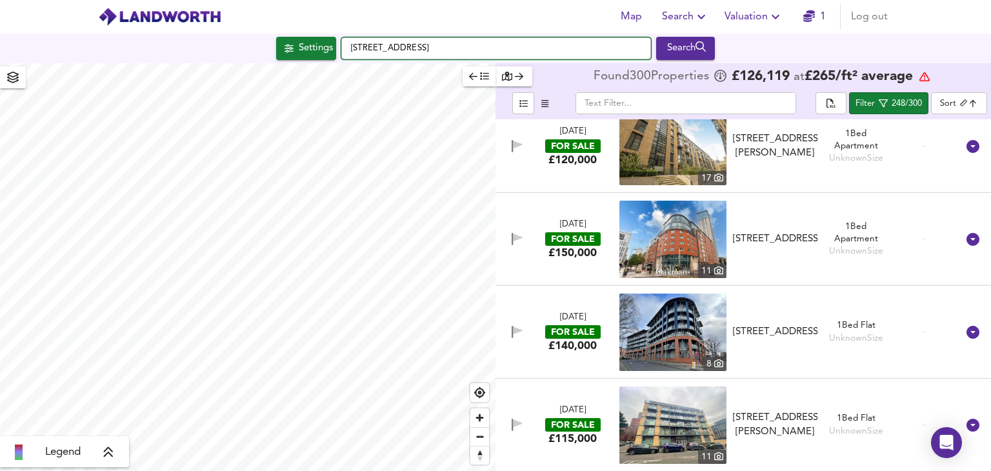
click at [501, 40] on input "[STREET_ADDRESS]" at bounding box center [496, 48] width 310 height 22
drag, startPoint x: 503, startPoint y: 45, endPoint x: 349, endPoint y: 36, distance: 154.5
click at [349, 36] on div "Settings New Street Drop And Go, B2 4BF Search" at bounding box center [495, 49] width 991 height 30
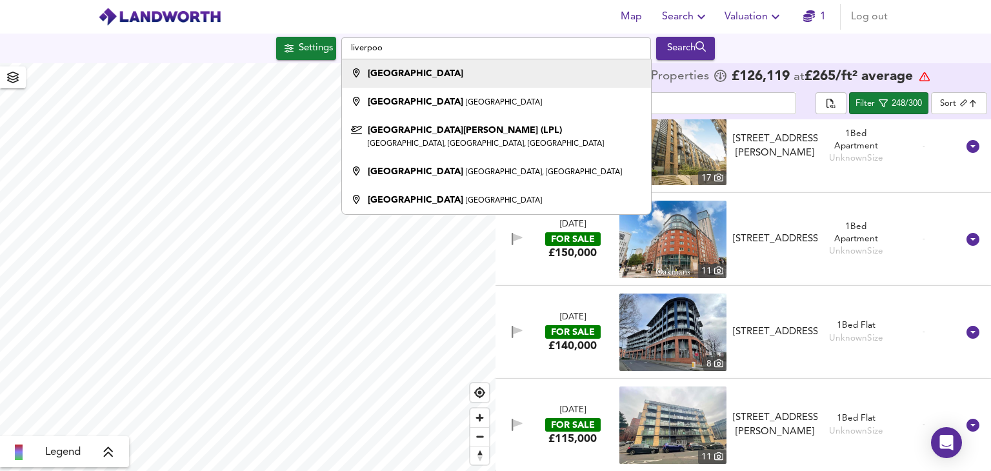
click at [373, 73] on strong "[GEOGRAPHIC_DATA]" at bounding box center [416, 73] width 96 height 9
type input "[GEOGRAPHIC_DATA]"
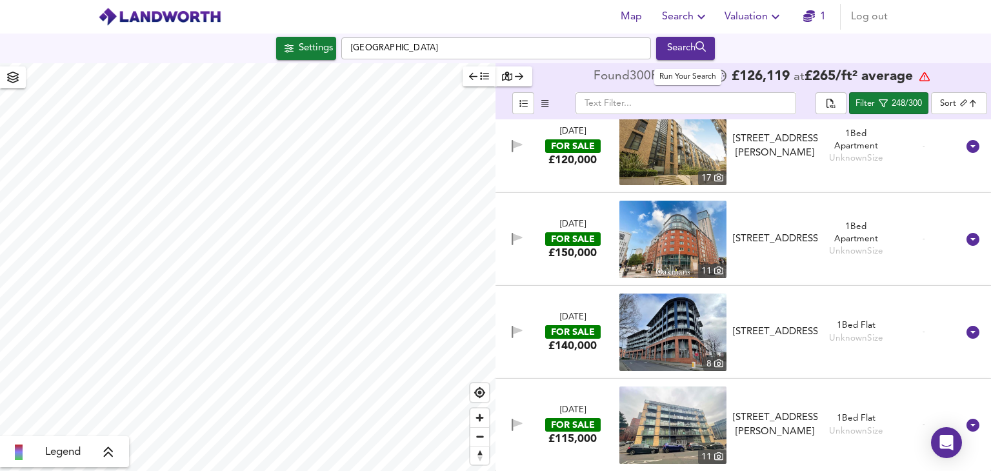
click at [703, 52] on icon "submit" at bounding box center [701, 46] width 11 height 11
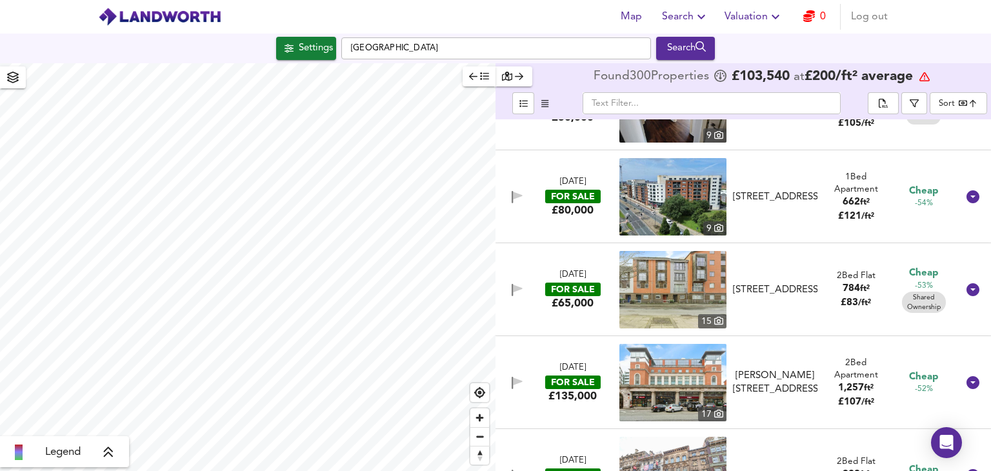
scroll to position [1678, 0]
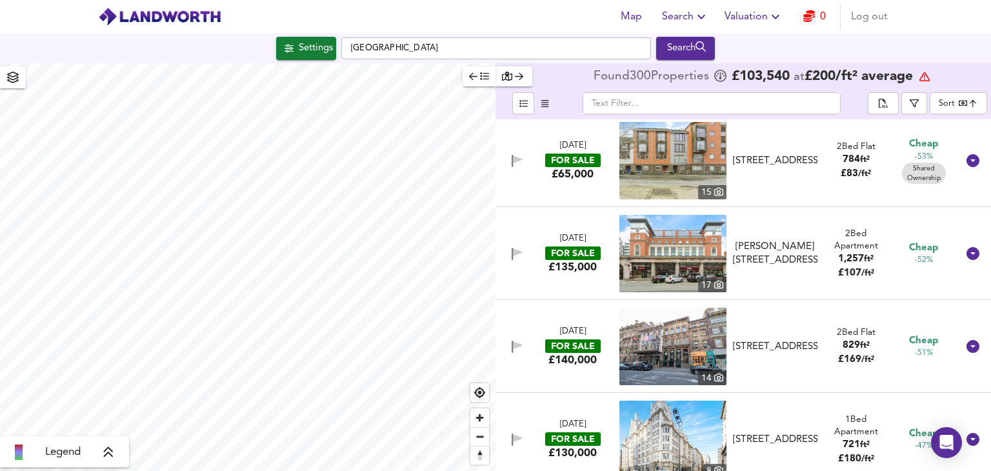
click at [316, 49] on div "Settings" at bounding box center [316, 48] width 34 height 17
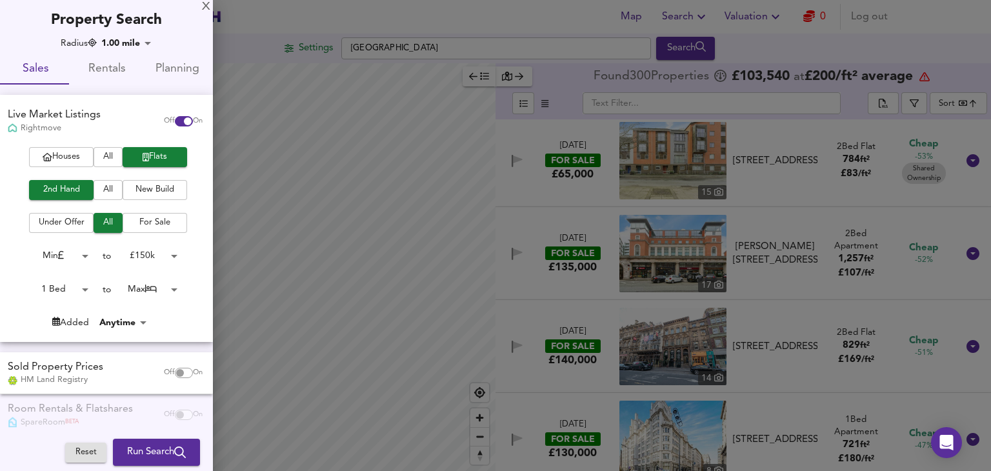
click at [300, 45] on div at bounding box center [495, 235] width 991 height 471
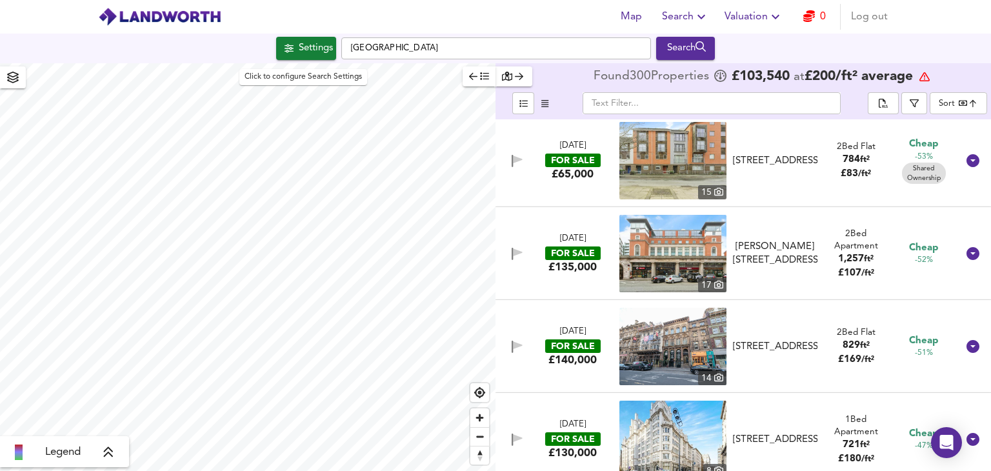
click at [305, 41] on div "Settings" at bounding box center [316, 48] width 34 height 17
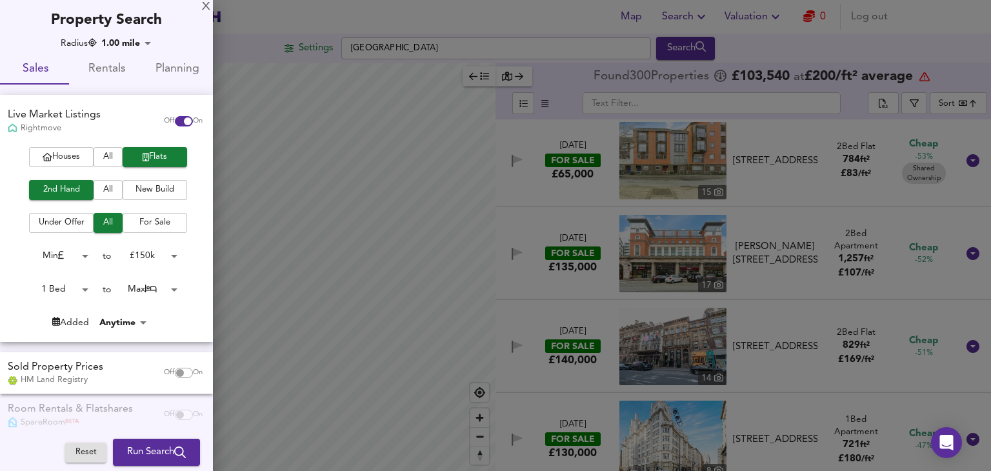
click at [354, 191] on div at bounding box center [495, 235] width 991 height 471
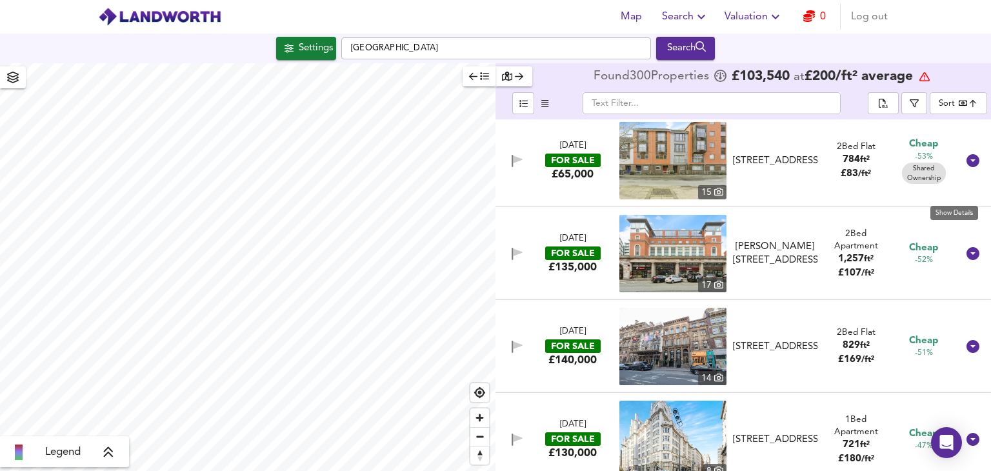
scroll to position [1743, 0]
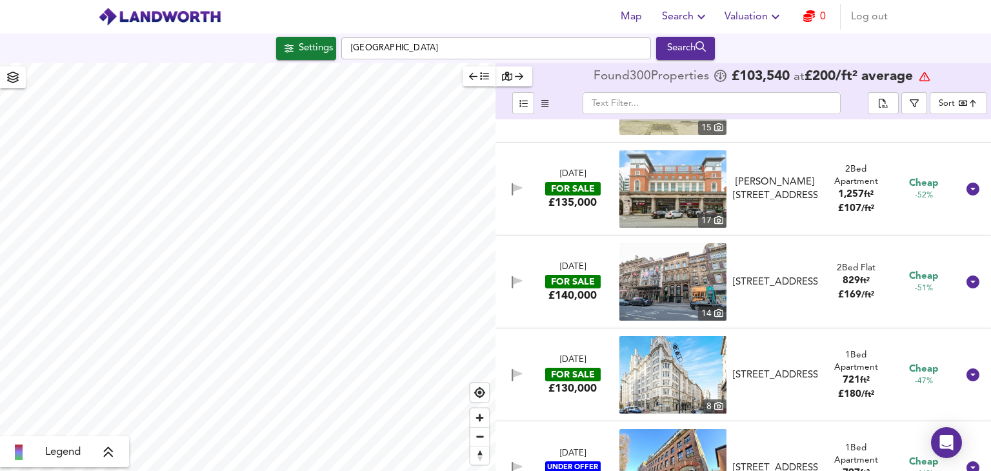
click at [967, 190] on icon at bounding box center [973, 189] width 13 height 13
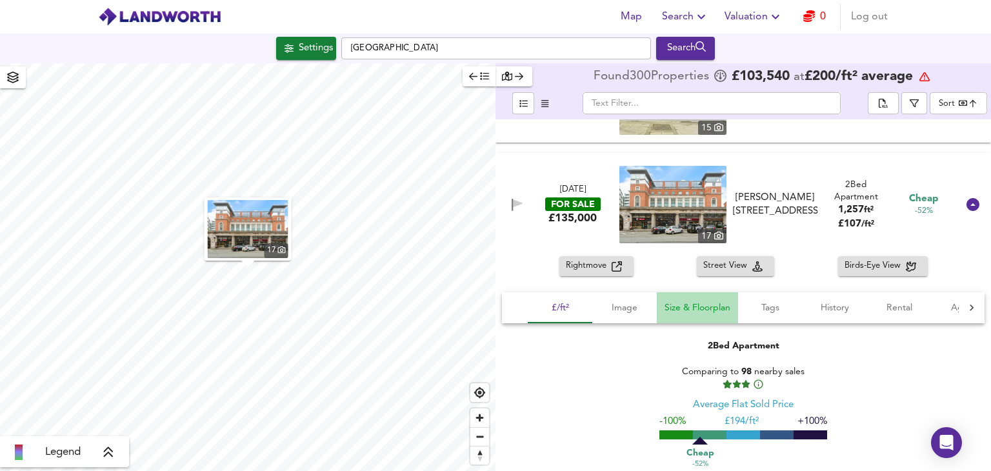
click at [703, 308] on span "Size & Floorplan" at bounding box center [698, 308] width 66 height 16
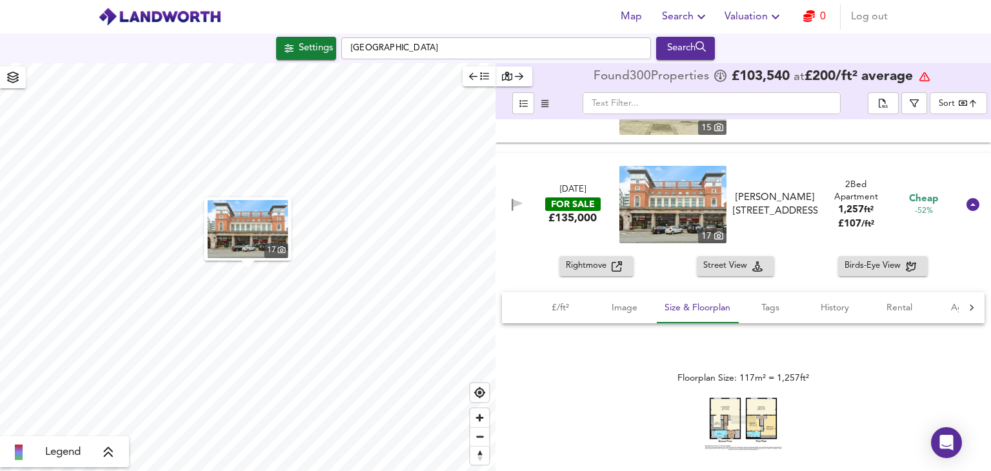
click at [733, 414] on img at bounding box center [743, 424] width 77 height 53
click at [967, 207] on icon at bounding box center [973, 204] width 13 height 13
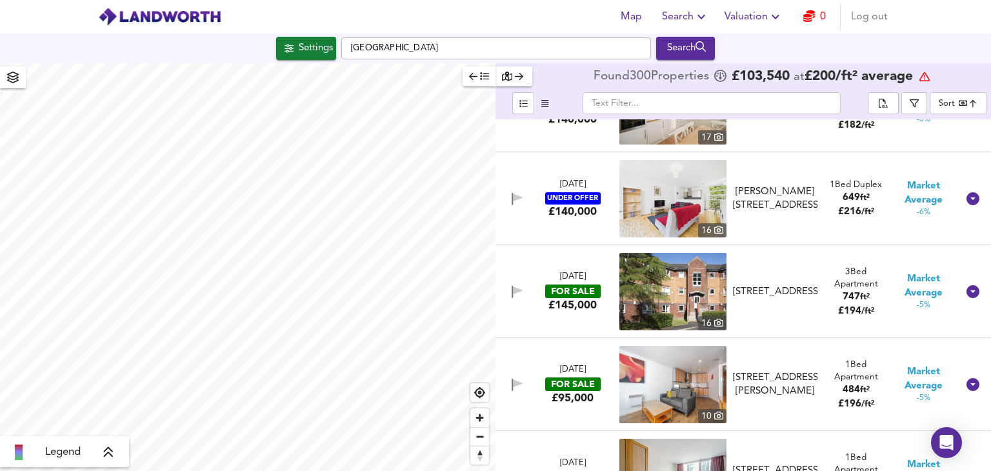
scroll to position [6196, 0]
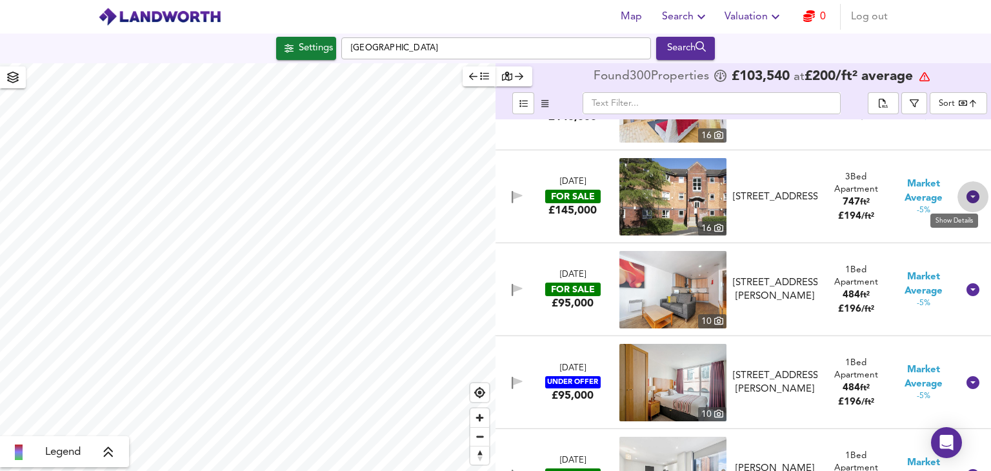
click at [968, 194] on icon at bounding box center [973, 196] width 13 height 13
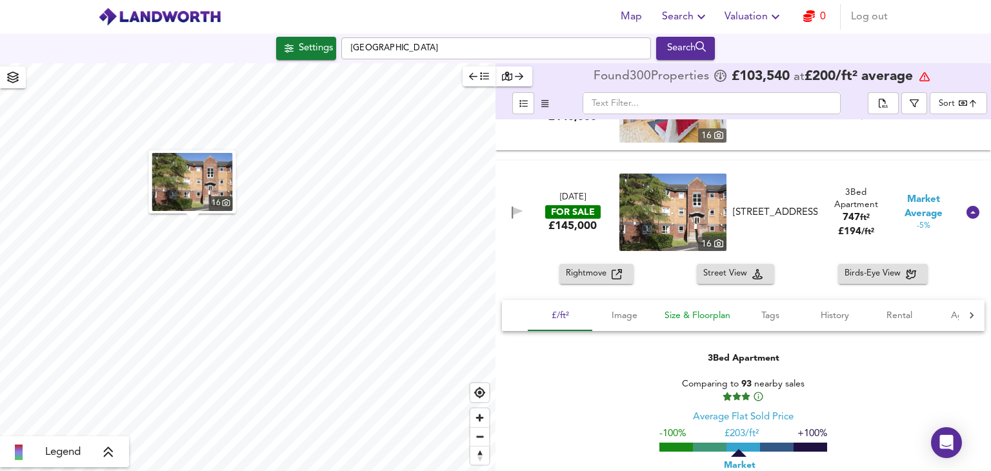
click at [699, 315] on span "Size & Floorplan" at bounding box center [698, 316] width 66 height 16
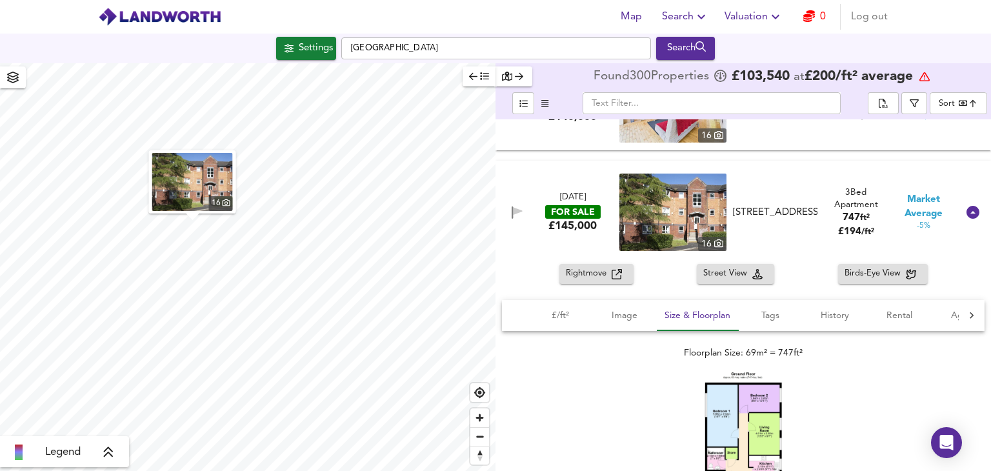
click at [751, 414] on img at bounding box center [743, 442] width 77 height 141
click at [968, 214] on icon at bounding box center [973, 212] width 13 height 13
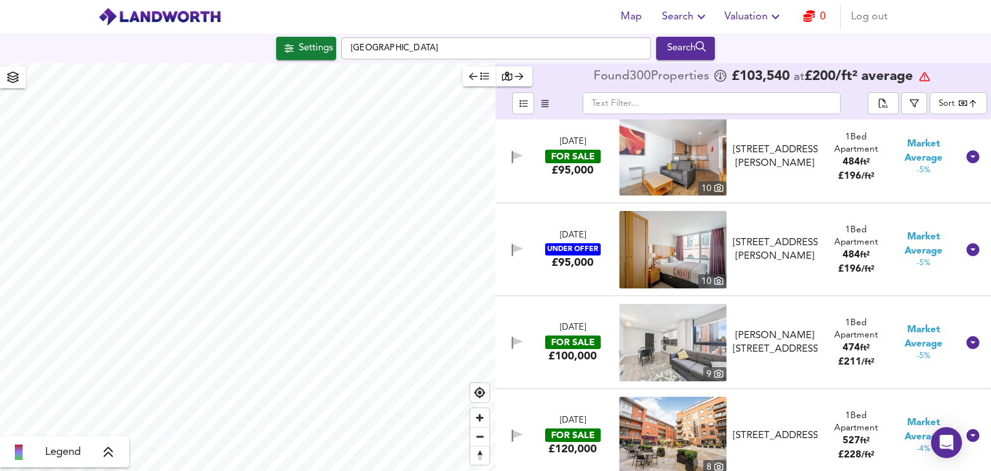
scroll to position [6390, 0]
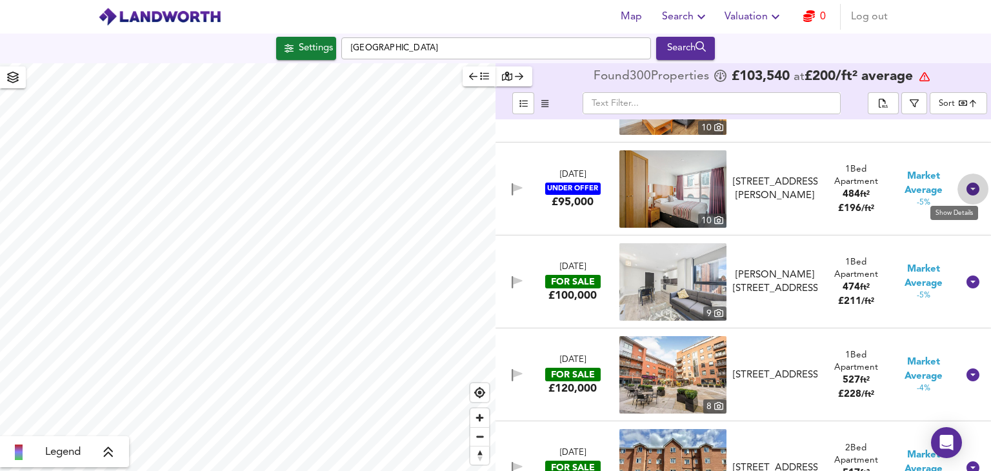
click at [967, 187] on icon at bounding box center [973, 189] width 13 height 13
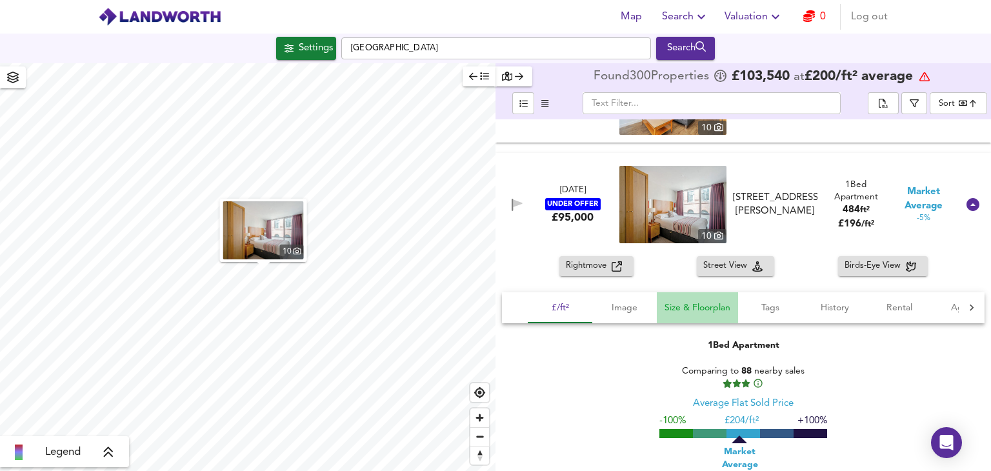
click at [680, 299] on button "Size & Floorplan" at bounding box center [697, 307] width 81 height 31
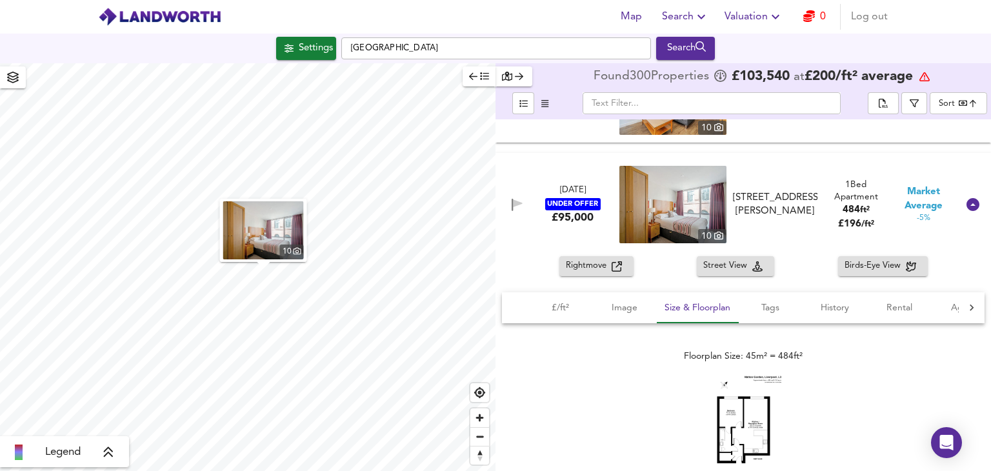
click at [735, 416] on img at bounding box center [743, 430] width 77 height 108
drag, startPoint x: 966, startPoint y: 208, endPoint x: 851, endPoint y: 243, distance: 120.1
click at [967, 208] on icon at bounding box center [973, 204] width 13 height 13
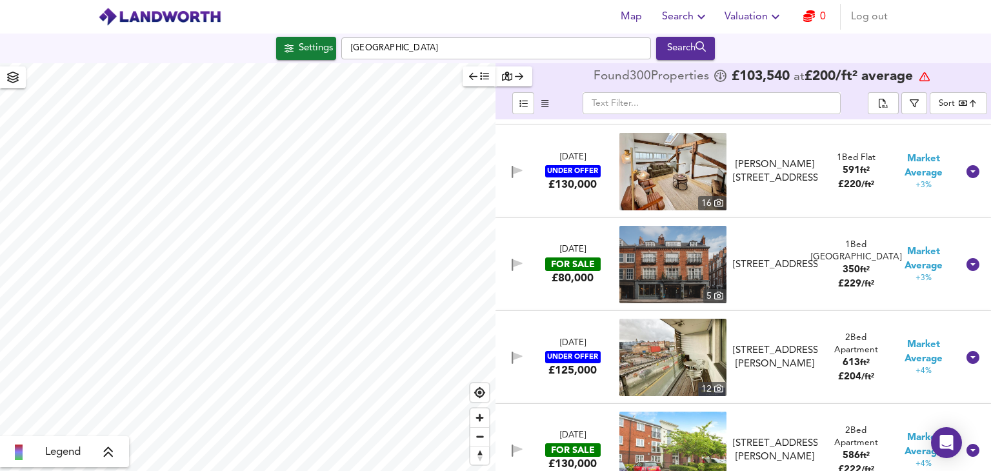
scroll to position [7616, 0]
click at [967, 263] on icon at bounding box center [973, 264] width 13 height 13
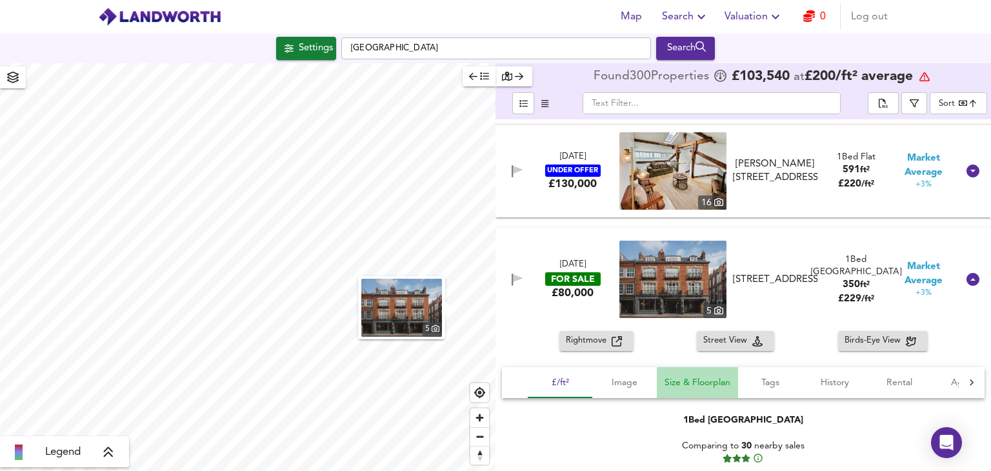
click at [705, 387] on span "Size & Floorplan" at bounding box center [698, 383] width 66 height 16
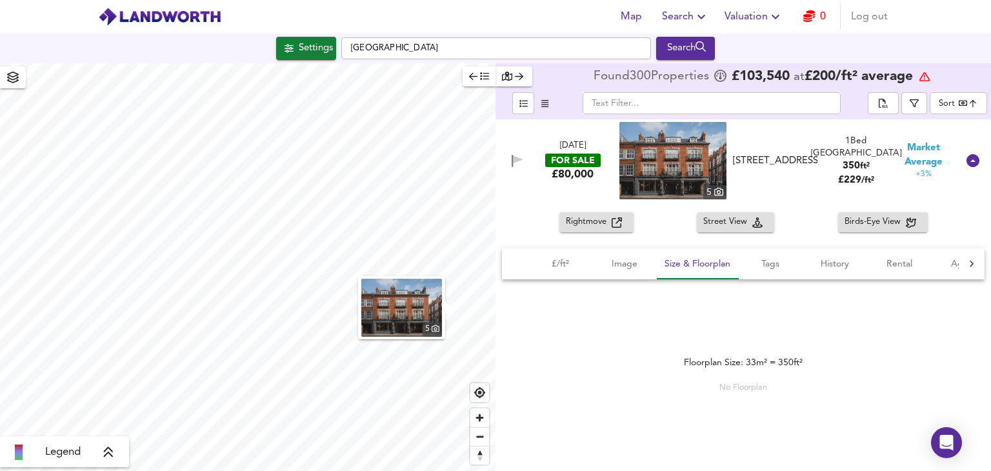
scroll to position [7746, 0]
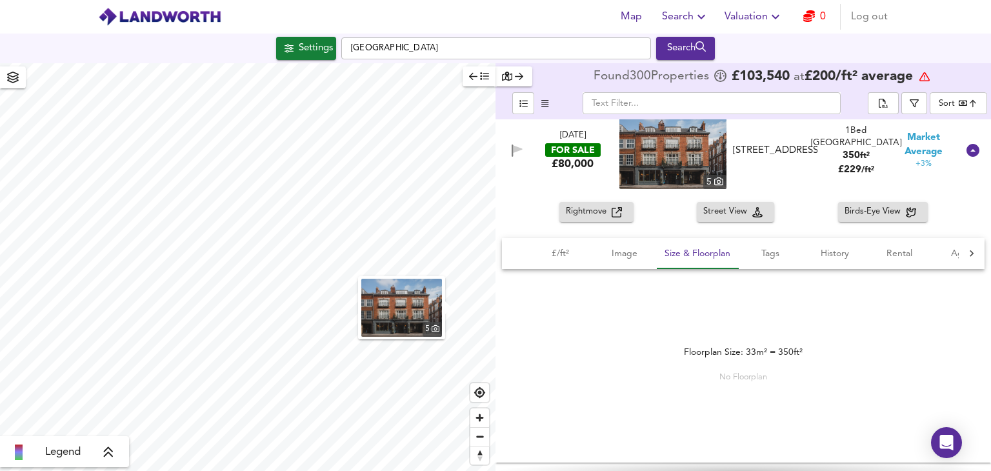
click at [967, 150] on icon at bounding box center [973, 150] width 13 height 13
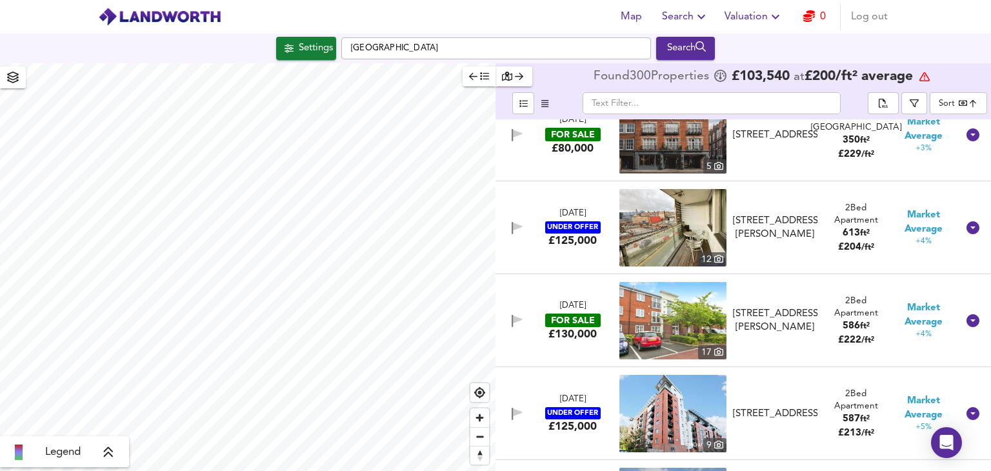
scroll to position [7810, 0]
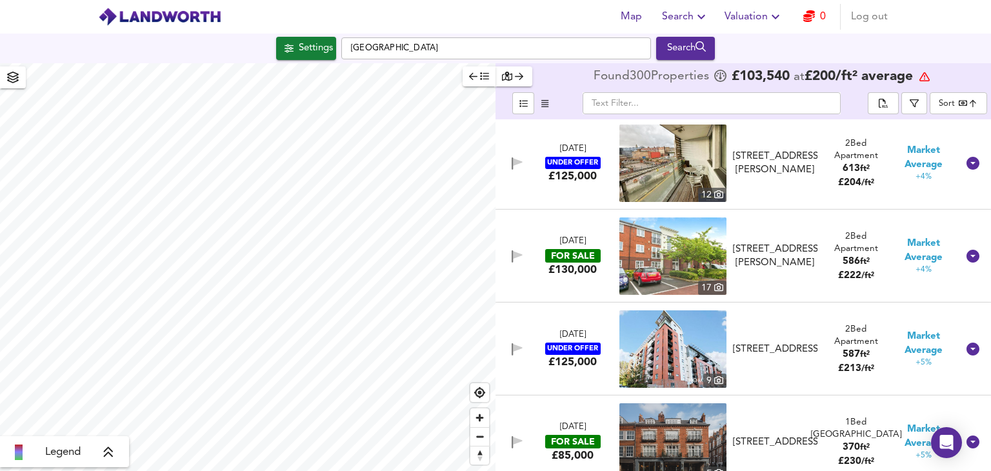
click at [968, 258] on icon at bounding box center [973, 256] width 13 height 13
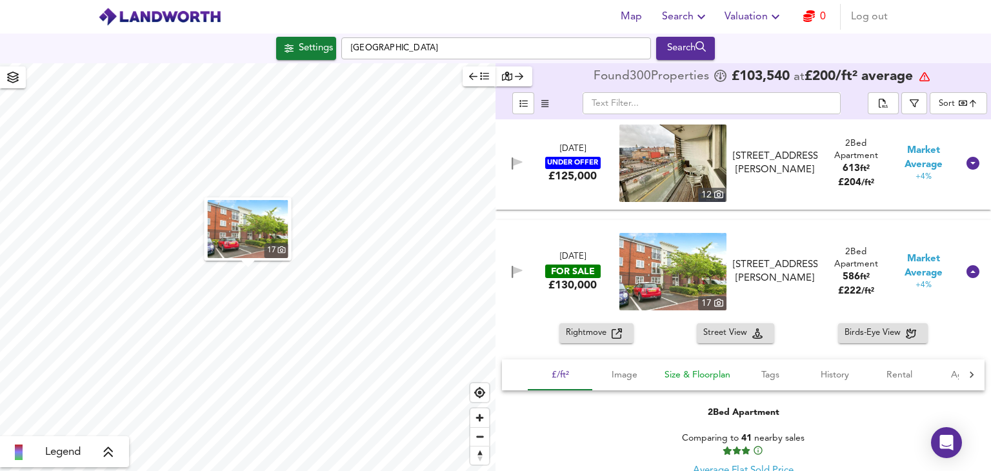
click at [723, 377] on span "Size & Floorplan" at bounding box center [698, 375] width 66 height 16
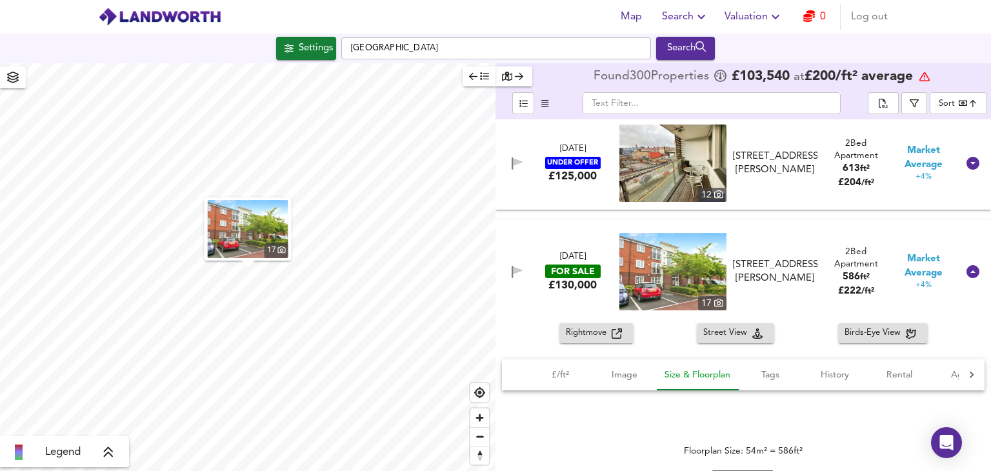
scroll to position [7875, 0]
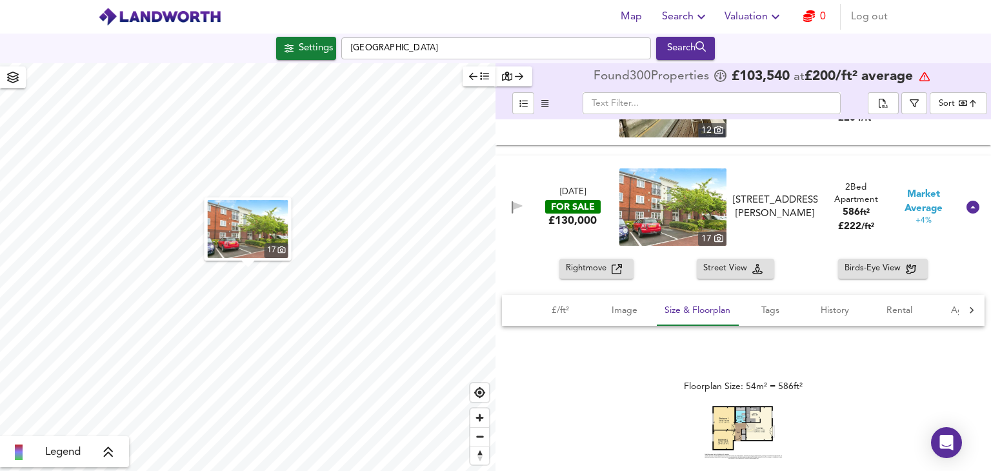
click at [736, 432] on img at bounding box center [743, 432] width 77 height 53
click at [968, 206] on icon at bounding box center [973, 207] width 13 height 13
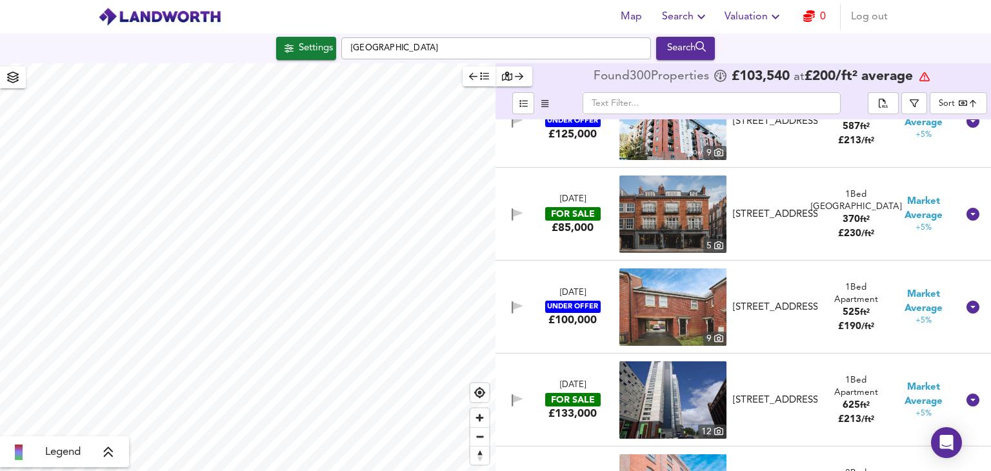
scroll to position [8068, 0]
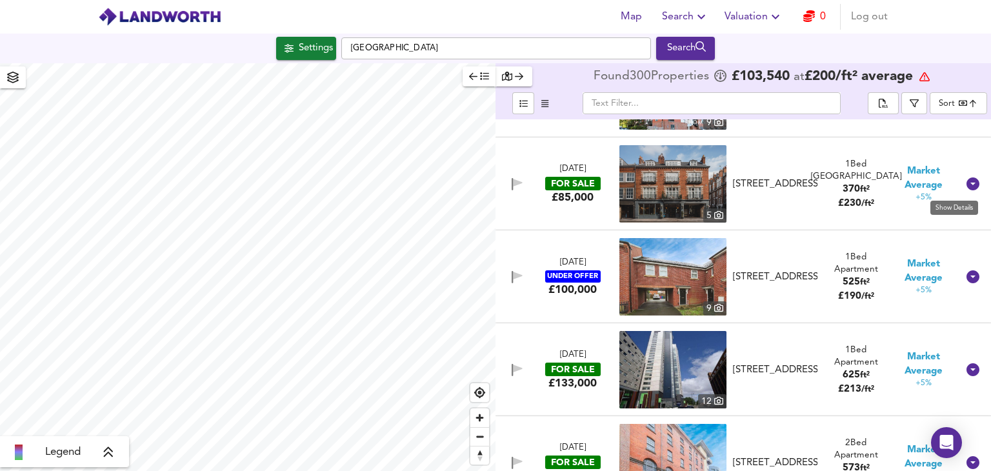
click at [967, 185] on icon at bounding box center [973, 184] width 13 height 13
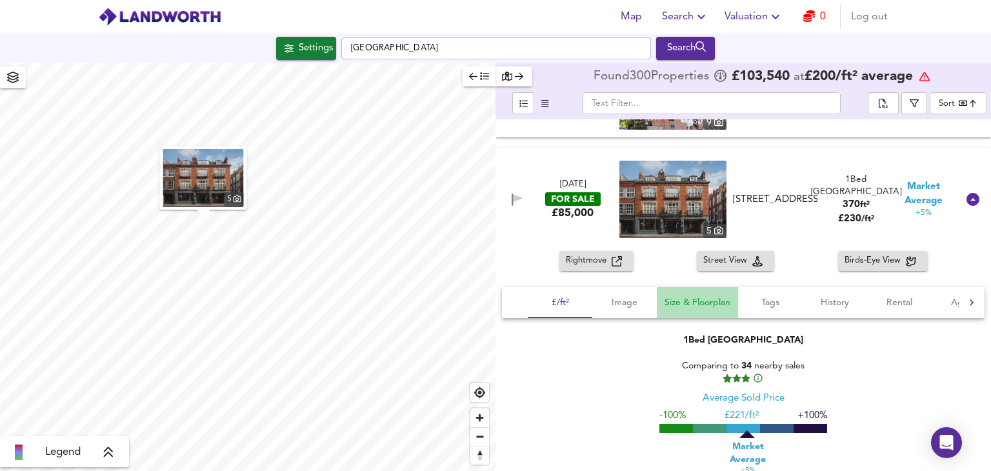
click at [702, 303] on span "Size & Floorplan" at bounding box center [698, 303] width 66 height 16
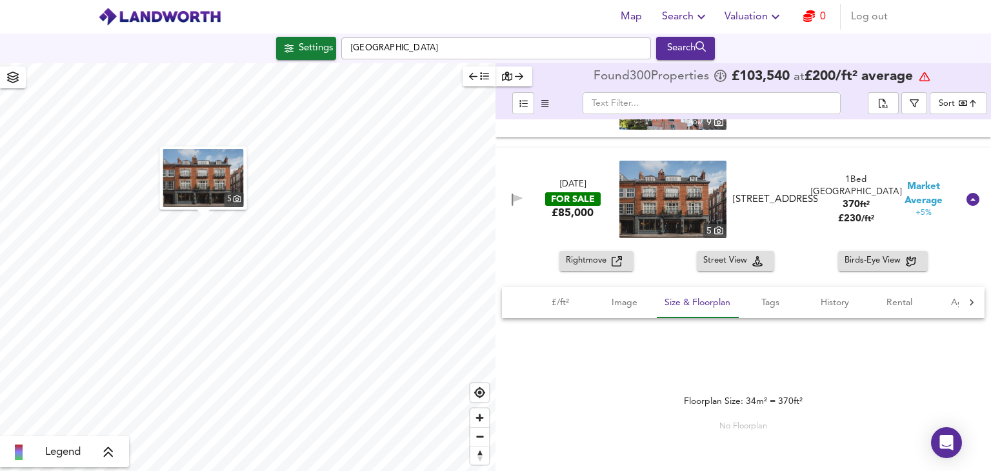
click at [967, 201] on icon at bounding box center [973, 199] width 13 height 13
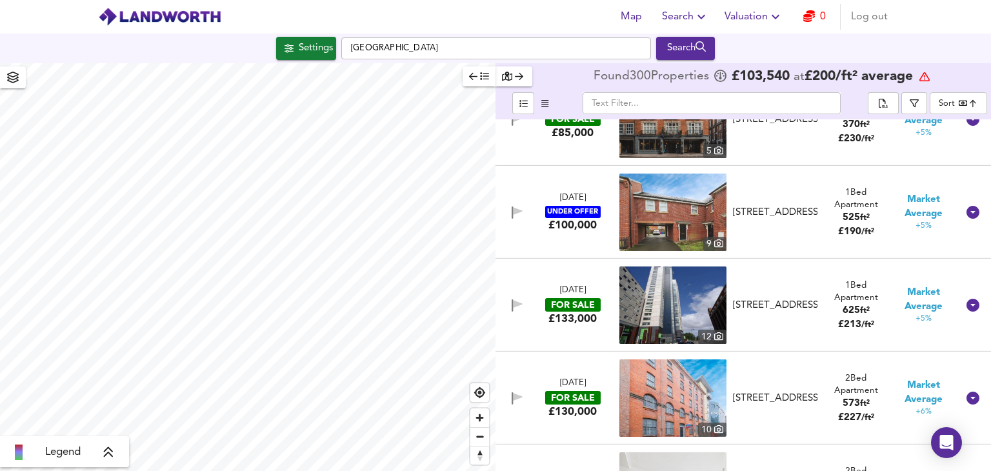
scroll to position [8197, 0]
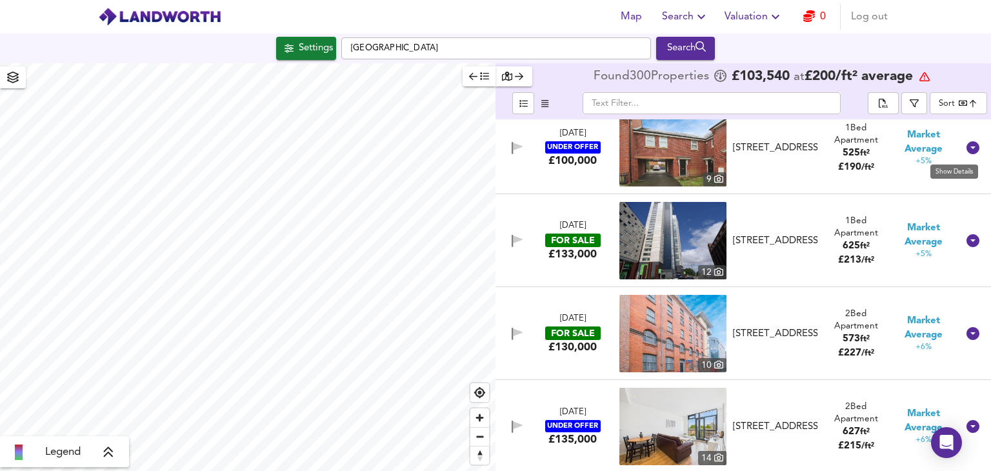
click at [967, 152] on icon at bounding box center [973, 147] width 13 height 13
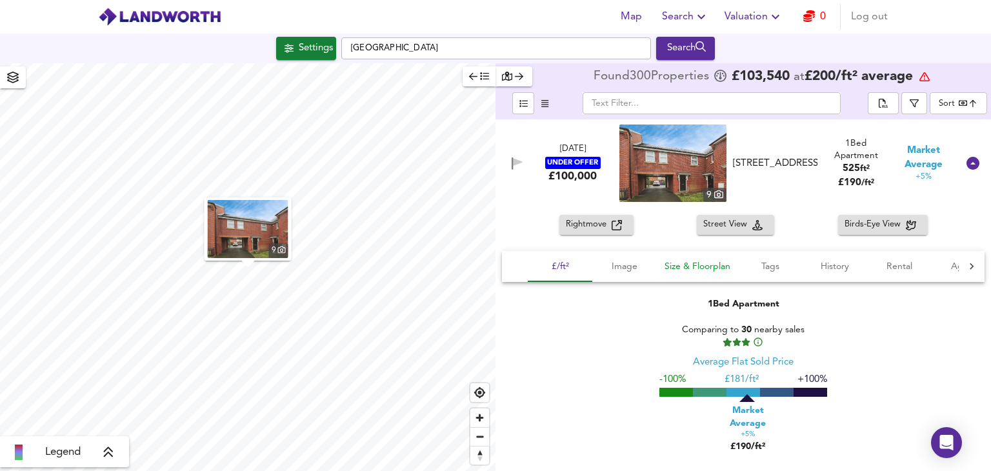
click at [709, 272] on span "Size & Floorplan" at bounding box center [698, 267] width 66 height 16
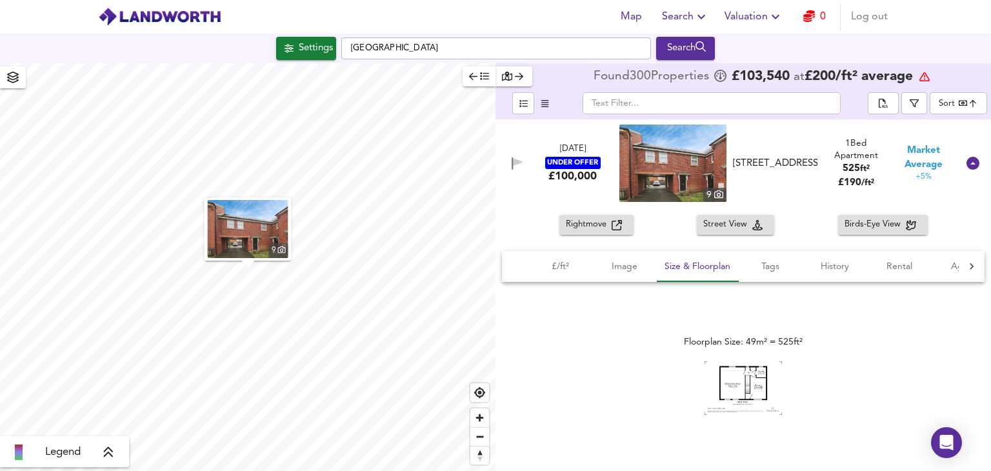
click at [967, 163] on icon at bounding box center [973, 163] width 13 height 13
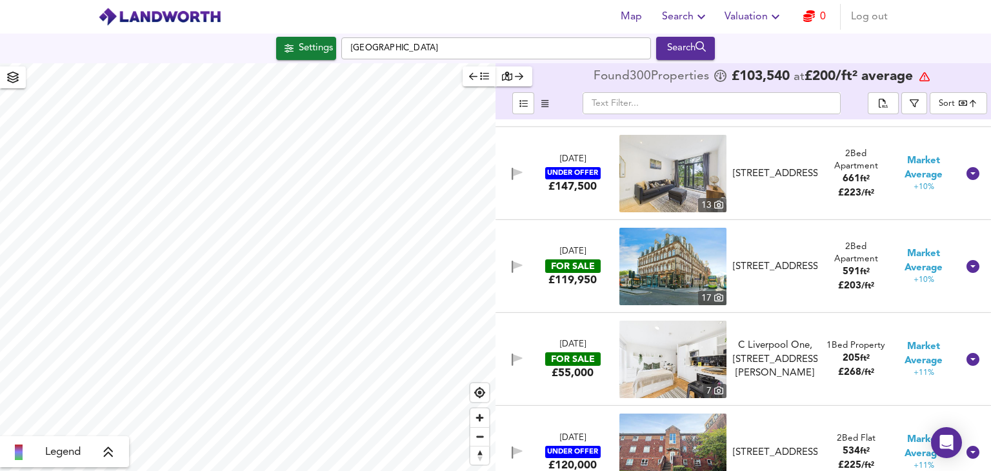
scroll to position [9230, 0]
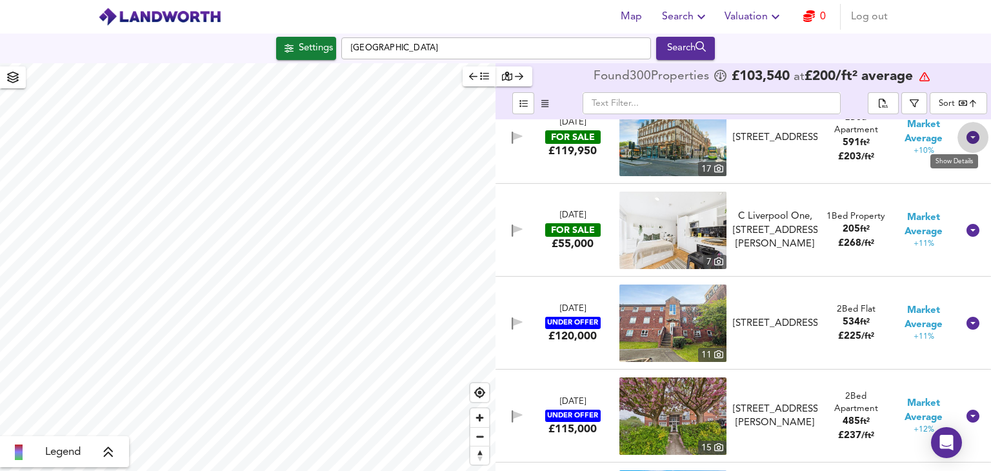
click at [968, 135] on icon at bounding box center [973, 137] width 13 height 13
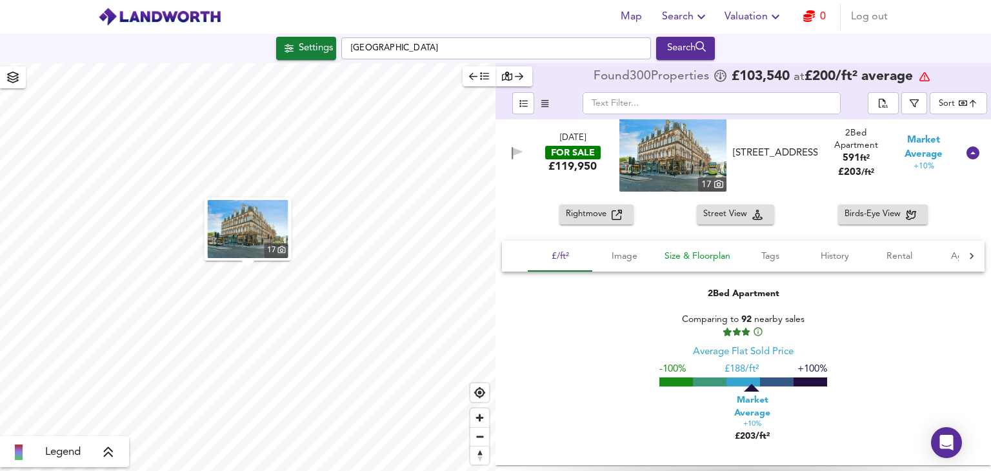
click at [710, 259] on span "Size & Floorplan" at bounding box center [698, 257] width 66 height 16
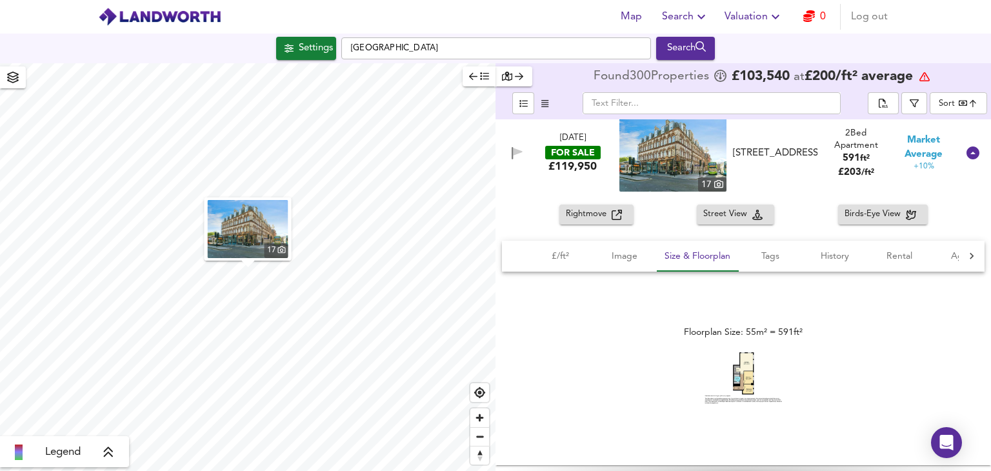
click at [736, 365] on img at bounding box center [743, 378] width 77 height 52
click at [971, 104] on body "Map Search Valuation 0 Log out Settings [GEOGRAPHIC_DATA] Search 17 Legend Foun…" at bounding box center [495, 235] width 991 height 471
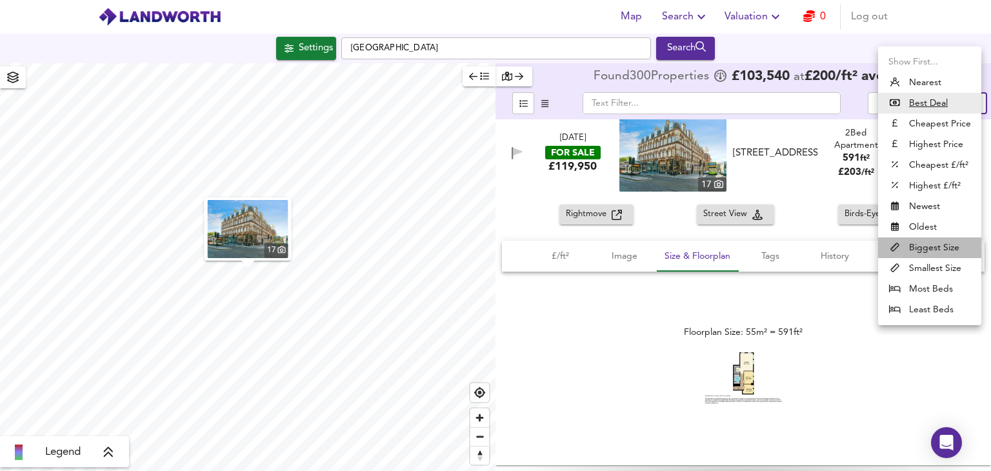
click at [942, 248] on li "Biggest Size" at bounding box center [929, 248] width 103 height 21
type input "biggest"
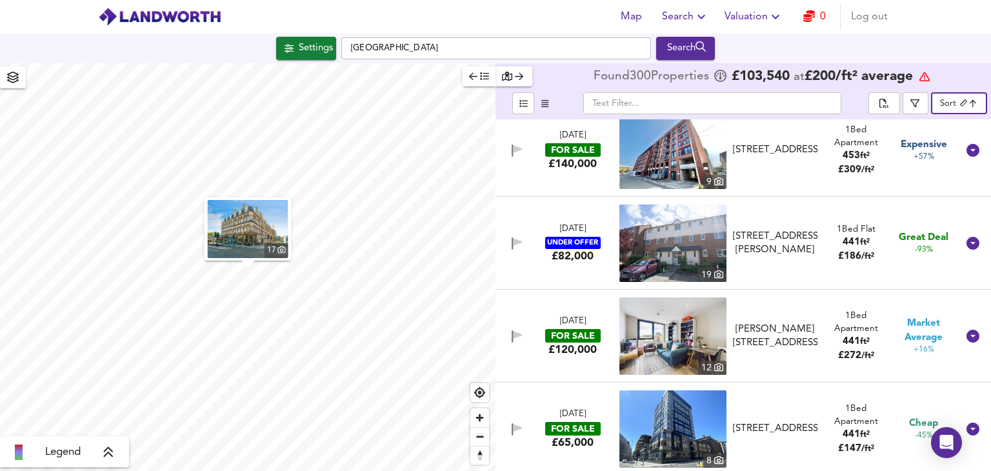
click at [966, 104] on body "Map Search Valuation 0 Log out Settings [GEOGRAPHIC_DATA] Search 17 Legend Foun…" at bounding box center [495, 235] width 991 height 471
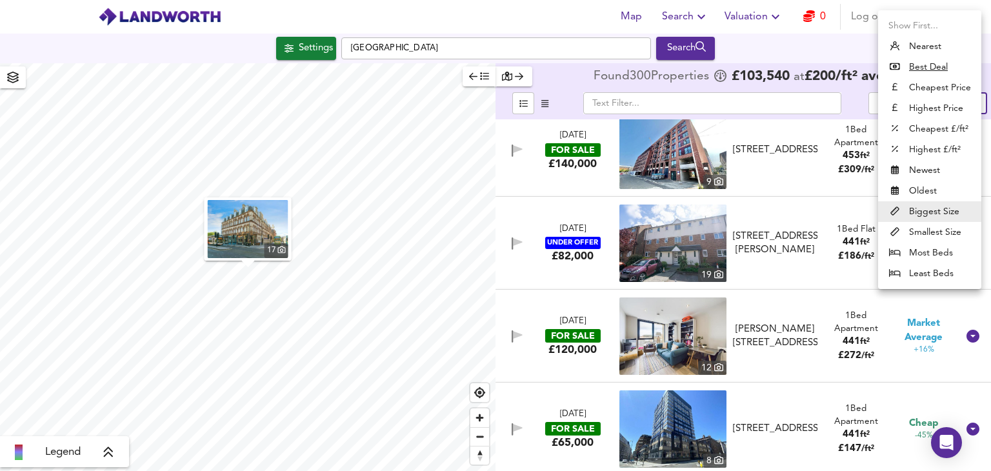
click at [849, 48] on div at bounding box center [495, 235] width 991 height 471
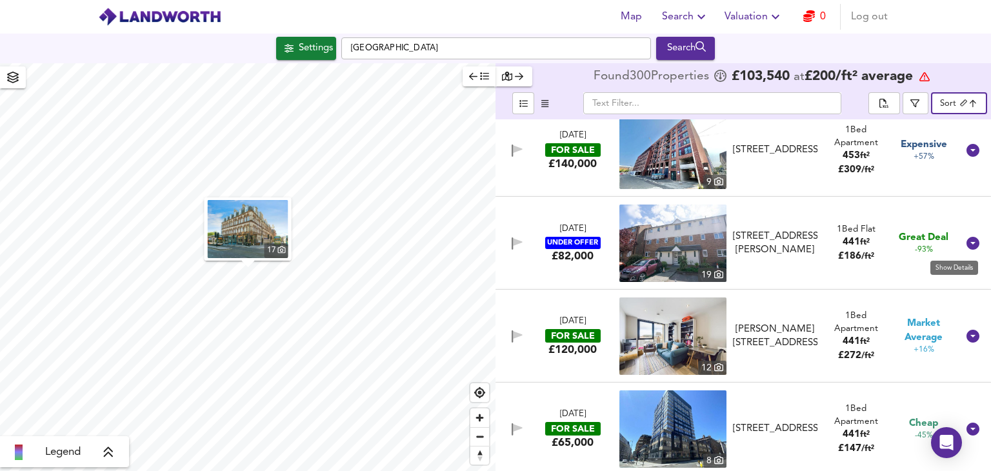
click at [967, 242] on icon at bounding box center [973, 243] width 13 height 13
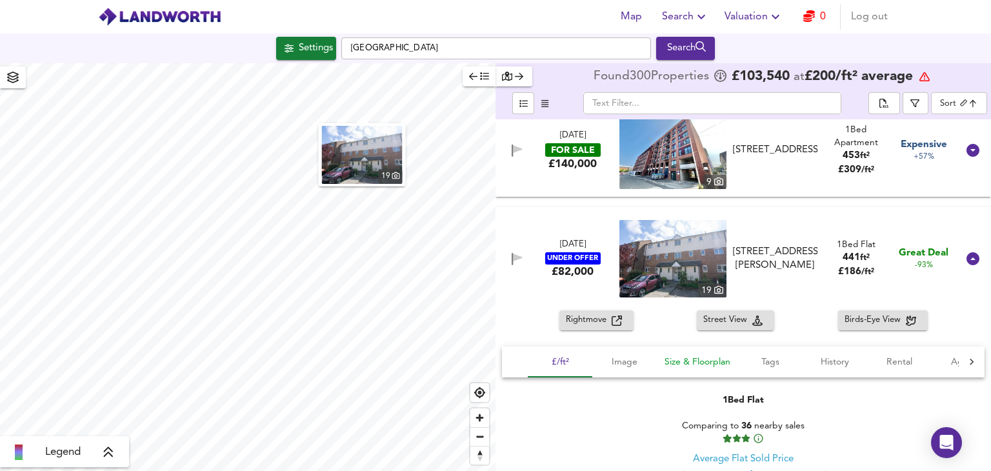
click at [698, 363] on span "Size & Floorplan" at bounding box center [698, 362] width 66 height 16
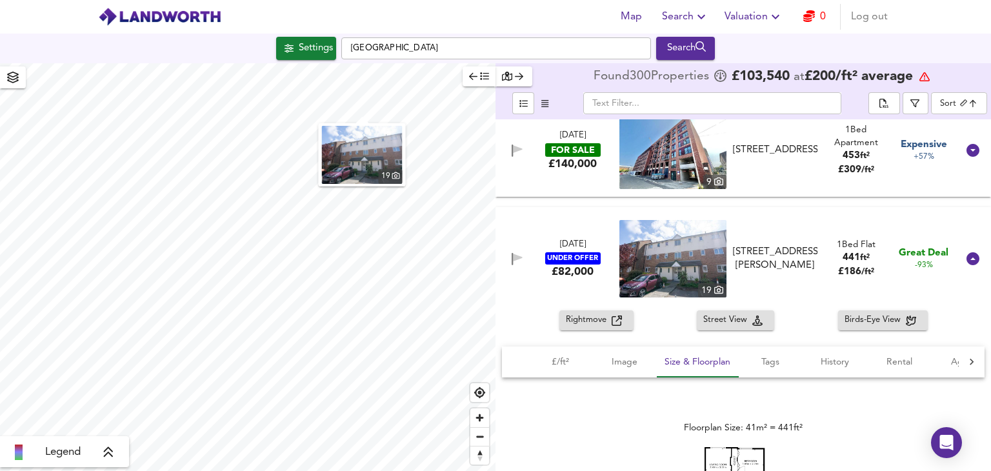
scroll to position [9359, 0]
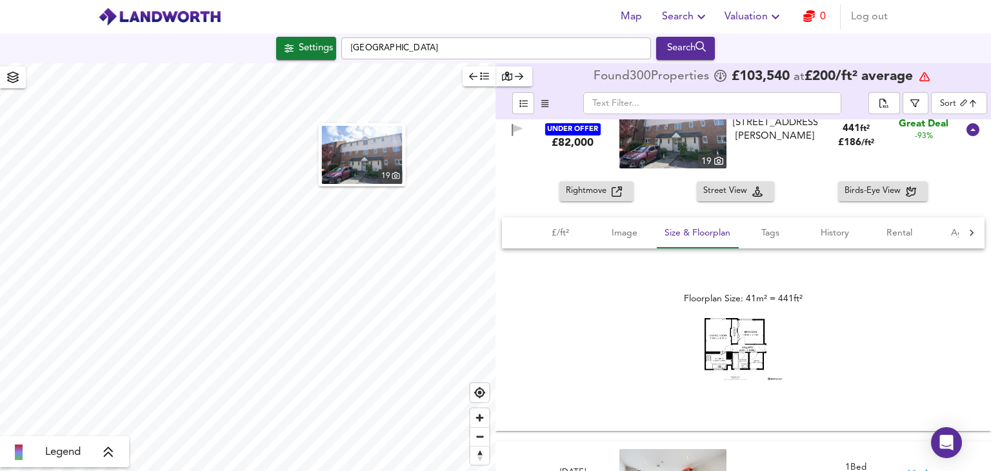
click at [757, 355] on img at bounding box center [743, 349] width 77 height 62
drag, startPoint x: 972, startPoint y: 128, endPoint x: 922, endPoint y: 254, distance: 135.6
click at [972, 128] on icon at bounding box center [973, 129] width 13 height 13
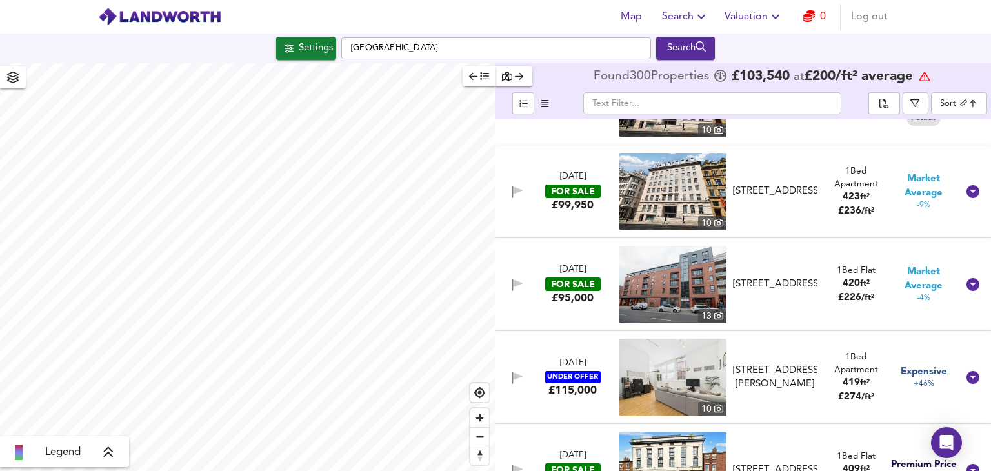
scroll to position [9811, 0]
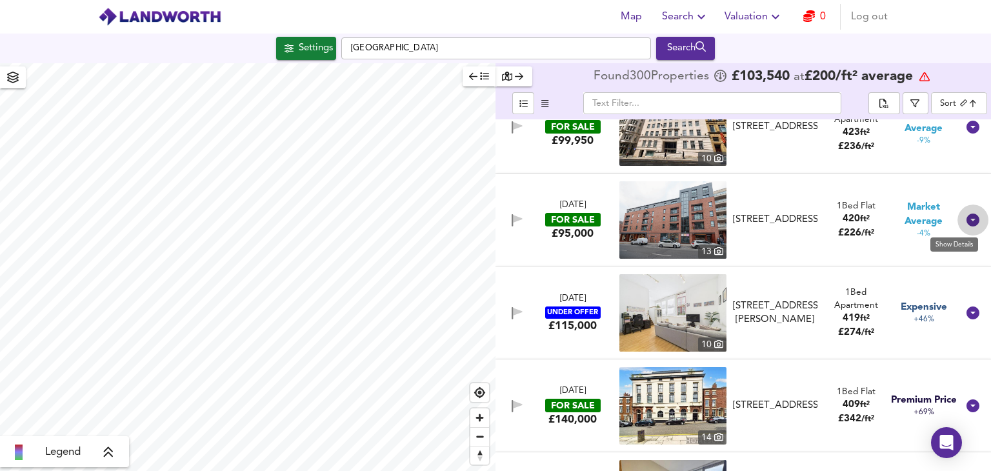
click at [969, 219] on icon at bounding box center [973, 220] width 13 height 13
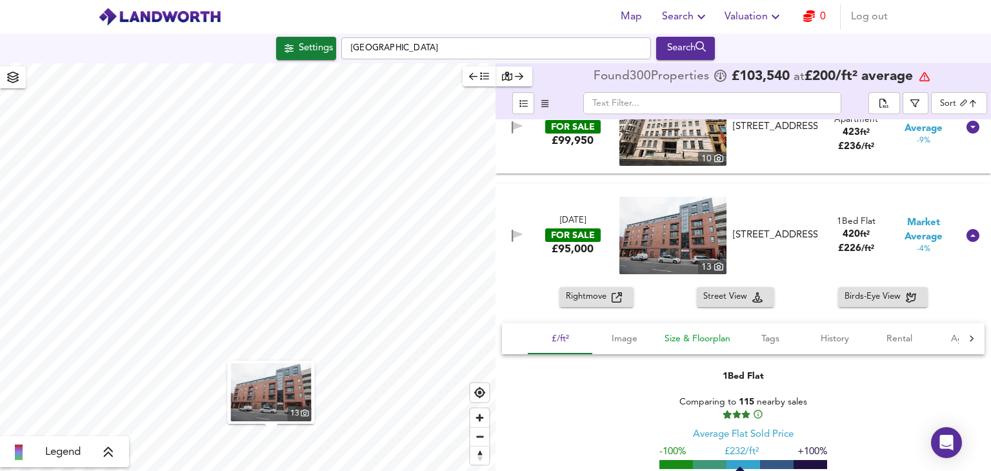
click at [713, 337] on span "Size & Floorplan" at bounding box center [698, 339] width 66 height 16
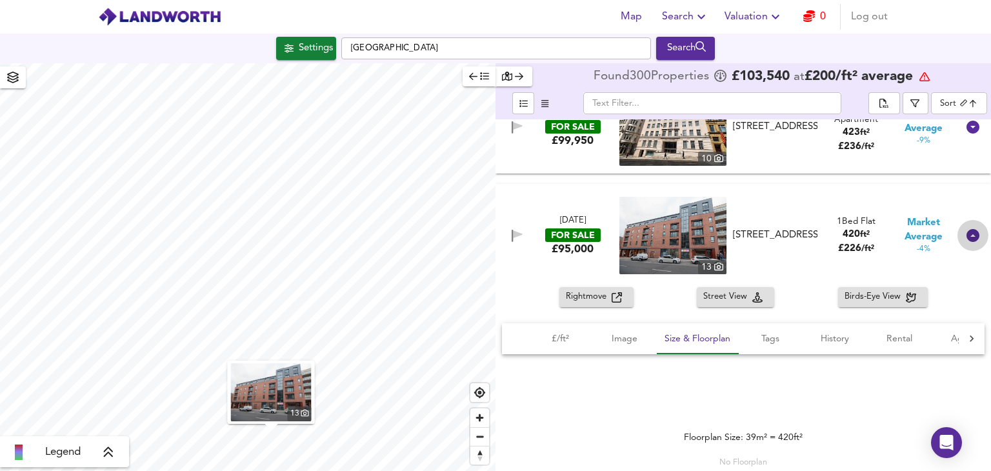
click at [975, 238] on div at bounding box center [973, 235] width 31 height 31
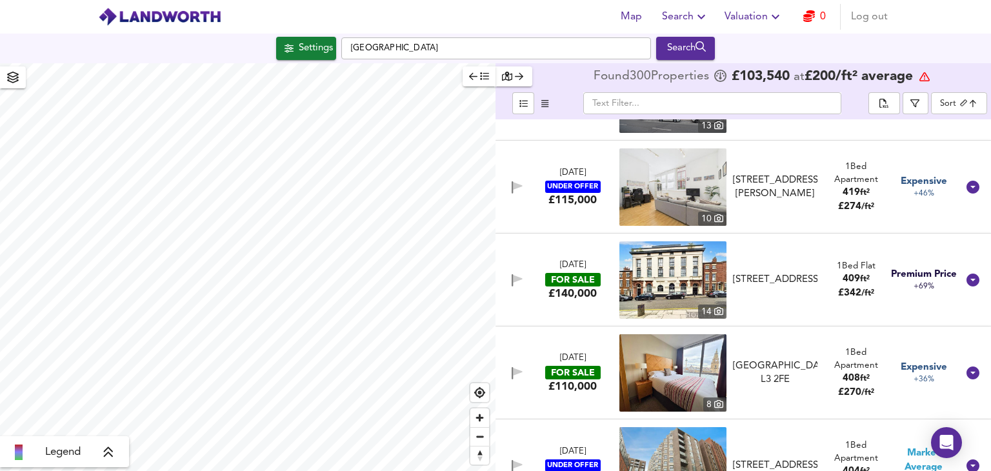
scroll to position [9940, 0]
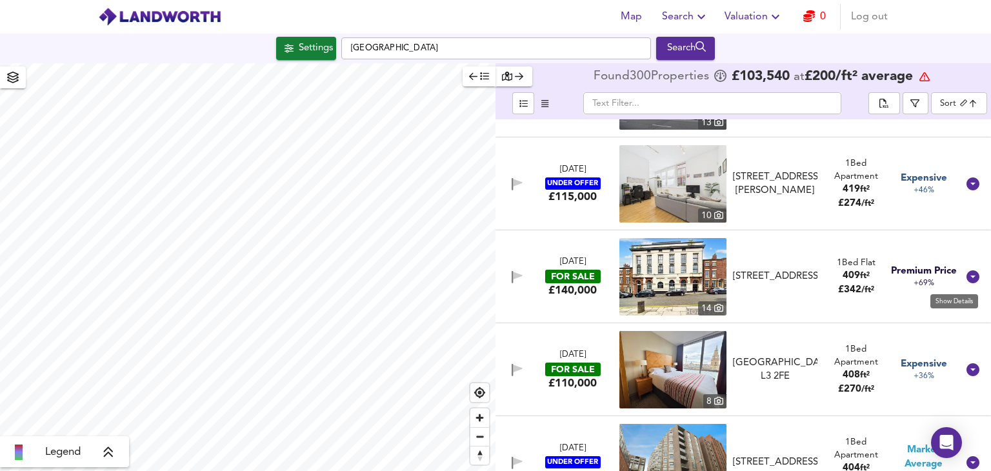
click at [967, 277] on icon at bounding box center [973, 276] width 13 height 13
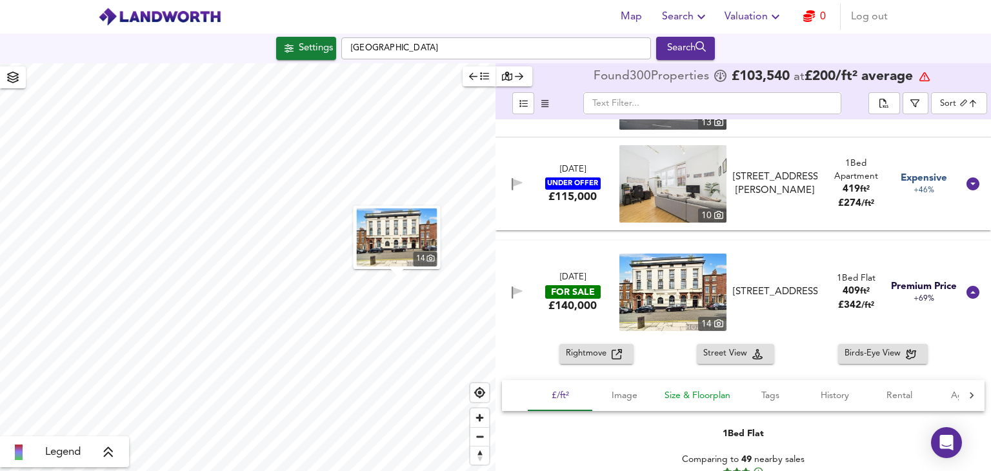
click at [681, 388] on span "Size & Floorplan" at bounding box center [698, 396] width 66 height 16
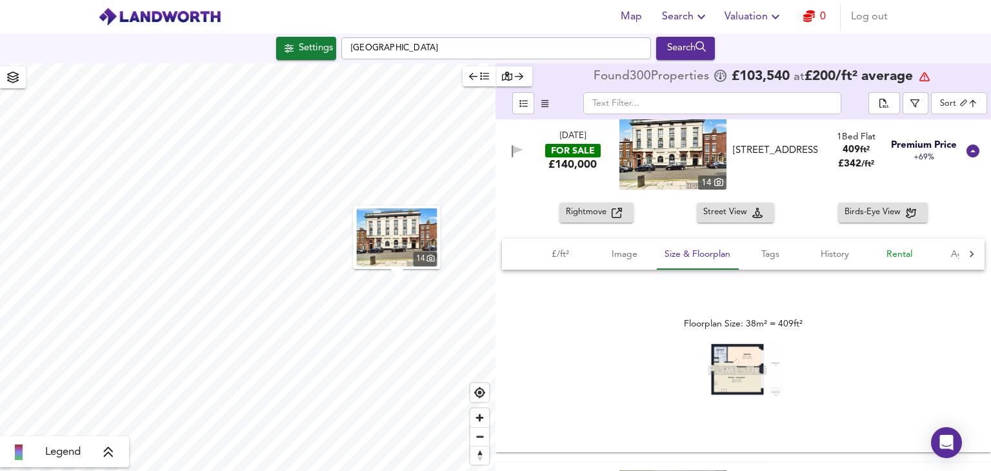
scroll to position [10069, 0]
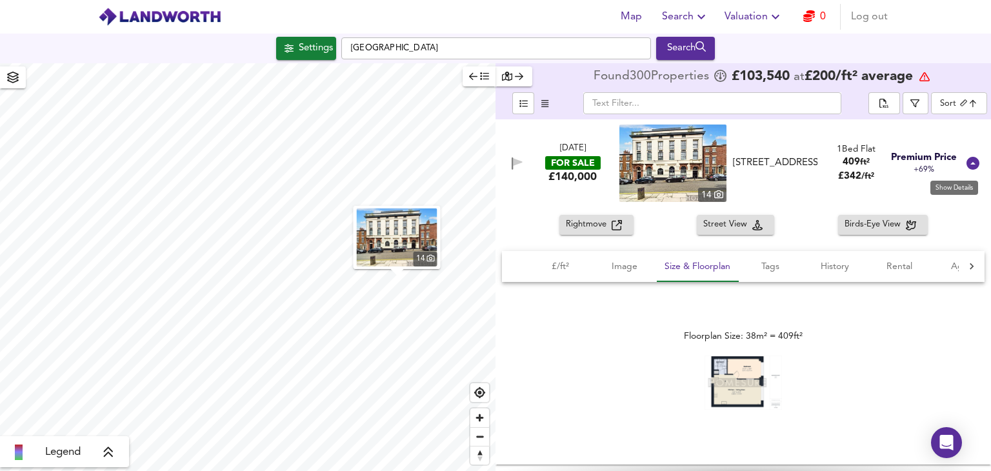
click at [967, 163] on icon at bounding box center [973, 163] width 13 height 13
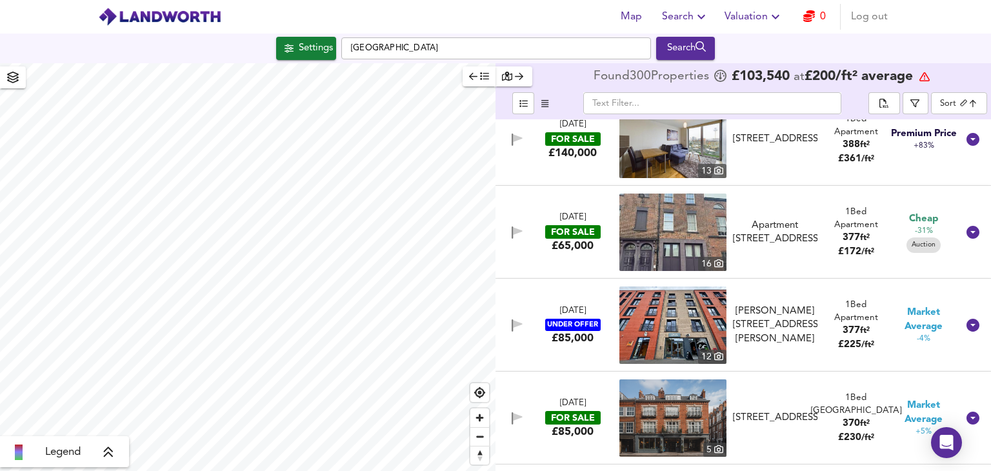
scroll to position [10586, 0]
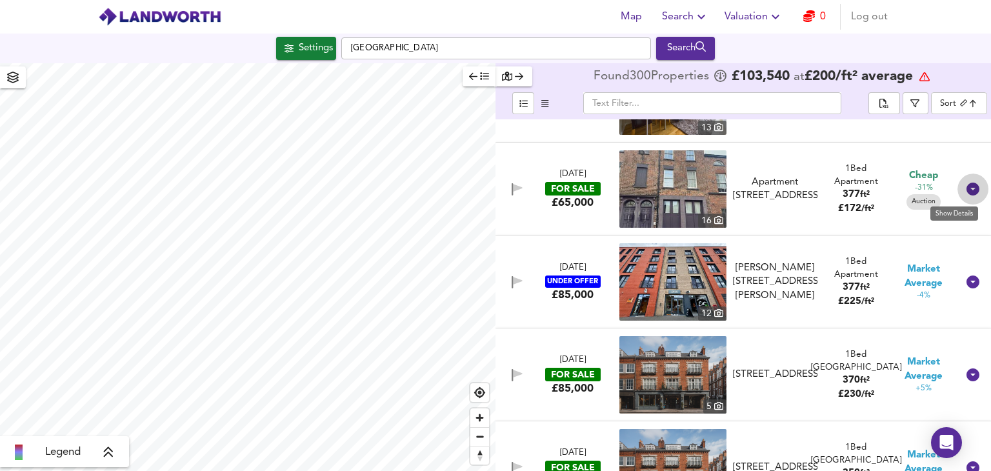
click at [968, 192] on icon at bounding box center [973, 189] width 13 height 13
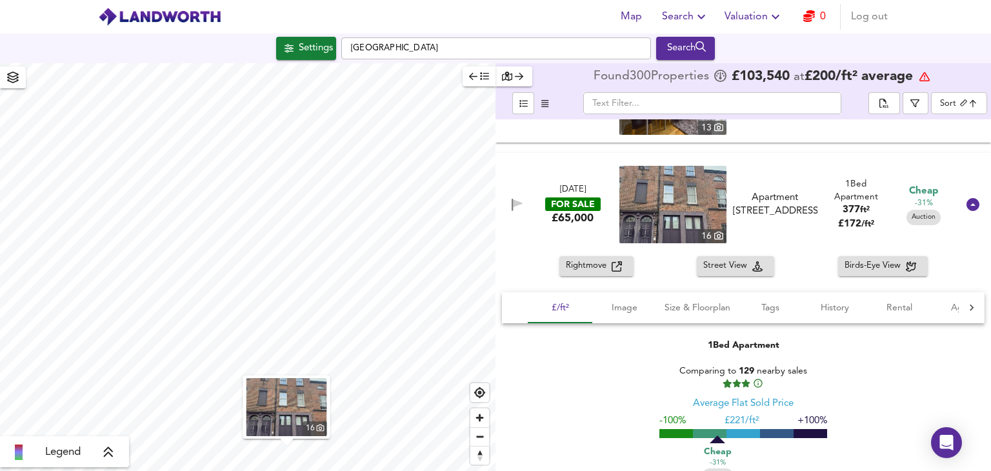
scroll to position [10650, 0]
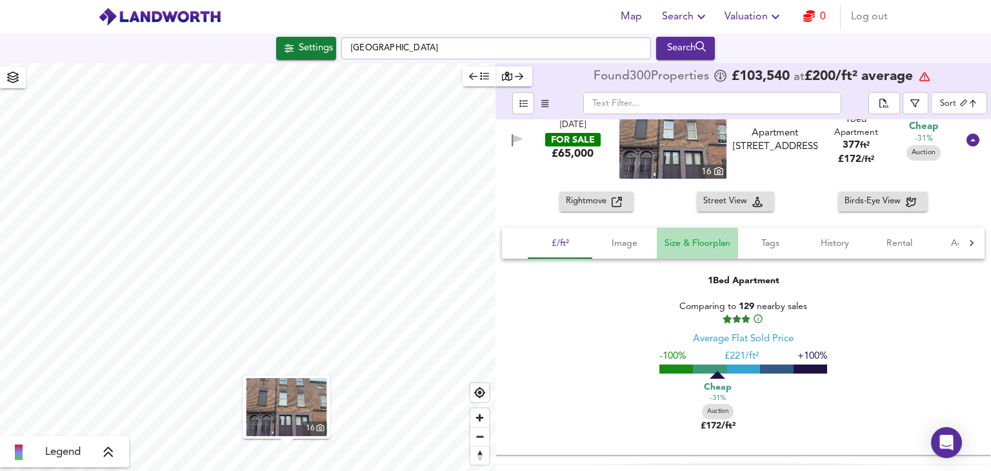
click at [711, 238] on span "Size & Floorplan" at bounding box center [698, 244] width 66 height 16
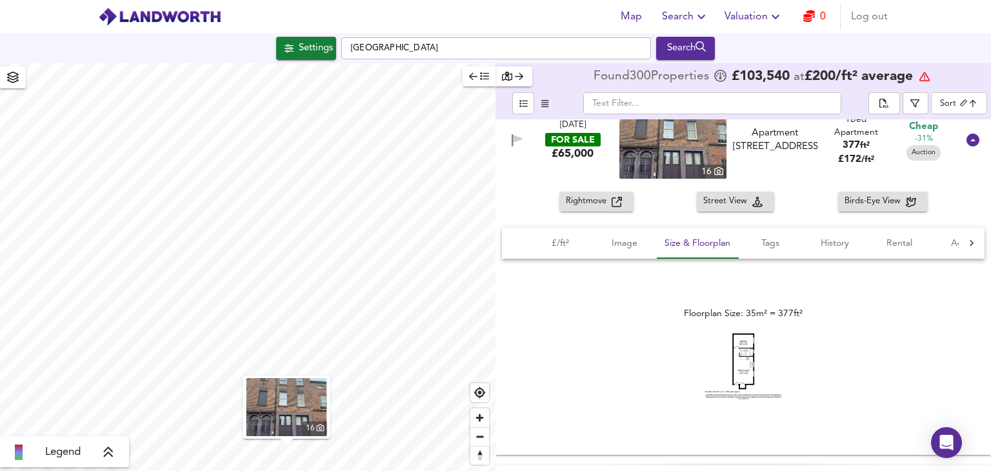
click at [968, 136] on icon at bounding box center [973, 140] width 13 height 13
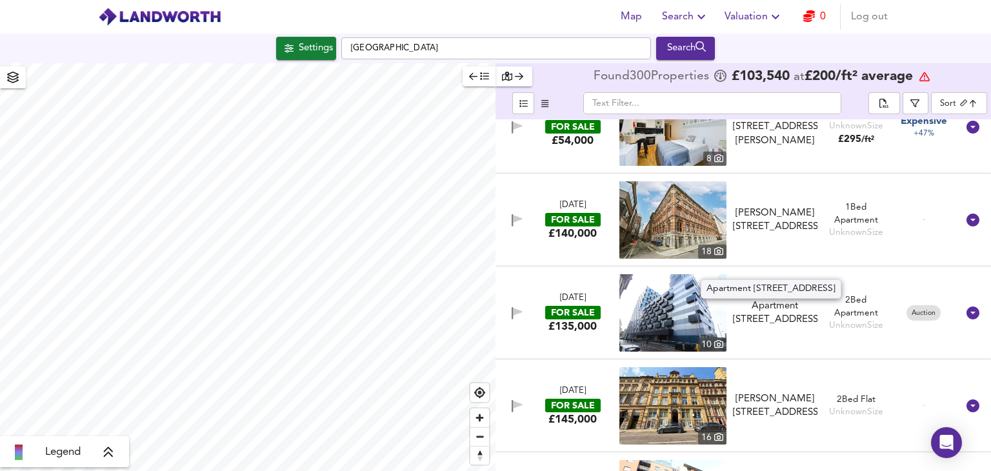
scroll to position [12199, 0]
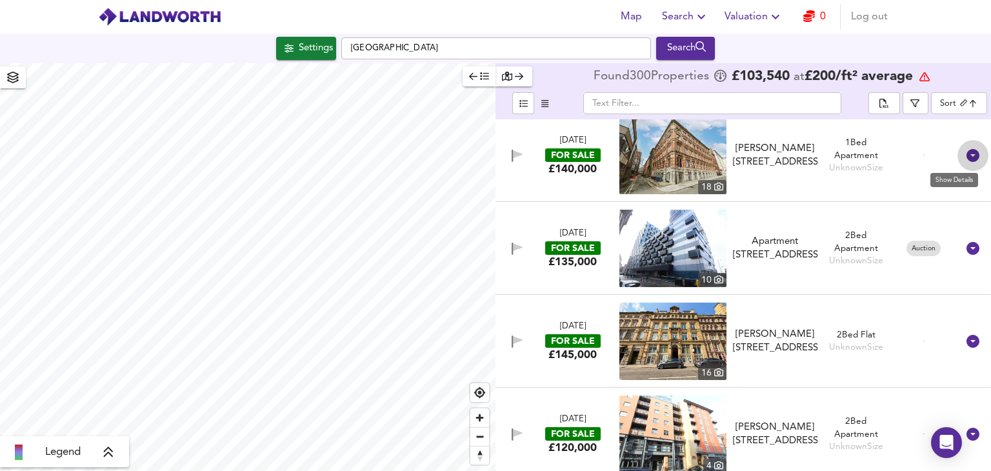
click at [969, 158] on icon at bounding box center [973, 155] width 13 height 13
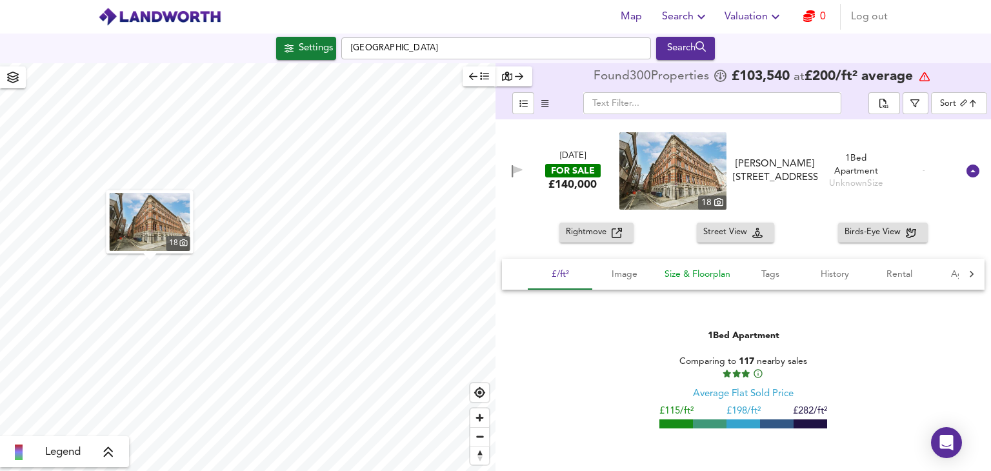
click at [715, 269] on span "Size & Floorplan" at bounding box center [698, 275] width 66 height 16
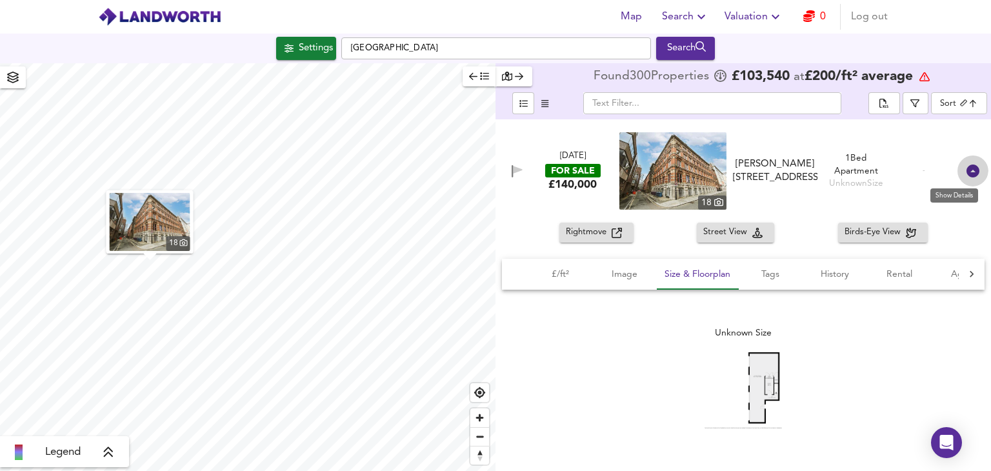
click at [967, 171] on icon at bounding box center [973, 171] width 13 height 13
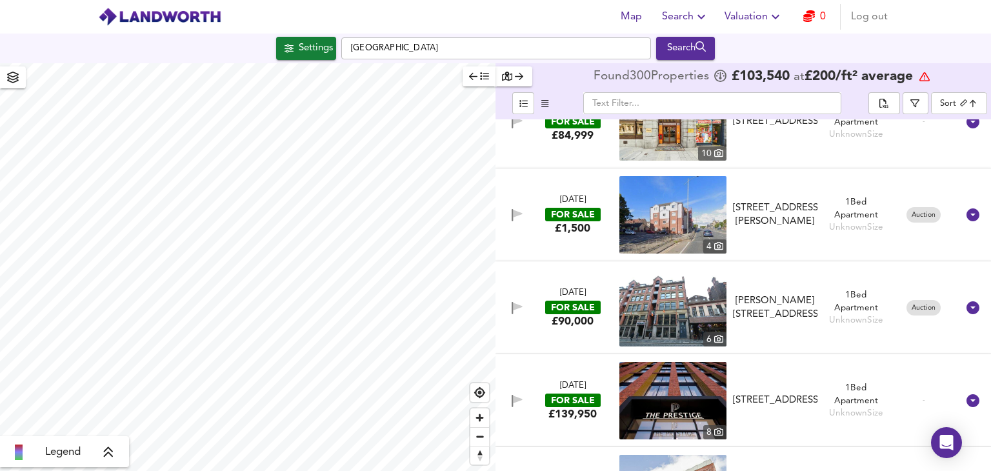
scroll to position [13748, 0]
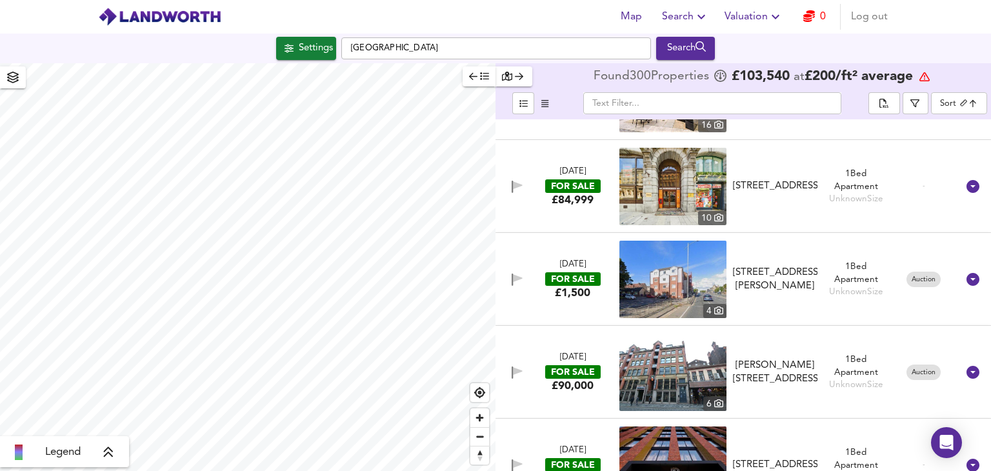
click at [967, 184] on icon at bounding box center [973, 186] width 13 height 13
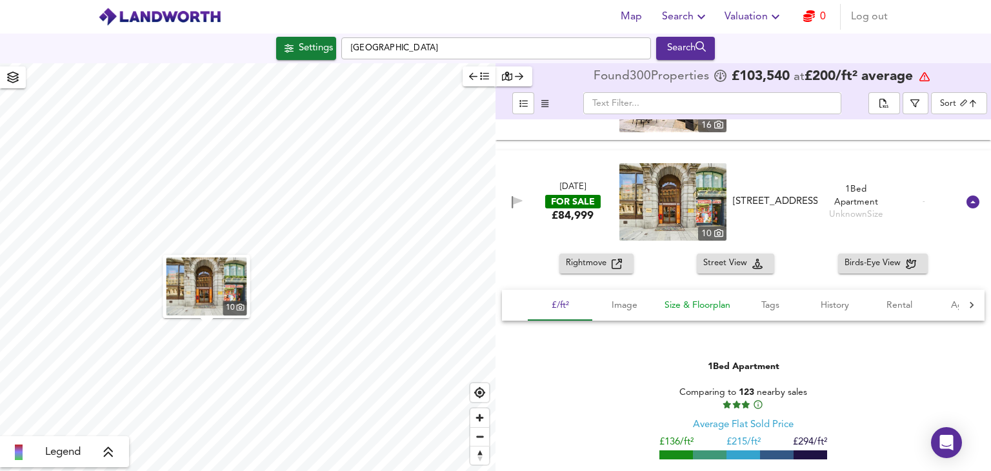
click at [705, 303] on span "Size & Floorplan" at bounding box center [698, 306] width 66 height 16
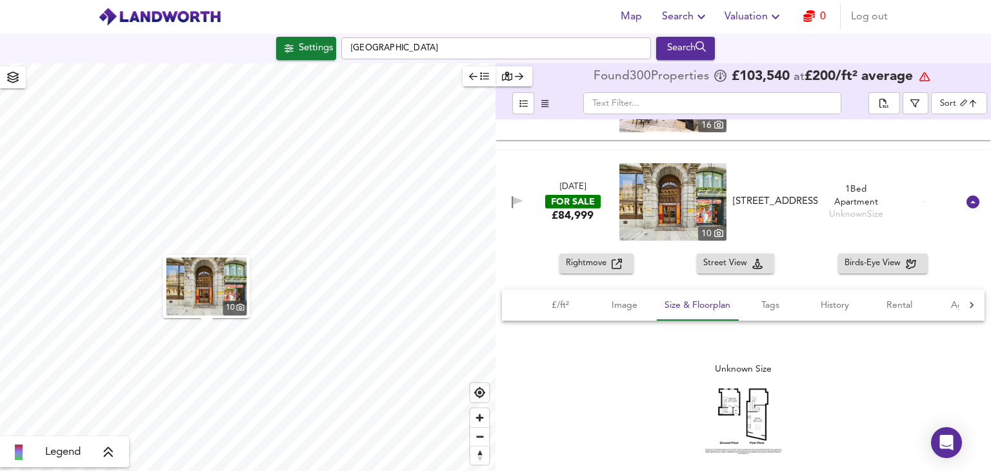
click at [973, 197] on icon at bounding box center [973, 201] width 15 height 15
click at [971, 103] on body "Map Search Valuation 0 Log out Settings [GEOGRAPHIC_DATA] Search 10 Legend Foun…" at bounding box center [495, 235] width 991 height 471
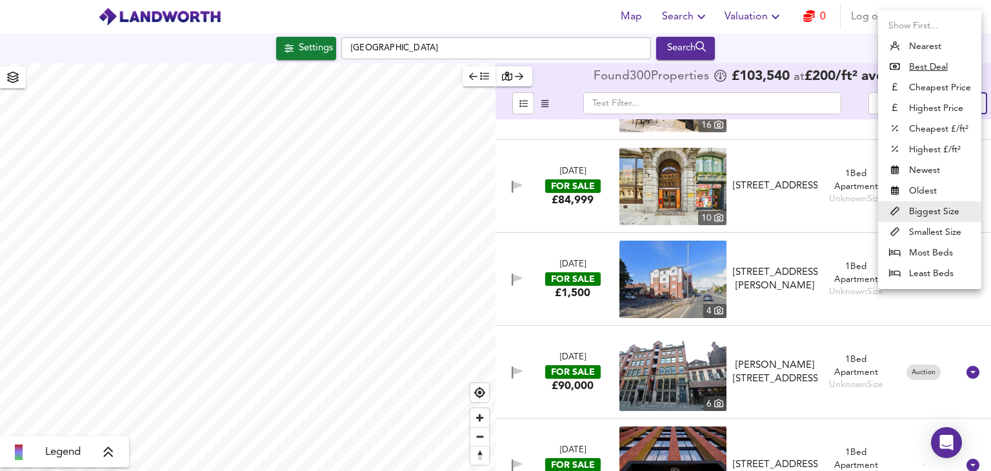
click at [853, 88] on div at bounding box center [495, 235] width 991 height 471
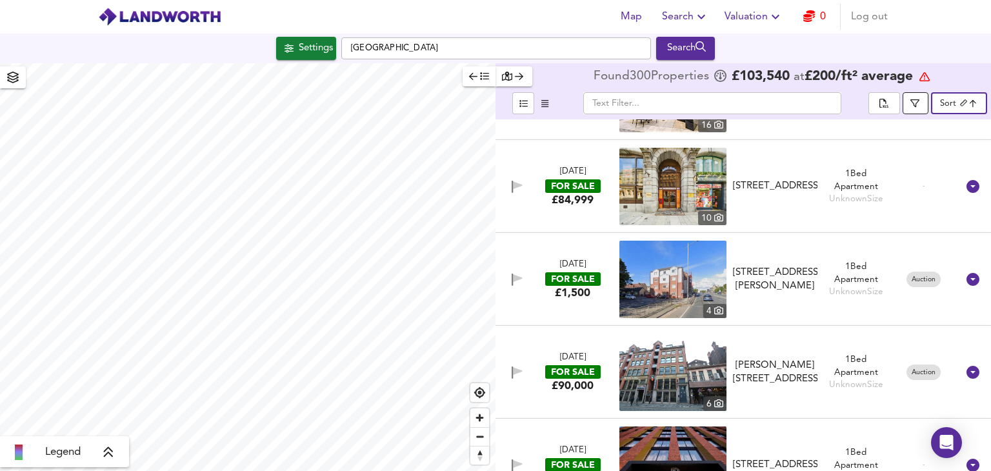
click at [913, 101] on icon "button" at bounding box center [915, 103] width 9 height 8
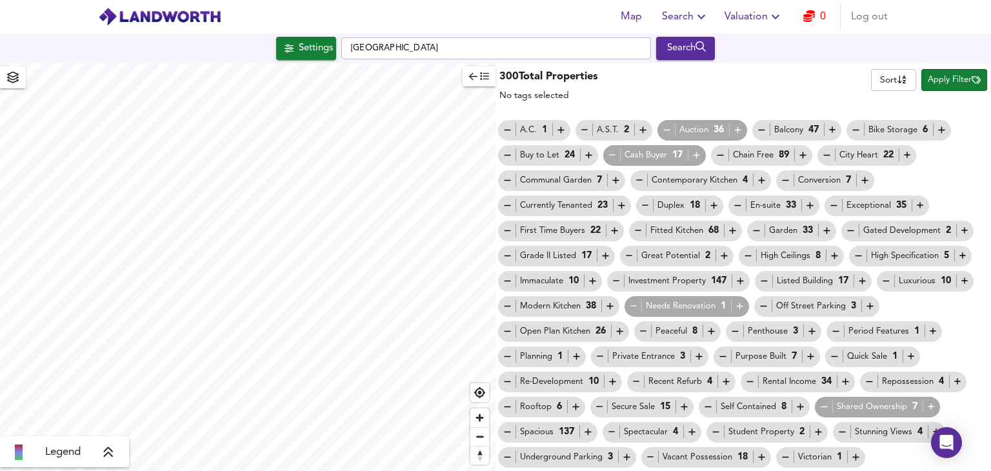
click at [665, 130] on icon "button" at bounding box center [667, 130] width 11 height 11
click at [951, 83] on span "Apply Filter" at bounding box center [954, 80] width 53 height 15
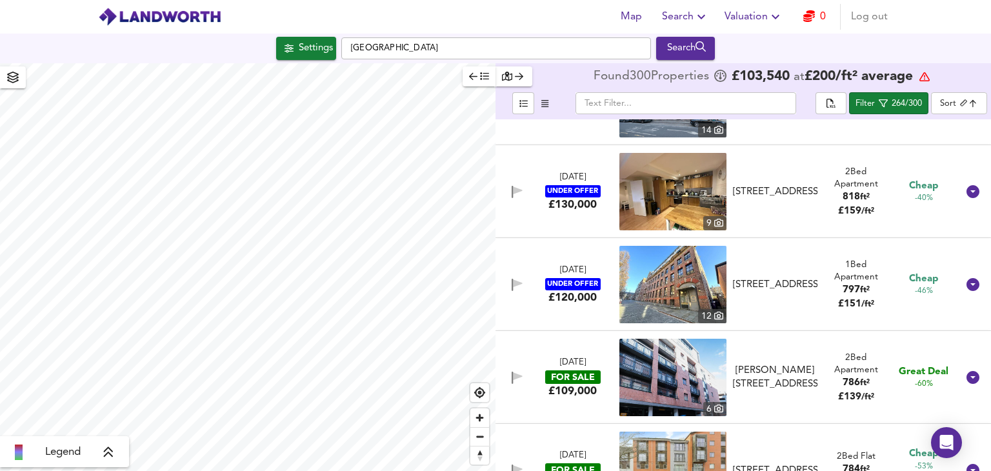
scroll to position [1226, 0]
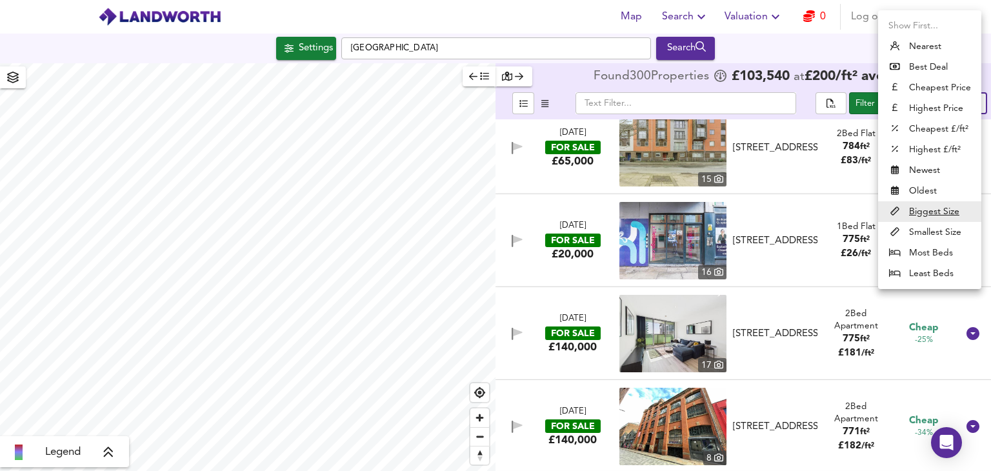
click at [949, 108] on body "Map Search Valuation 0 Log out Settings [GEOGRAPHIC_DATA] Search Legend Found 3…" at bounding box center [495, 235] width 991 height 471
click at [844, 73] on div at bounding box center [495, 235] width 991 height 471
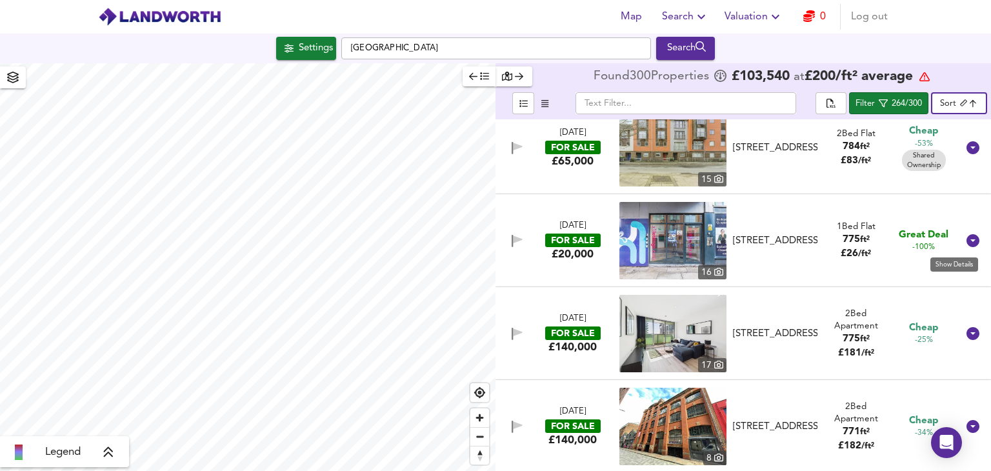
click at [967, 238] on icon at bounding box center [973, 240] width 13 height 13
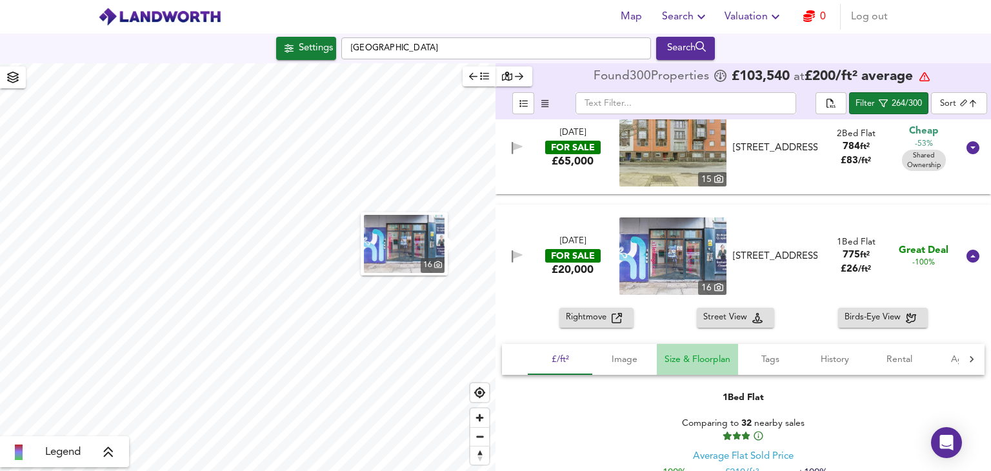
click at [698, 360] on span "Size & Floorplan" at bounding box center [698, 360] width 66 height 16
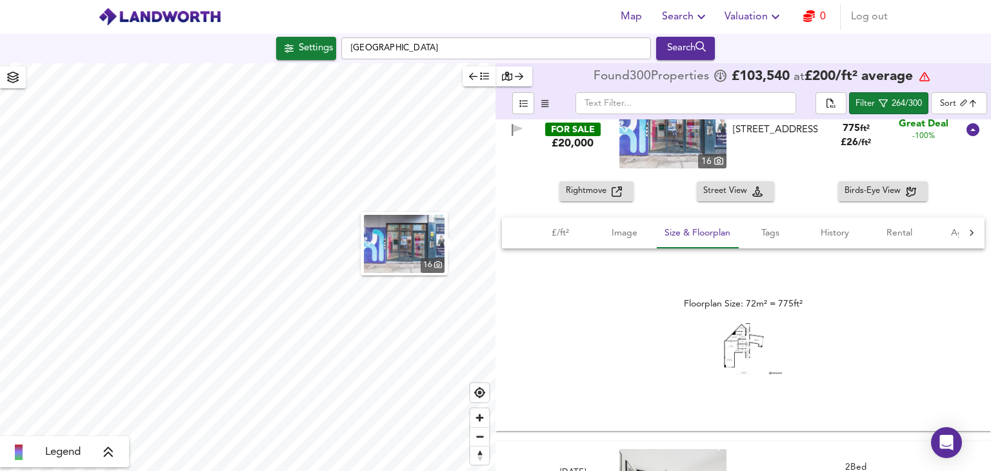
scroll to position [1355, 0]
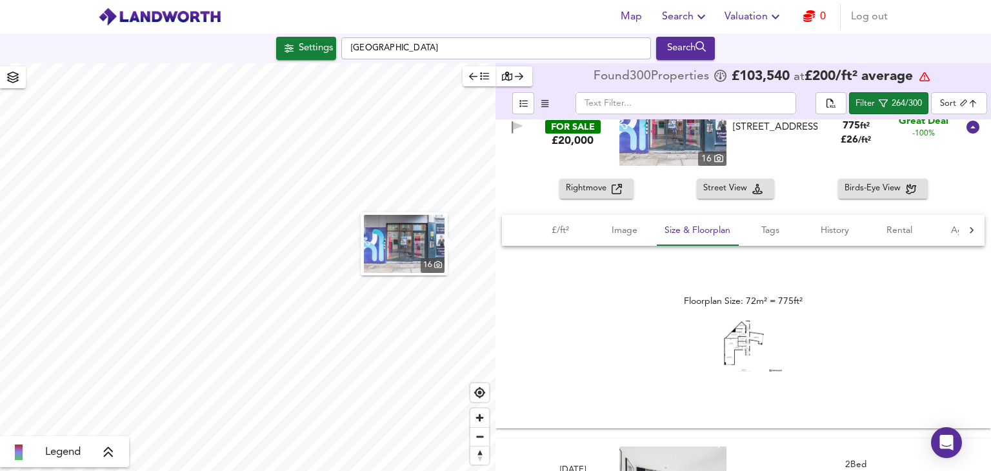
click at [738, 334] on img at bounding box center [743, 347] width 77 height 52
click at [968, 126] on icon at bounding box center [973, 127] width 13 height 13
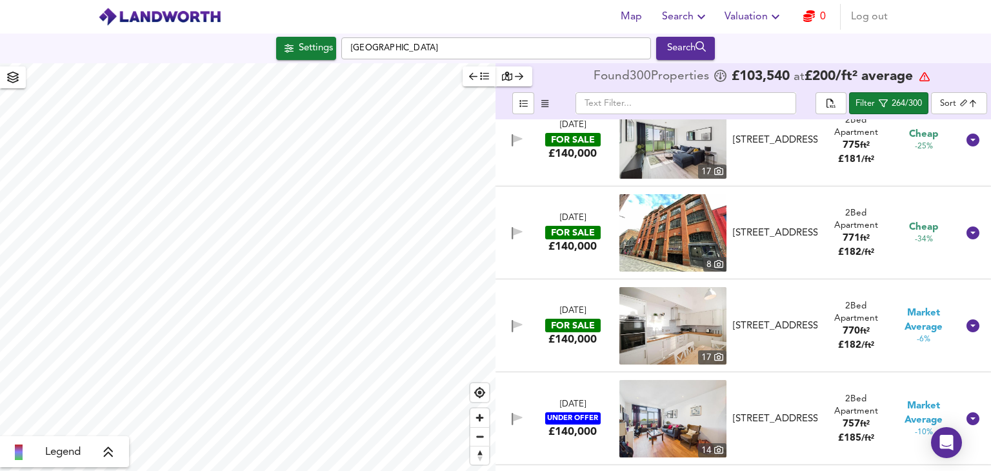
scroll to position [1485, 0]
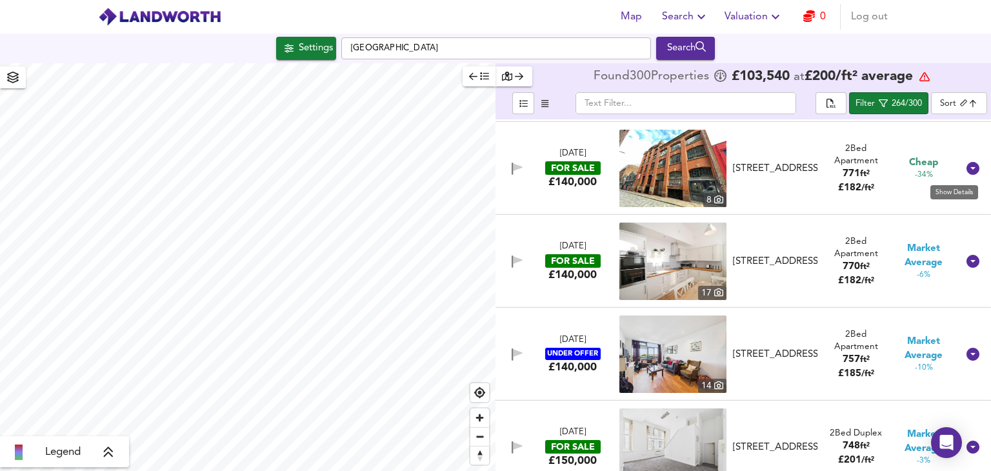
click at [968, 167] on icon at bounding box center [973, 168] width 13 height 13
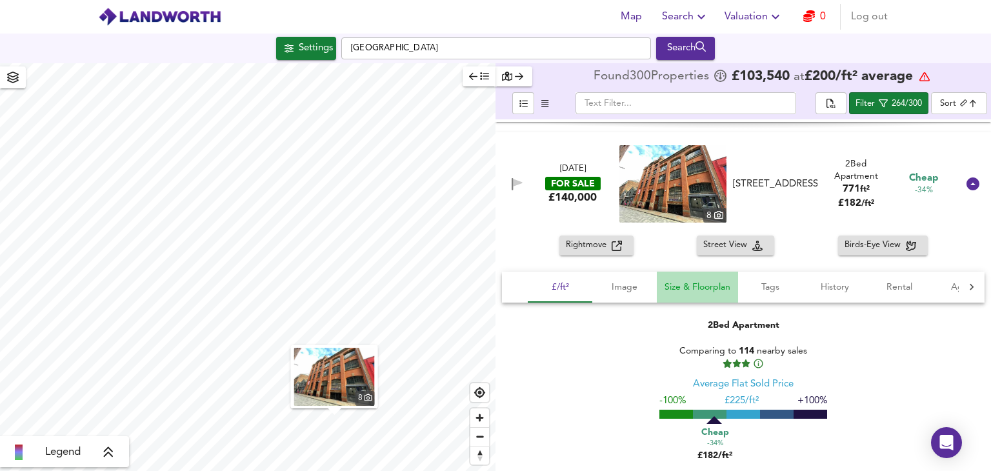
click at [681, 283] on span "Size & Floorplan" at bounding box center [698, 287] width 66 height 16
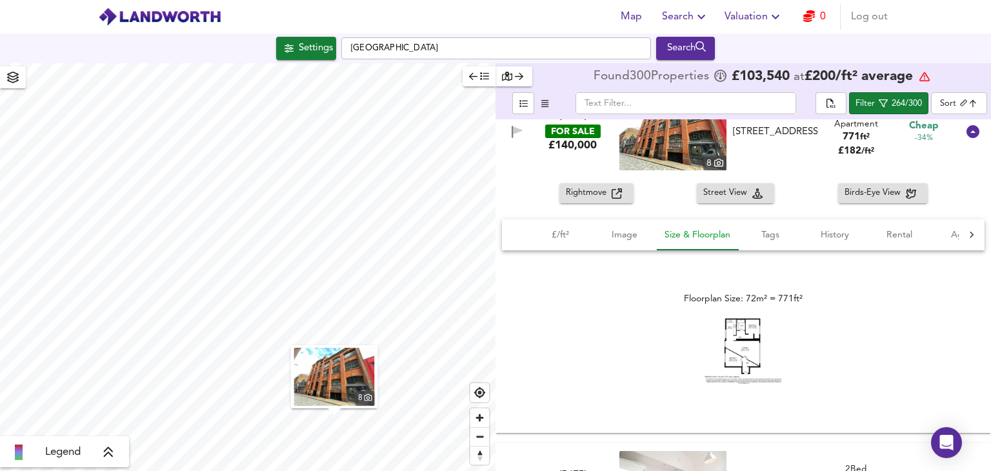
scroll to position [1549, 0]
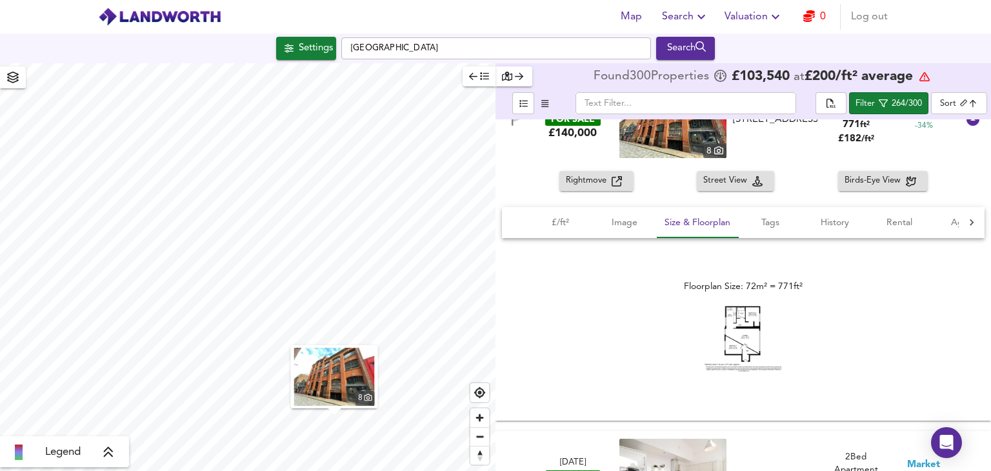
click at [734, 329] on img at bounding box center [743, 339] width 77 height 66
click at [968, 124] on icon at bounding box center [973, 119] width 13 height 13
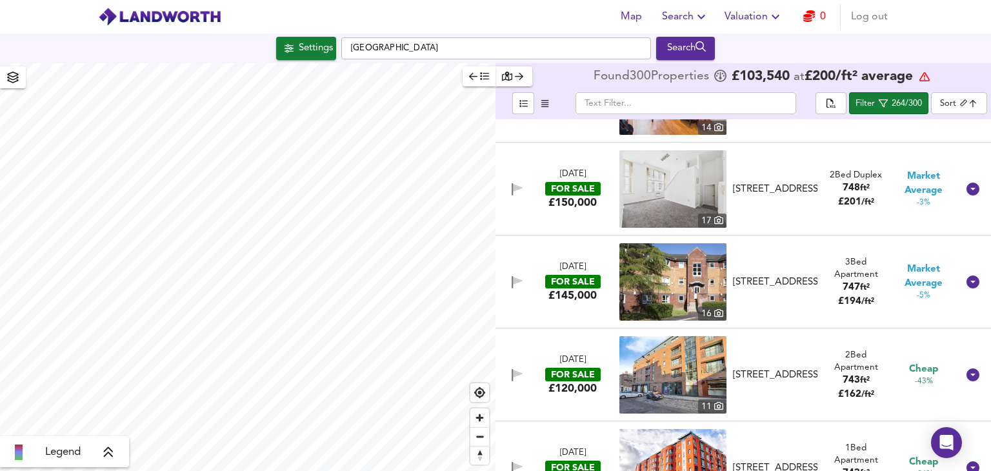
scroll to position [1807, 0]
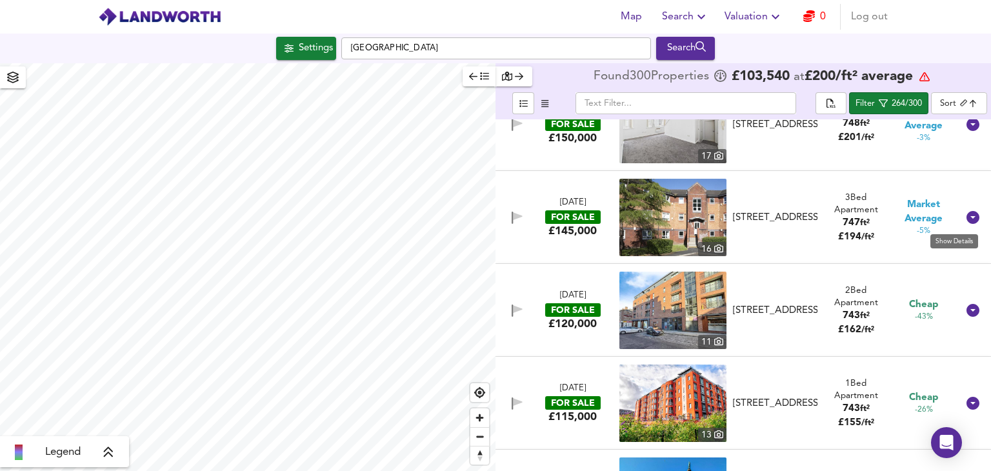
click at [970, 219] on icon at bounding box center [973, 217] width 13 height 13
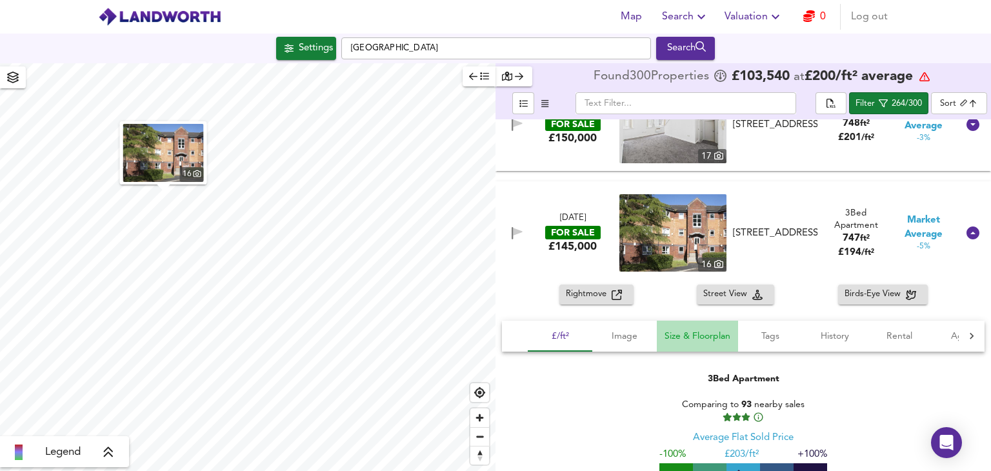
click at [703, 344] on button "Size & Floorplan" at bounding box center [697, 336] width 81 height 31
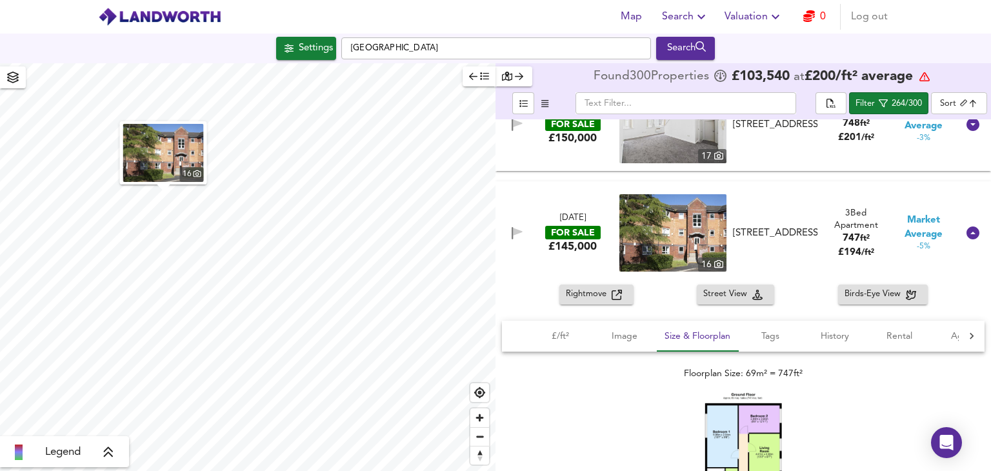
click at [747, 437] on img at bounding box center [743, 463] width 77 height 141
click at [967, 233] on icon at bounding box center [973, 233] width 13 height 13
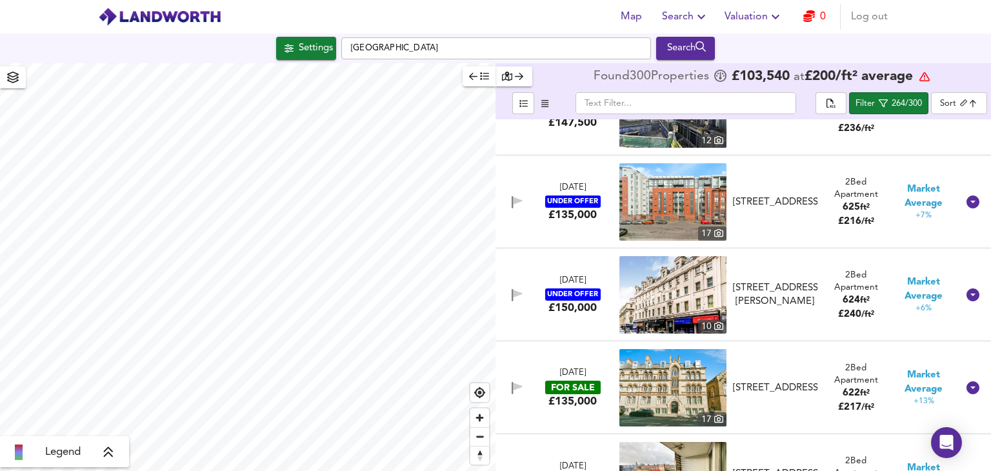
scroll to position [3873, 0]
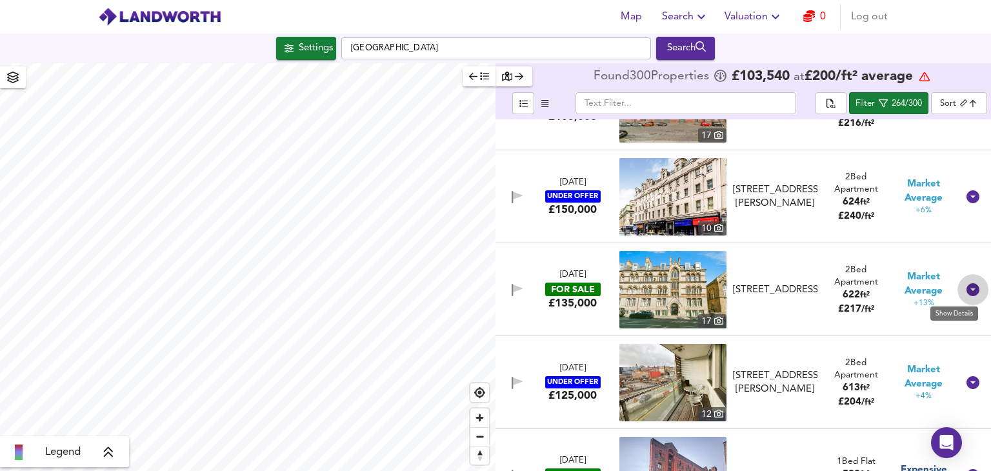
click at [967, 290] on icon at bounding box center [973, 289] width 13 height 13
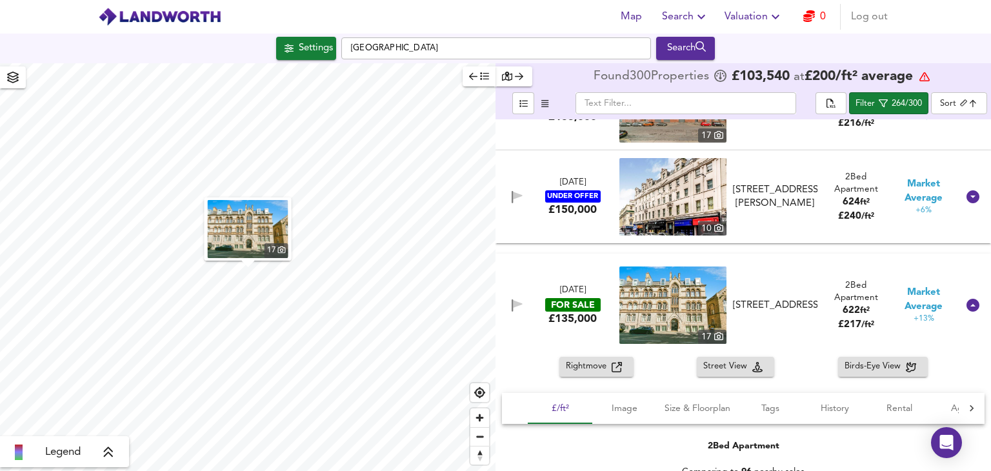
scroll to position [4066, 0]
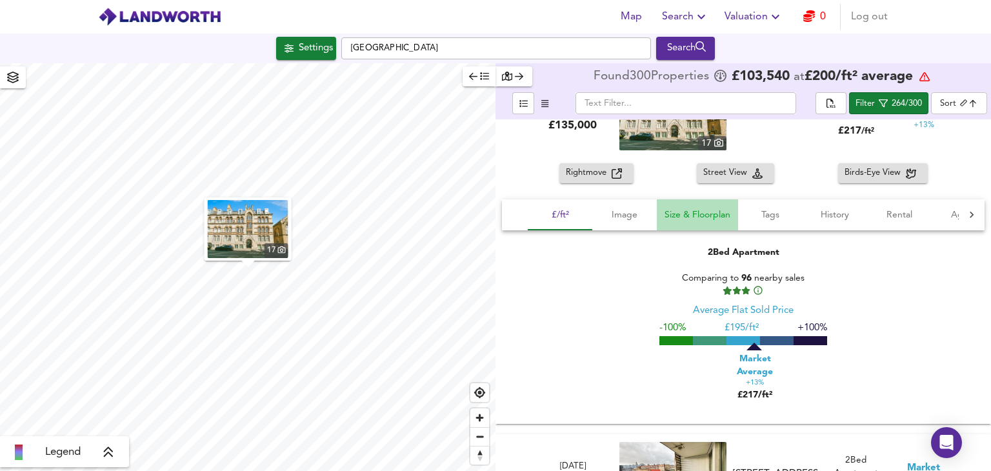
click at [720, 220] on span "Size & Floorplan" at bounding box center [698, 215] width 66 height 16
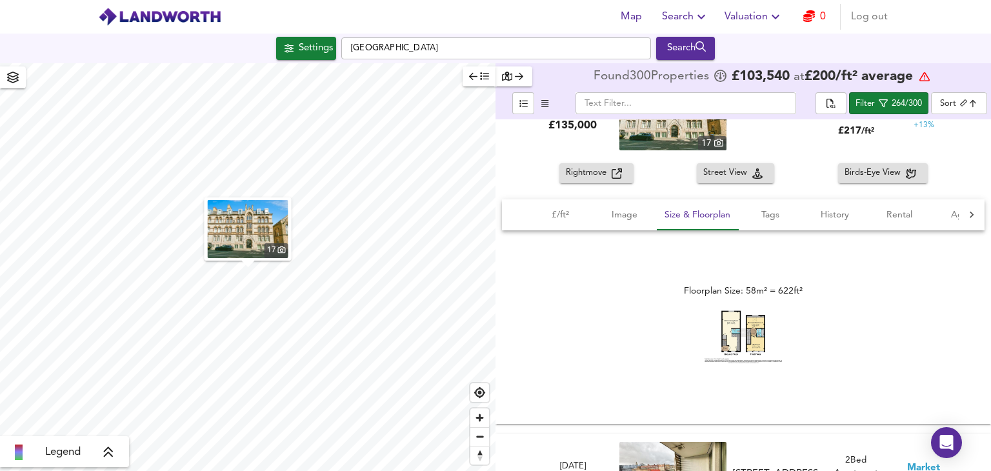
click at [745, 330] on img at bounding box center [743, 336] width 77 height 53
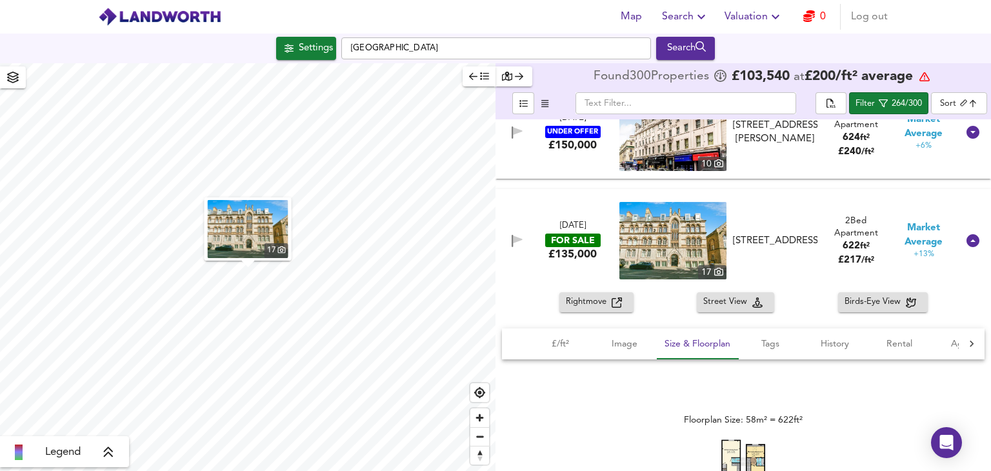
click at [968, 238] on icon at bounding box center [973, 240] width 13 height 13
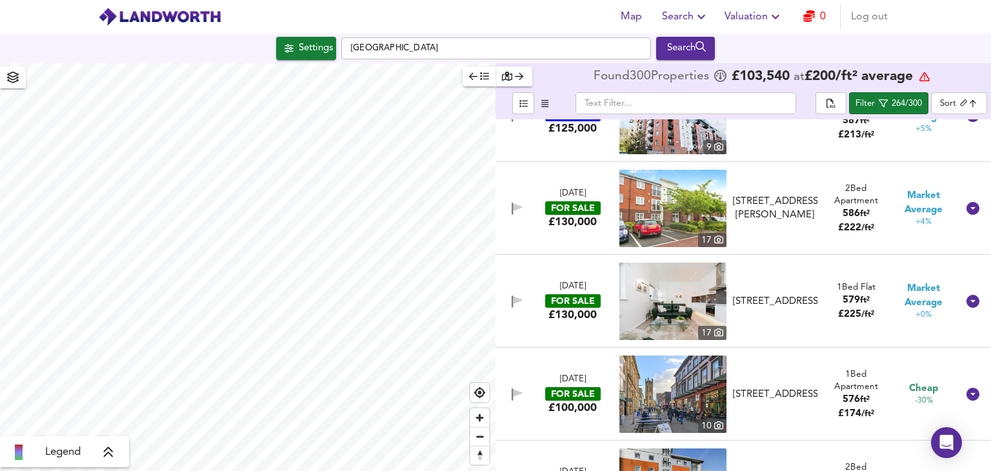
scroll to position [4518, 0]
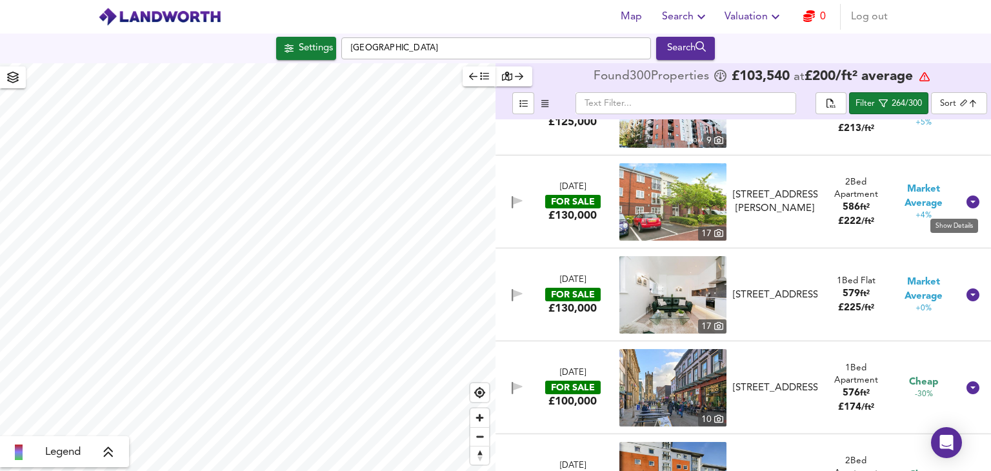
click at [966, 205] on icon at bounding box center [973, 201] width 15 height 15
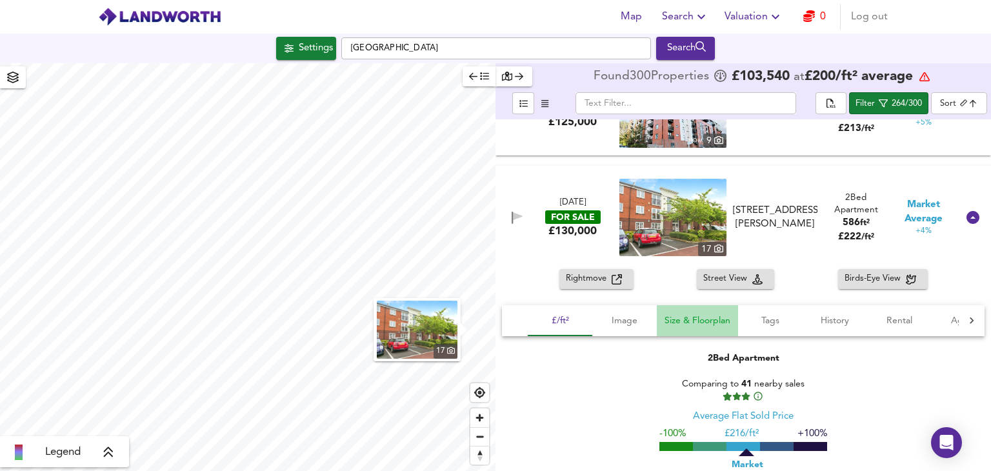
click at [713, 323] on span "Size & Floorplan" at bounding box center [698, 321] width 66 height 16
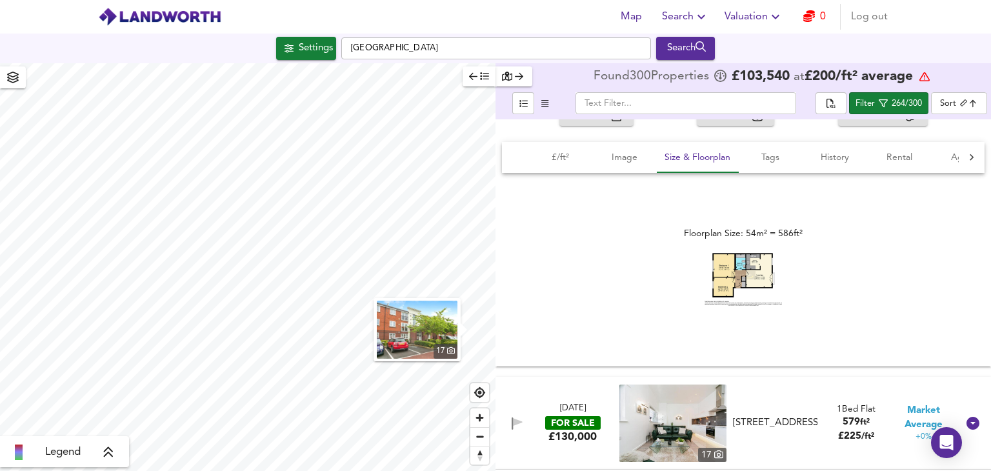
scroll to position [4712, 0]
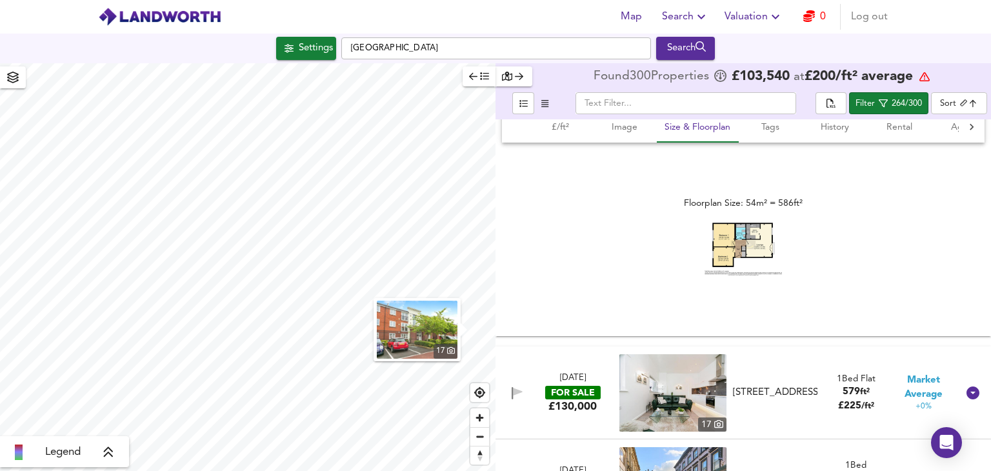
click at [723, 247] on img at bounding box center [743, 249] width 77 height 53
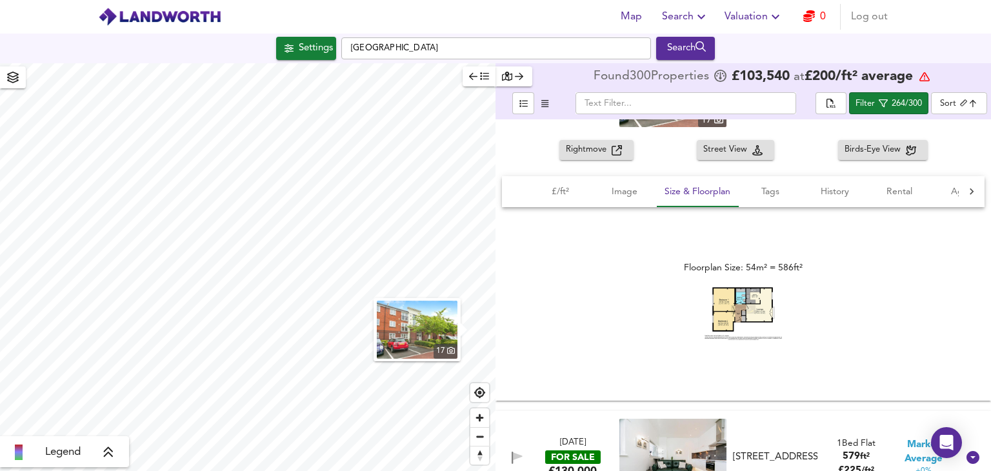
scroll to position [4583, 0]
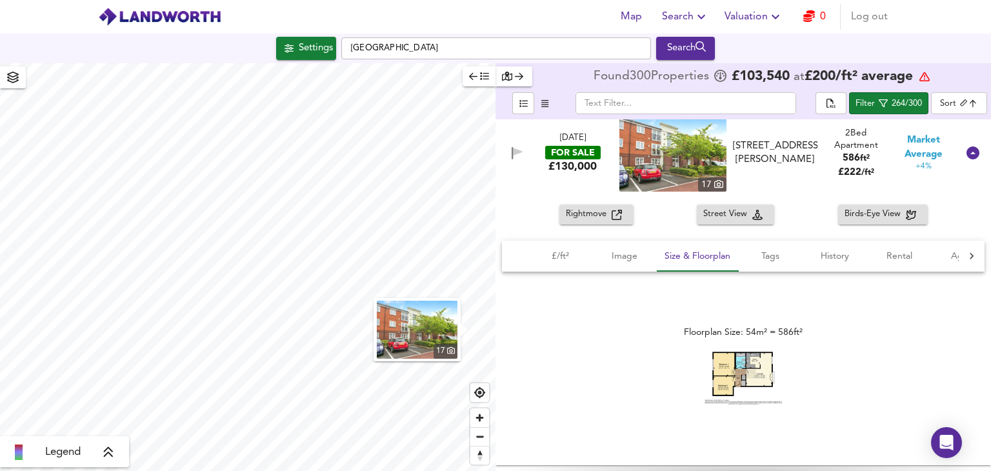
click at [967, 155] on icon at bounding box center [973, 153] width 13 height 13
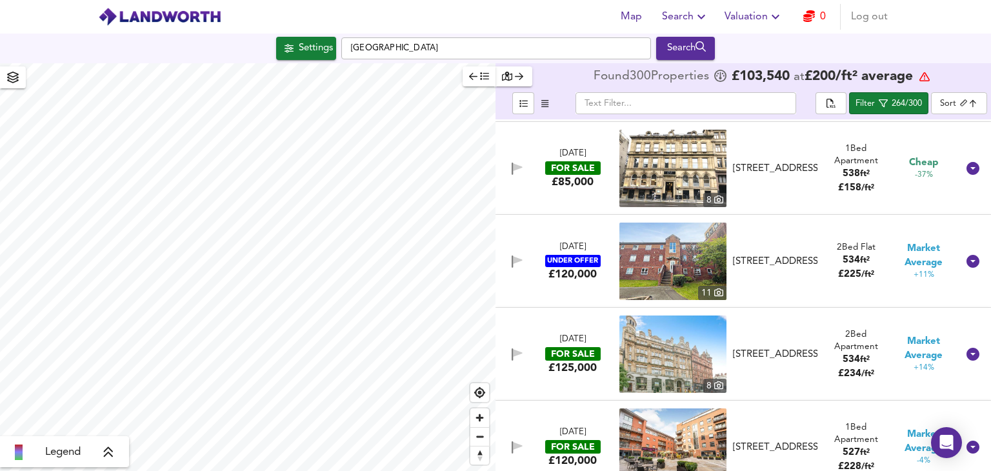
scroll to position [6196, 0]
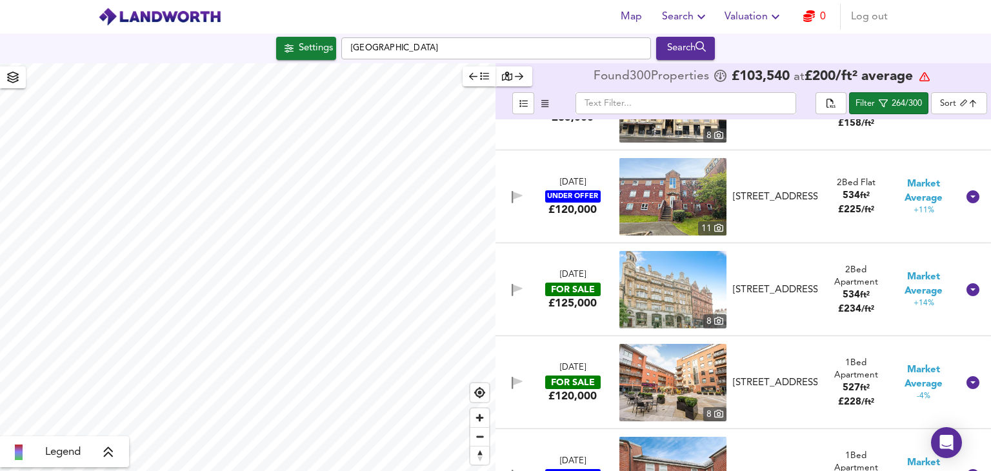
click at [970, 199] on icon at bounding box center [973, 196] width 13 height 13
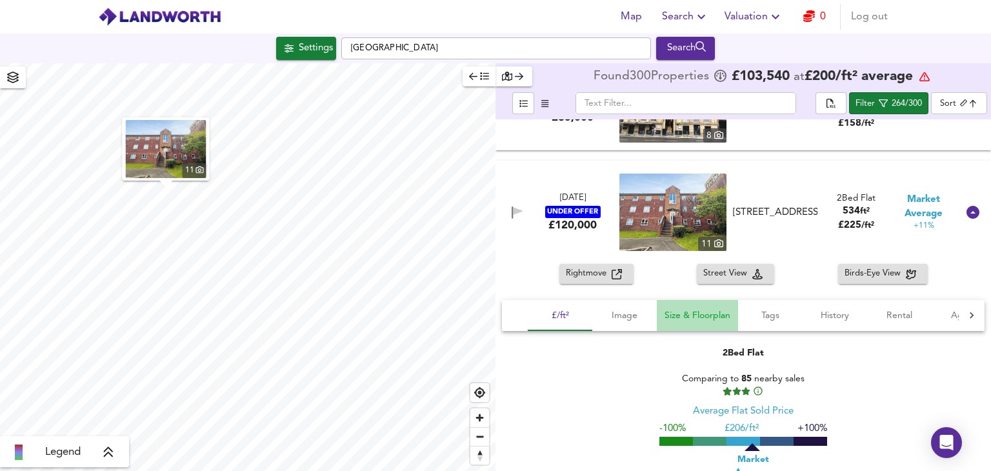
click at [715, 313] on span "Size & Floorplan" at bounding box center [698, 316] width 66 height 16
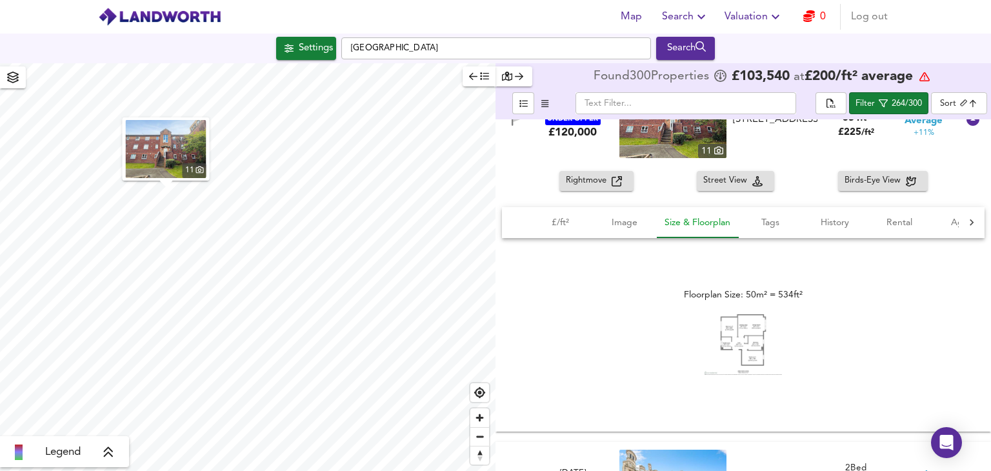
scroll to position [6326, 0]
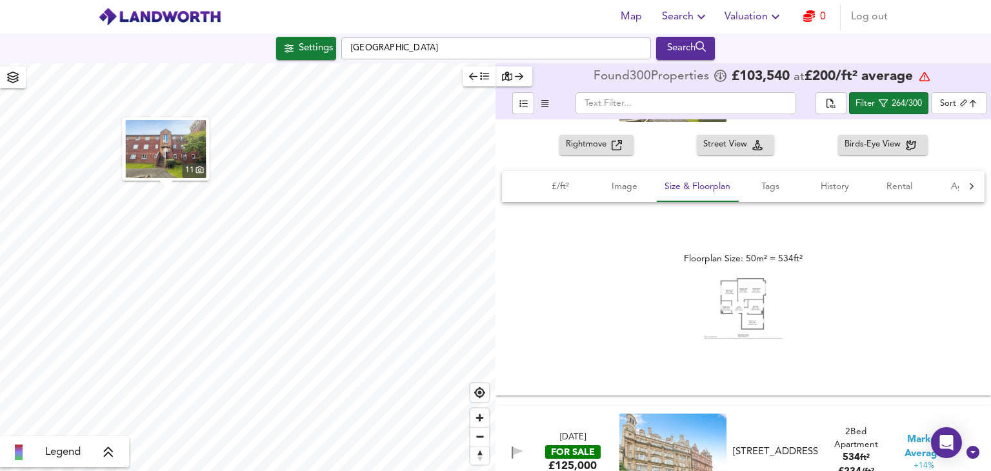
click at [753, 301] on img at bounding box center [743, 308] width 77 height 61
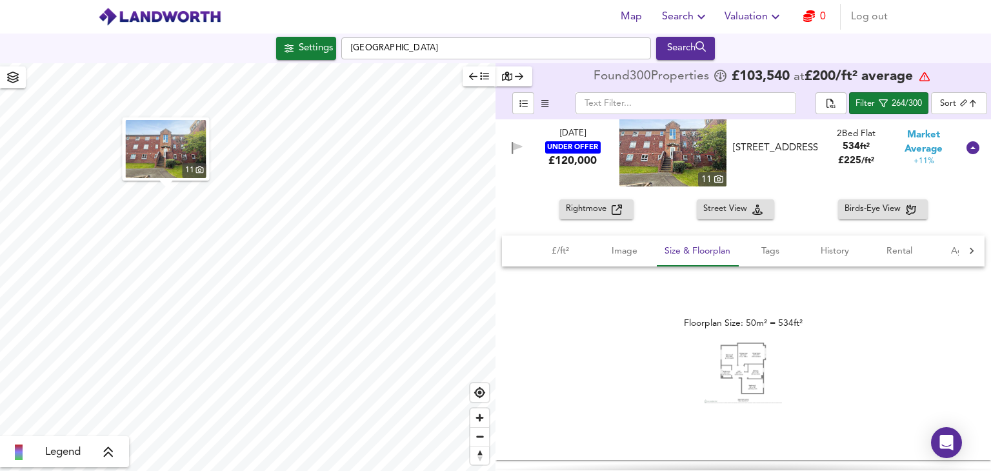
click at [967, 148] on icon at bounding box center [973, 147] width 13 height 13
